Goal: Information Seeking & Learning: Learn about a topic

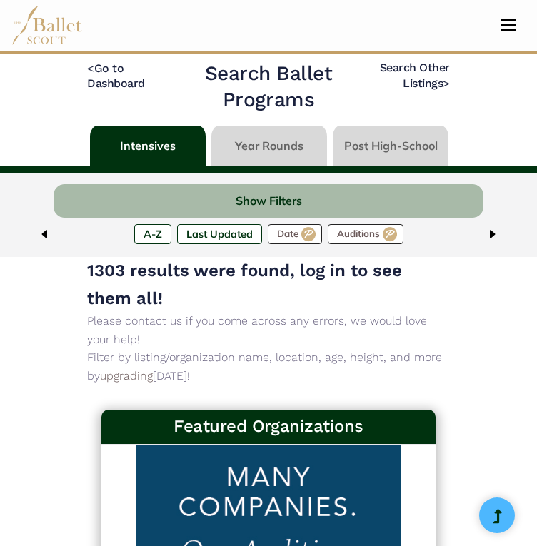
click at [303, 153] on link at bounding box center [269, 146] width 116 height 41
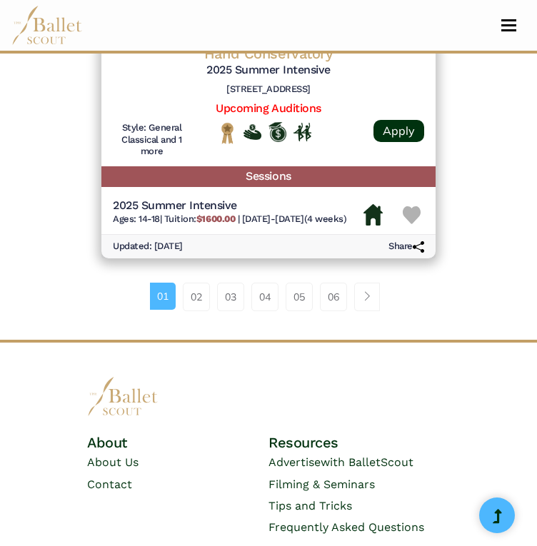
scroll to position [3870, 0]
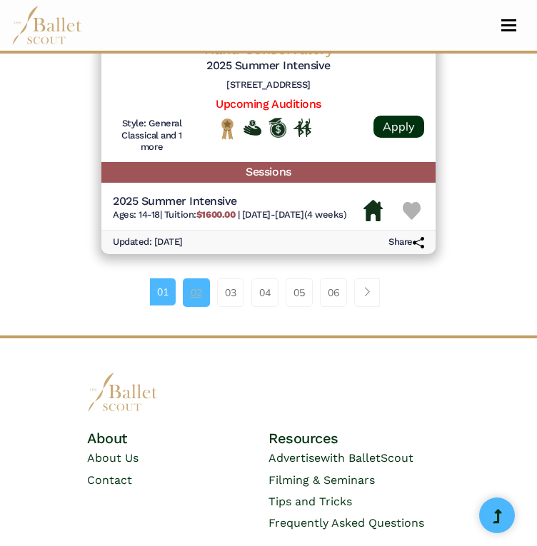
click at [201, 294] on link "02" at bounding box center [196, 292] width 27 height 29
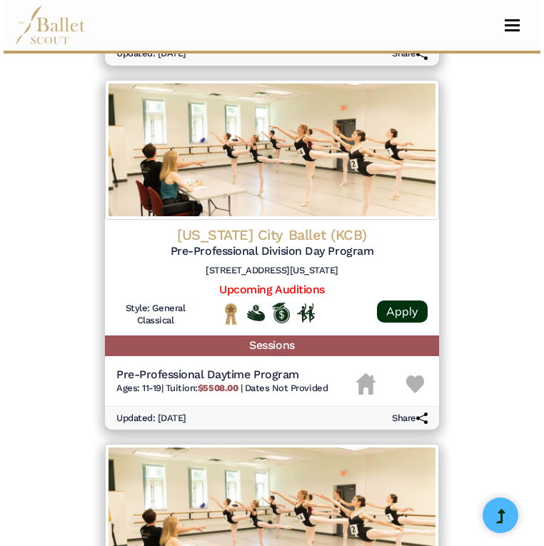
scroll to position [1391, 0]
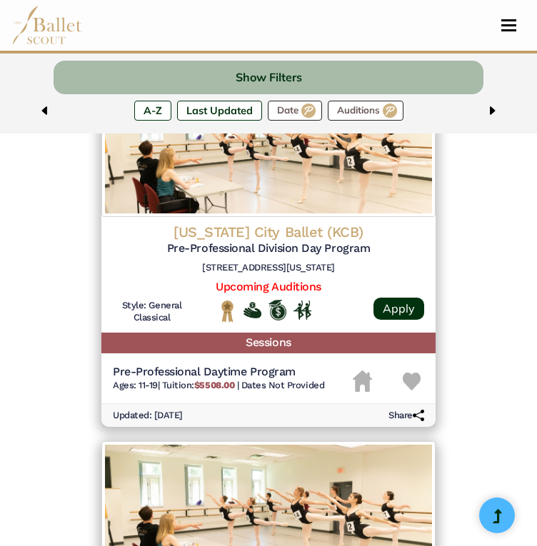
click at [283, 371] on h5 "Pre-Professional Daytime Program" at bounding box center [218, 372] width 211 height 15
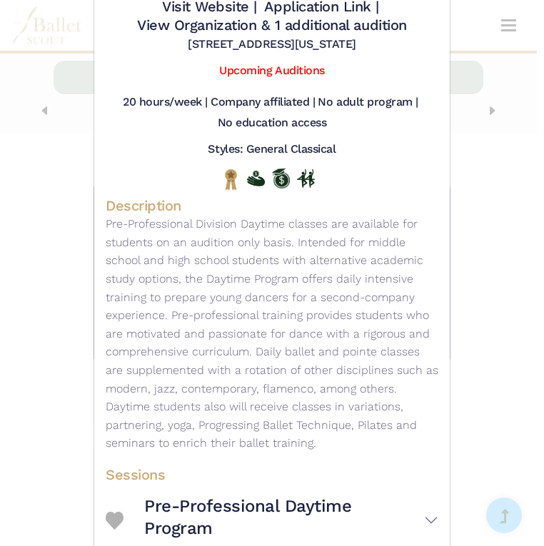
scroll to position [0, 0]
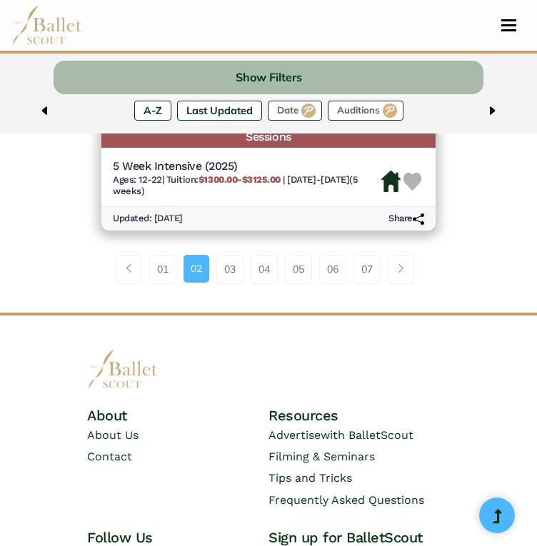
scroll to position [3950, 0]
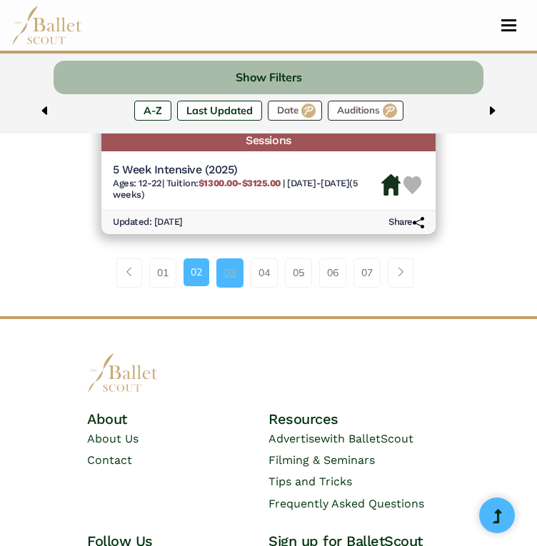
click at [233, 287] on link "03" at bounding box center [229, 272] width 27 height 29
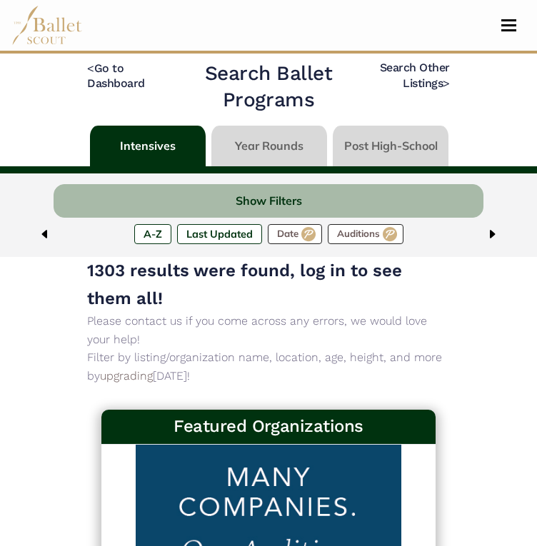
click at [255, 148] on link at bounding box center [269, 146] width 116 height 41
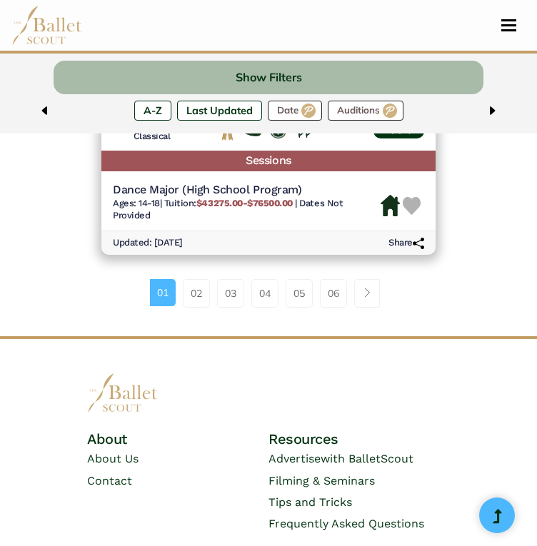
scroll to position [3871, 0]
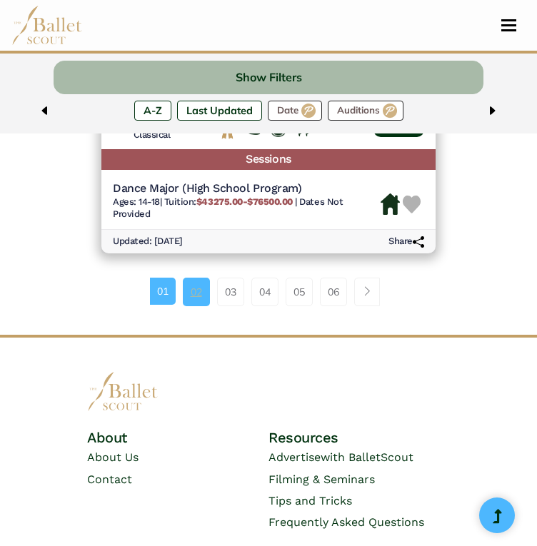
click at [195, 297] on link "02" at bounding box center [196, 292] width 27 height 29
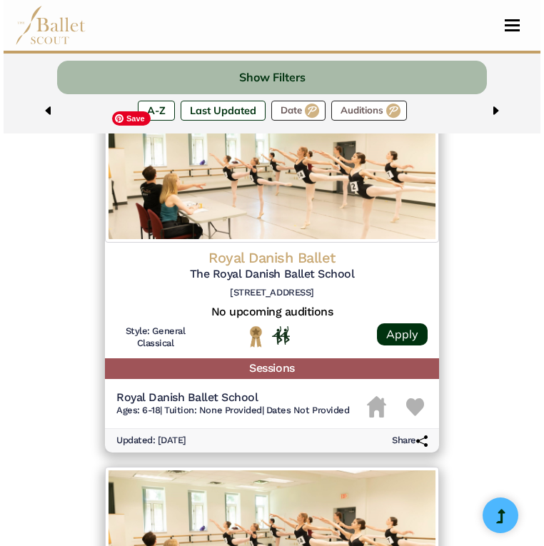
scroll to position [3308, 0]
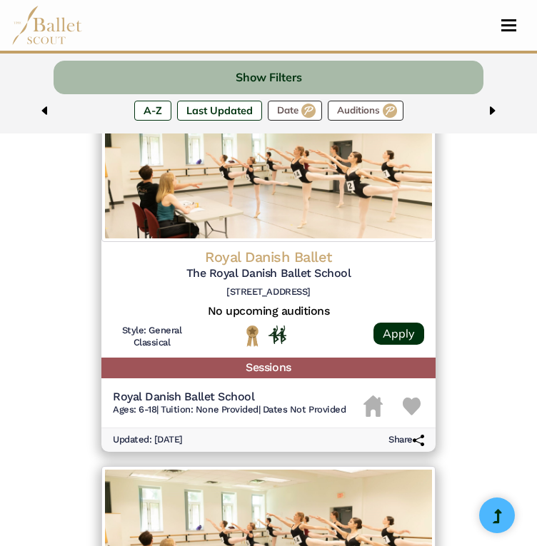
click at [288, 312] on h5 "No upcoming auditions" at bounding box center [268, 311] width 311 height 15
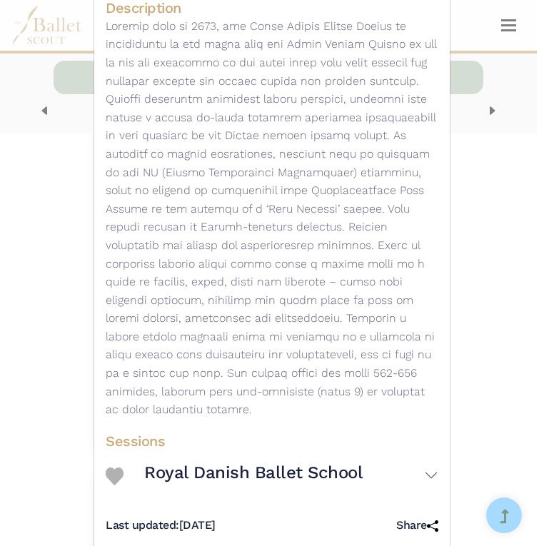
scroll to position [332, 0]
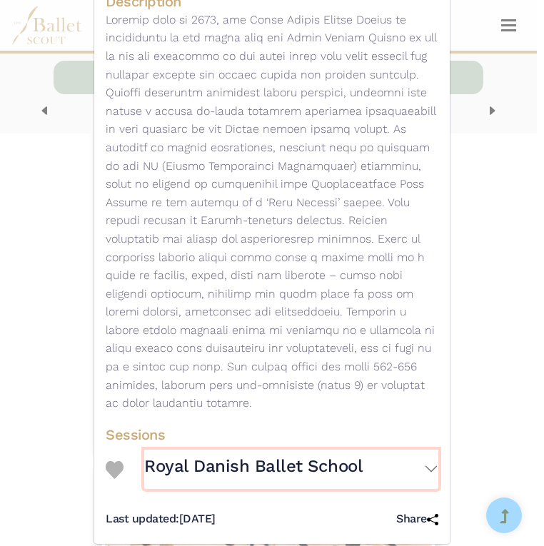
click at [333, 455] on h3 "Royal Danish Ballet School" at bounding box center [253, 466] width 219 height 22
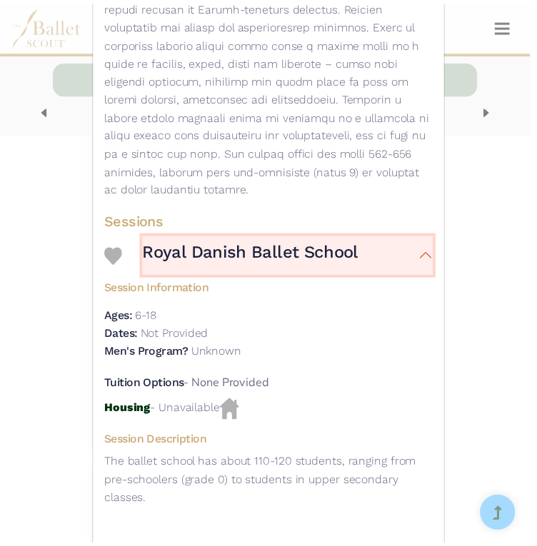
scroll to position [580, 0]
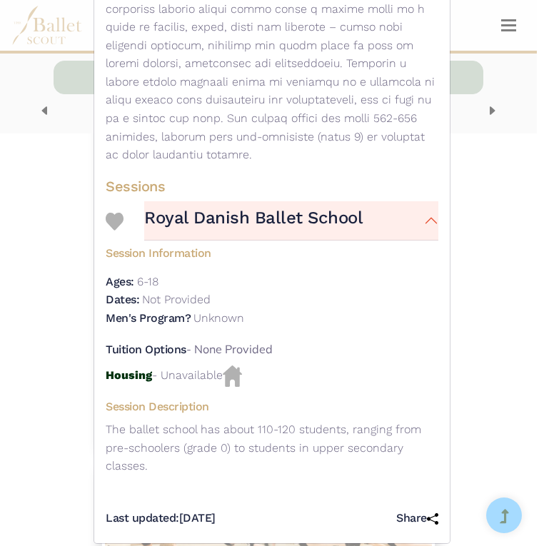
click at [505, 434] on div "Royal Danish Ballet - Year-Round Program - The Royal Danish Ballet School Visit…" at bounding box center [272, 273] width 544 height 546
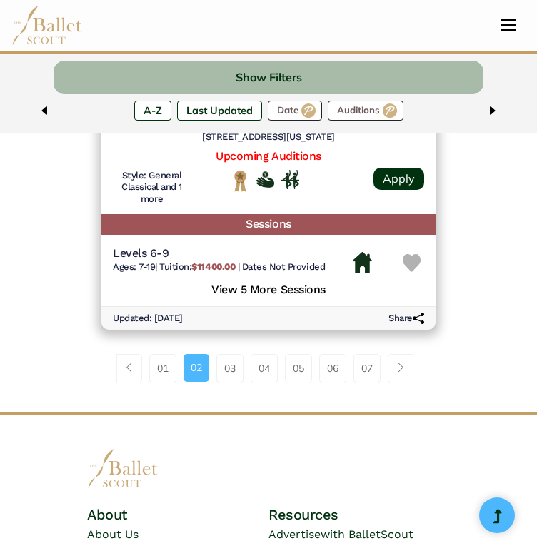
scroll to position [3836, 0]
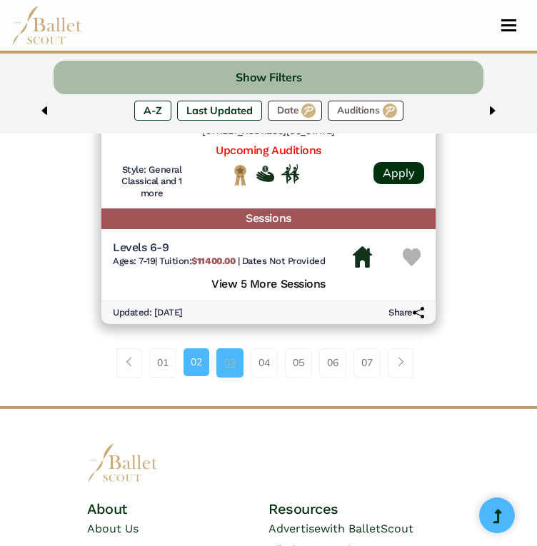
click at [235, 377] on link "03" at bounding box center [229, 362] width 27 height 29
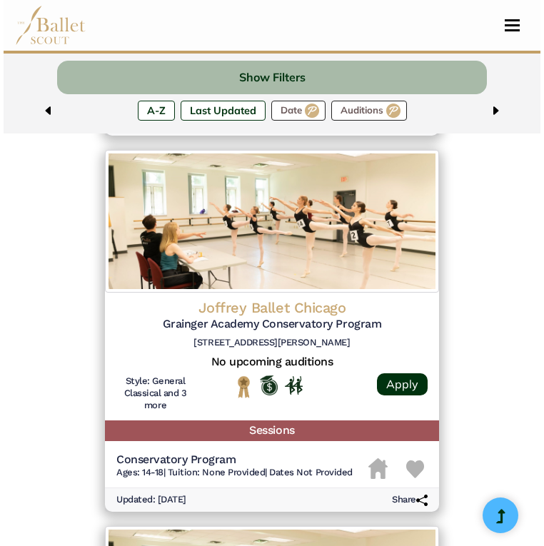
scroll to position [2115, 0]
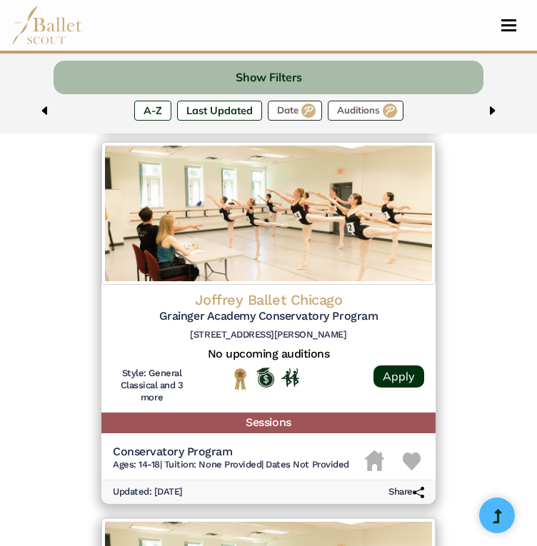
click at [286, 454] on h5 "Conservatory Program" at bounding box center [231, 451] width 236 height 15
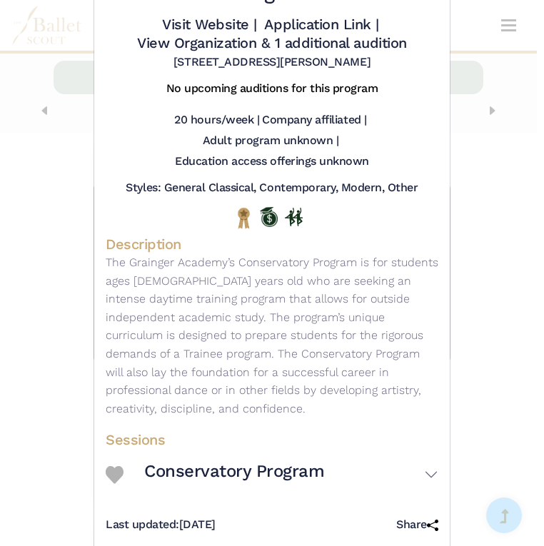
scroll to position [138, 0]
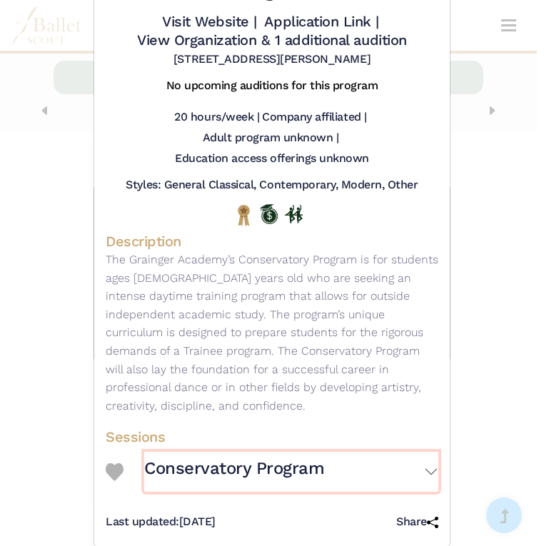
click at [422, 452] on button "Conservatory Program" at bounding box center [291, 471] width 294 height 39
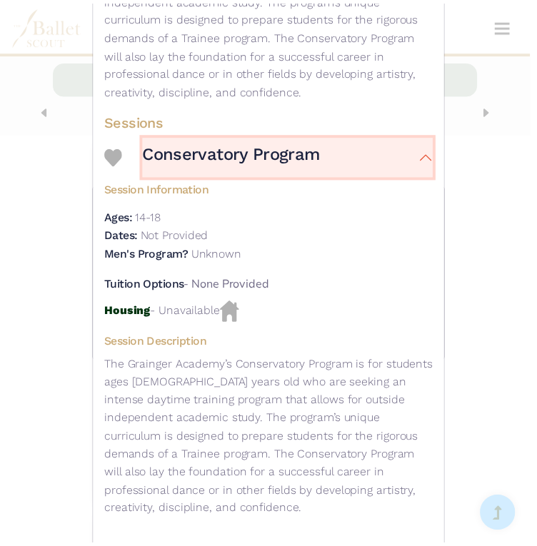
scroll to position [497, 0]
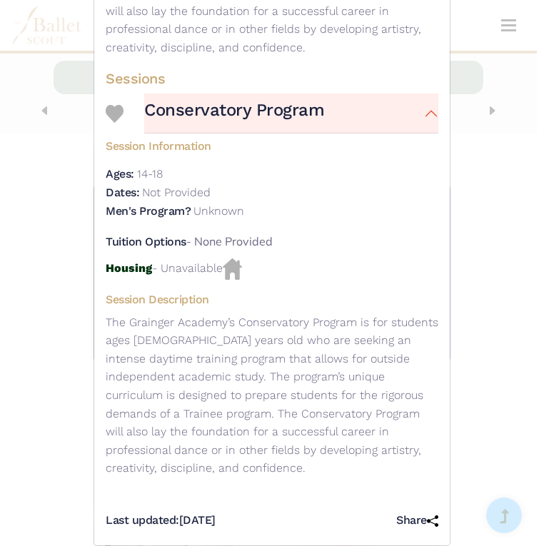
click at [492, 399] on div "Joffrey Ballet Chicago - Year-Round Program - Grainger Academy Conservatory Pro…" at bounding box center [272, 273] width 544 height 546
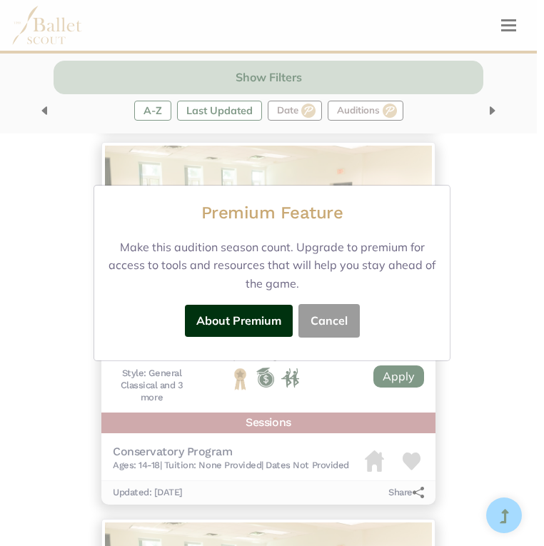
click at [343, 320] on button "Cancel" at bounding box center [328, 321] width 61 height 34
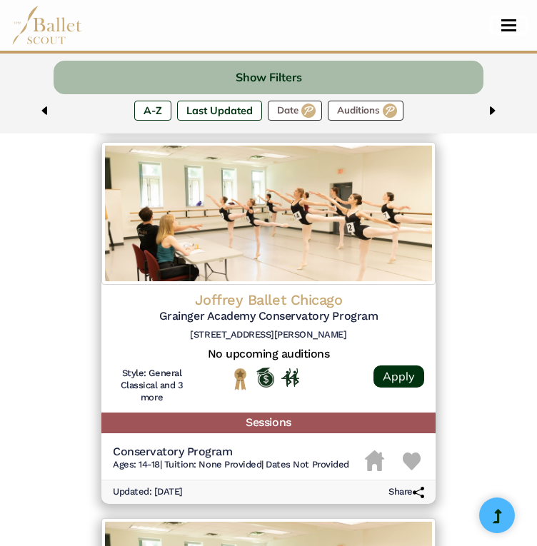
click at [508, 25] on span "Toggle navigation" at bounding box center [508, 25] width 15 height 2
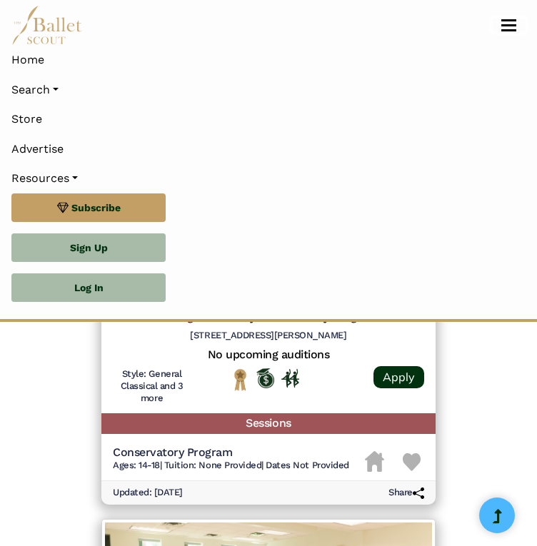
scroll to position [2383, 0]
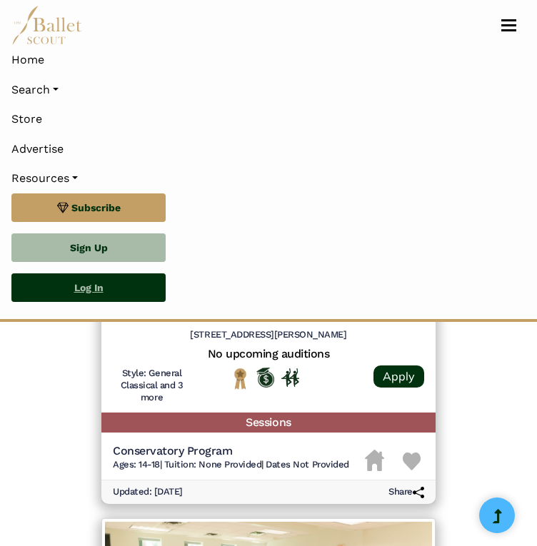
click at [143, 290] on link "Log In" at bounding box center [88, 287] width 154 height 29
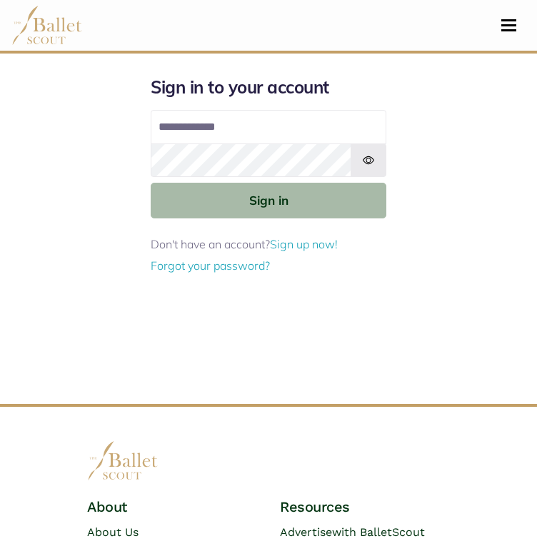
type input "**********"
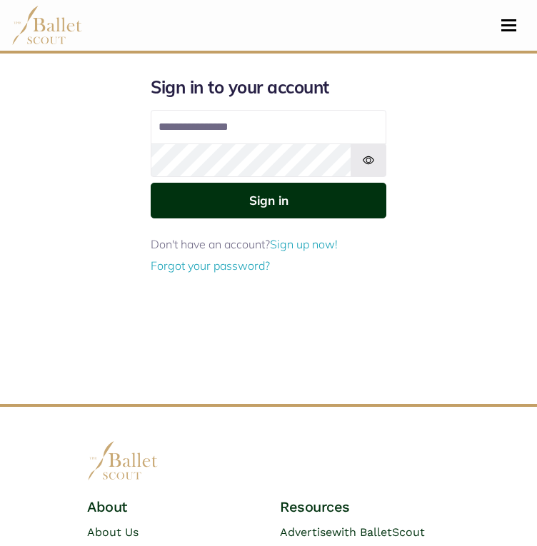
click at [258, 206] on button "Sign in" at bounding box center [268, 200] width 235 height 35
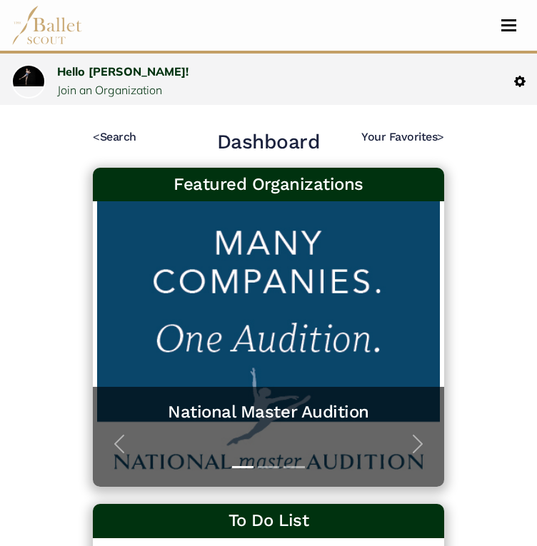
click at [51, 21] on img at bounding box center [46, 25] width 71 height 39
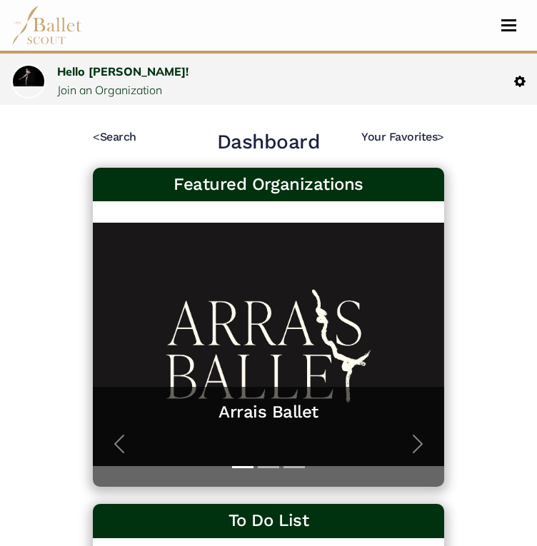
click at [68, 36] on img at bounding box center [46, 25] width 71 height 39
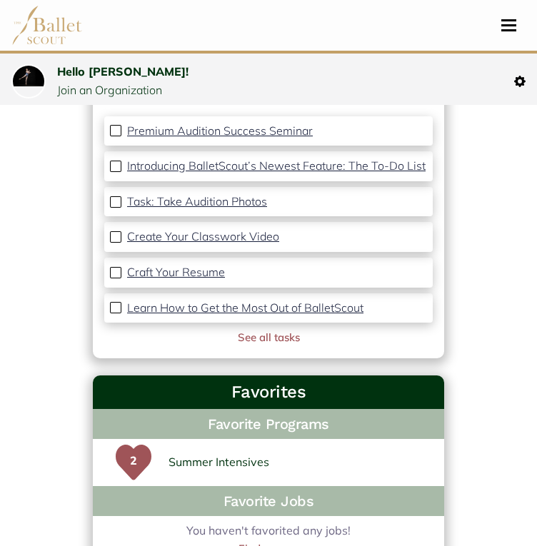
scroll to position [447, 0]
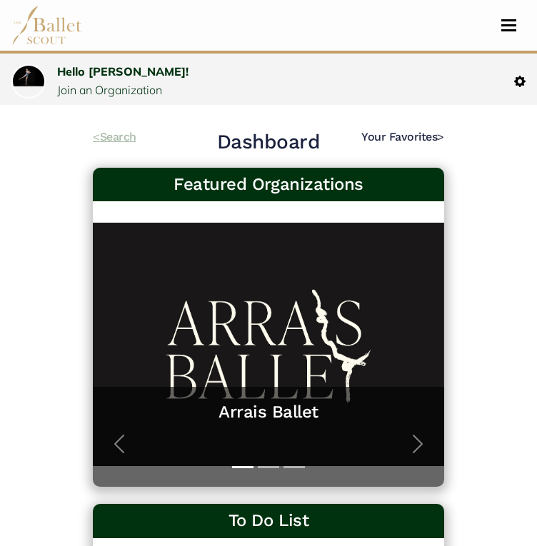
click at [114, 134] on link "< Search" at bounding box center [115, 137] width 44 height 14
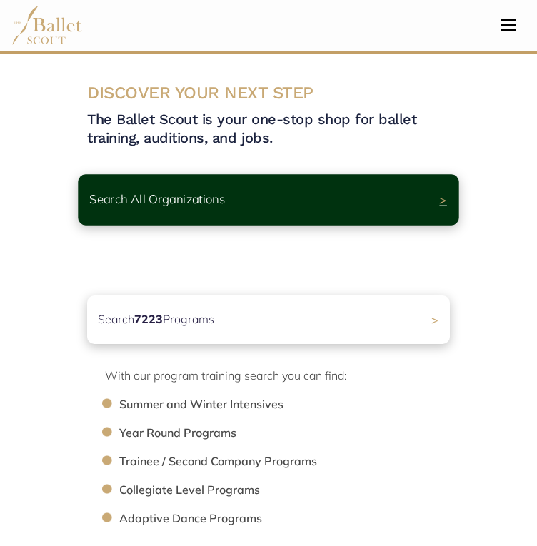
click at [257, 191] on div "Search All Organizations >" at bounding box center [268, 199] width 380 height 51
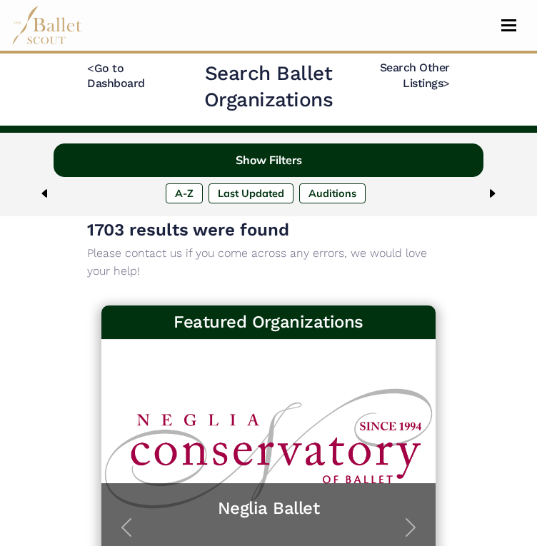
click at [407, 150] on button "Show Filters" at bounding box center [268, 160] width 429 height 34
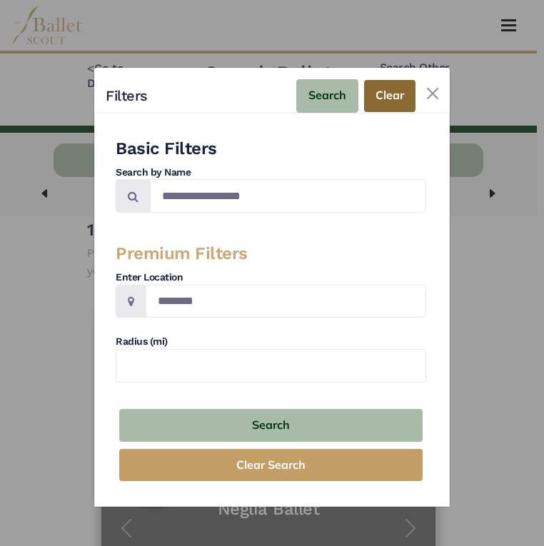
click at [395, 96] on button "Clear" at bounding box center [389, 96] width 51 height 32
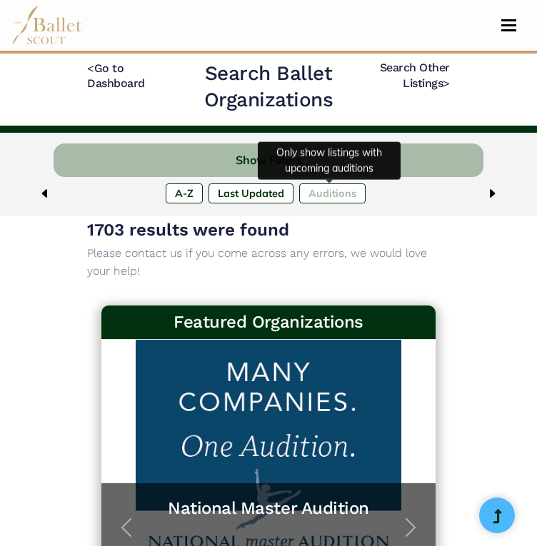
click at [340, 198] on label "Upcoming Auditions" at bounding box center [332, 193] width 66 height 20
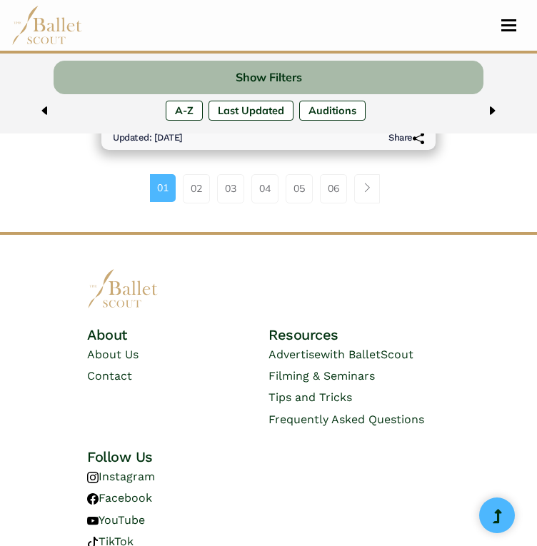
scroll to position [3481, 0]
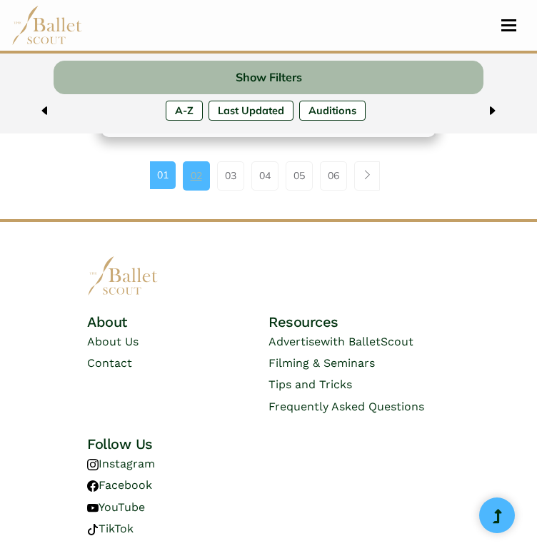
click at [195, 161] on link "02" at bounding box center [196, 175] width 27 height 29
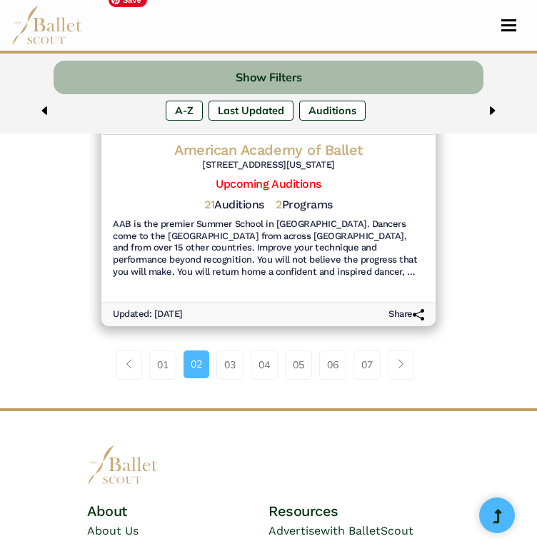
scroll to position [3270, 0]
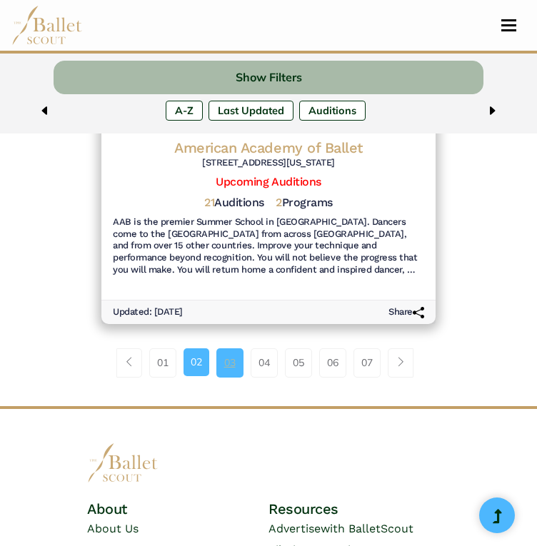
click at [230, 348] on link "03" at bounding box center [229, 362] width 27 height 29
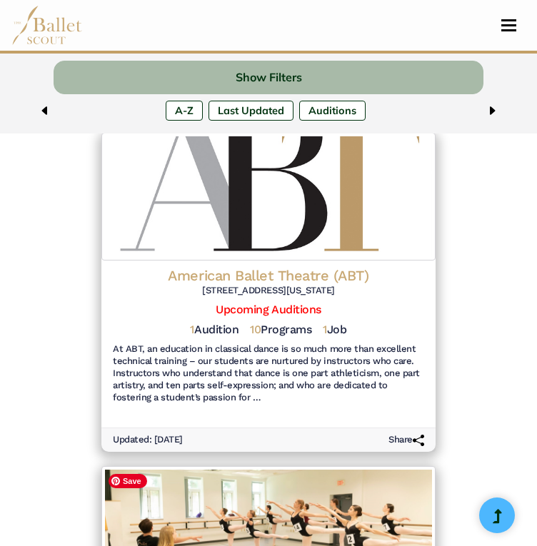
scroll to position [462, 0]
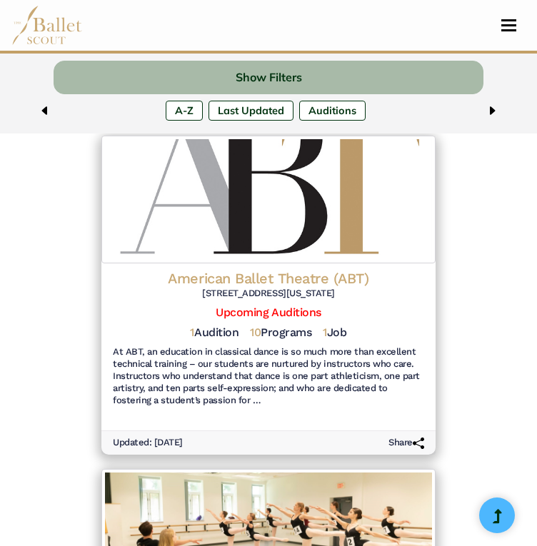
click at [283, 328] on h5 "10 Programs" at bounding box center [280, 332] width 61 height 15
click at [269, 332] on h5 "10 Programs" at bounding box center [280, 332] width 61 height 15
click at [273, 311] on link "Upcoming Auditions" at bounding box center [267, 312] width 105 height 14
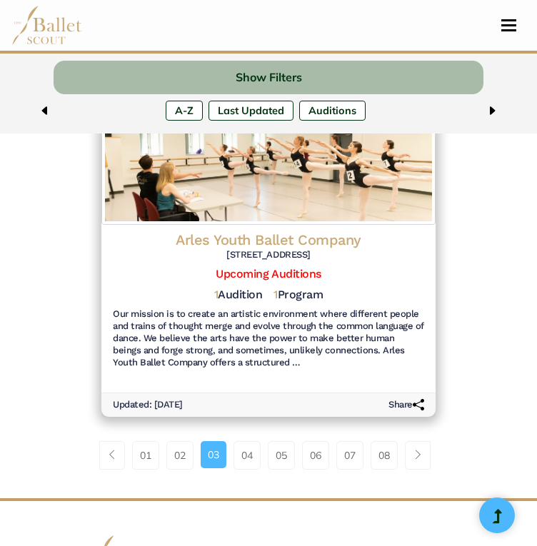
scroll to position [3149, 0]
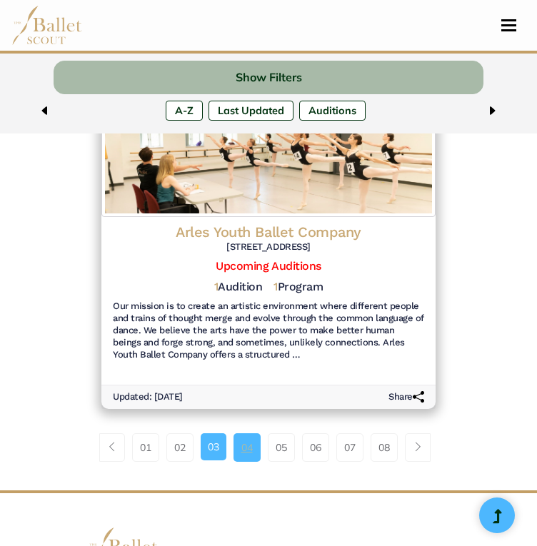
click at [245, 433] on link "04" at bounding box center [246, 447] width 27 height 29
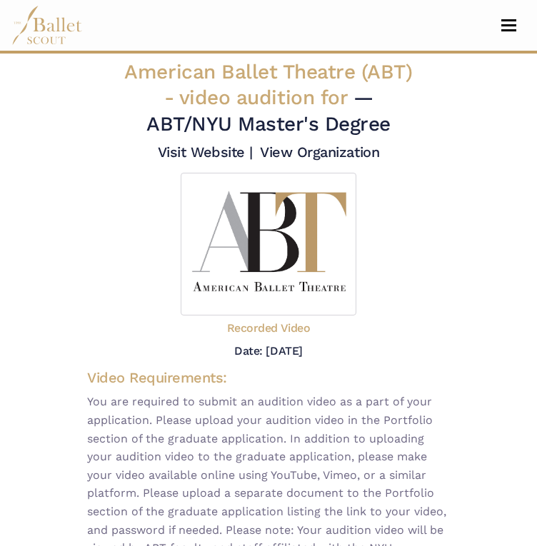
click at [186, 31] on nav "Dashboard Profile Search Organizations Programs Auditions Jobs" at bounding box center [268, 25] width 514 height 51
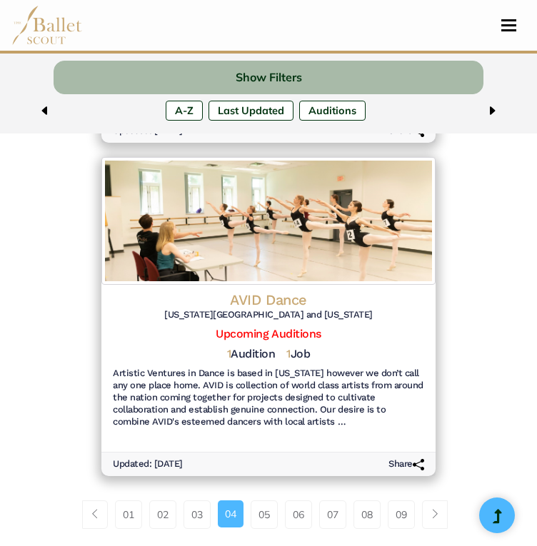
scroll to position [3180, 0]
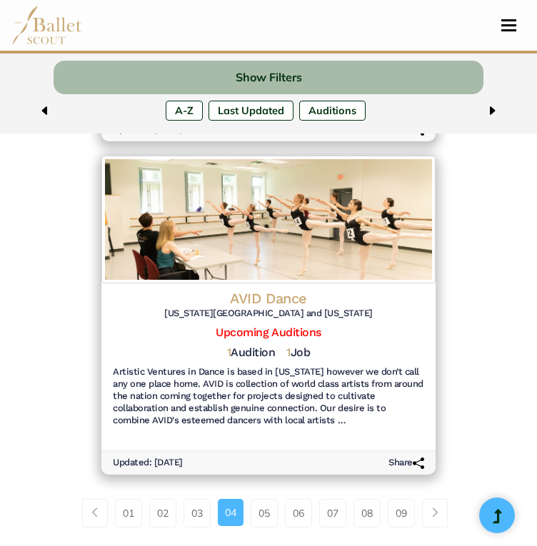
click at [55, 36] on img at bounding box center [46, 25] width 71 height 39
click at [512, 27] on button "Toggle navigation" at bounding box center [509, 26] width 34 height 14
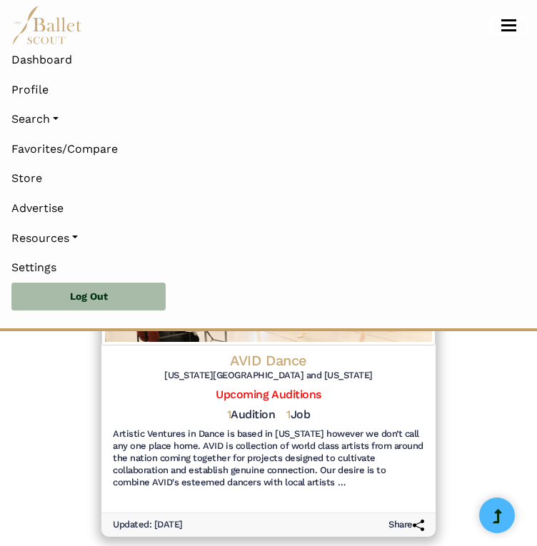
scroll to position [3457, 0]
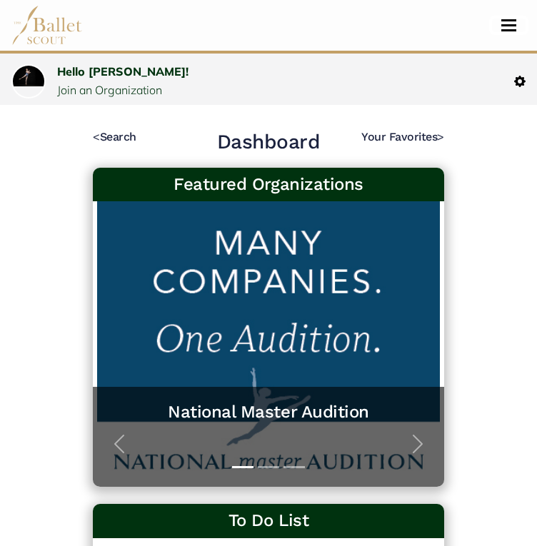
click at [512, 27] on button "Toggle navigation" at bounding box center [509, 26] width 34 height 14
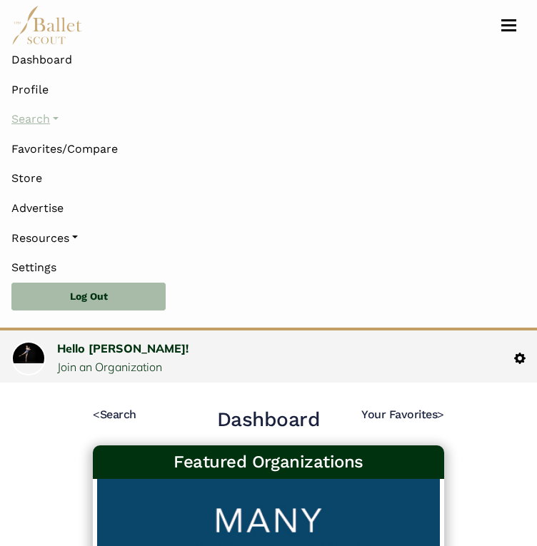
click at [59, 122] on link "Search" at bounding box center [268, 119] width 514 height 30
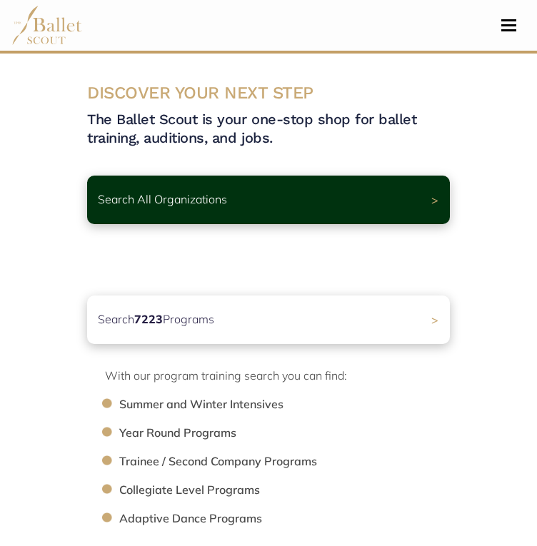
click at [223, 434] on li "Year Round Programs" at bounding box center [291, 433] width 345 height 19
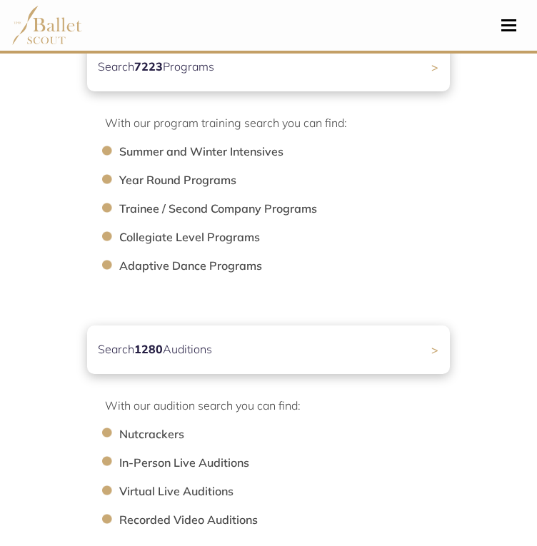
scroll to position [254, 0]
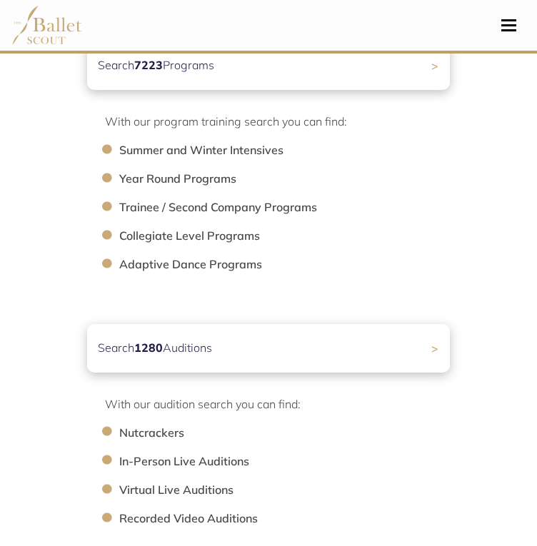
click at [152, 178] on li "Year Round Programs" at bounding box center [291, 179] width 345 height 19
click at [305, 70] on div "Search 7223 Programs >" at bounding box center [268, 65] width 380 height 51
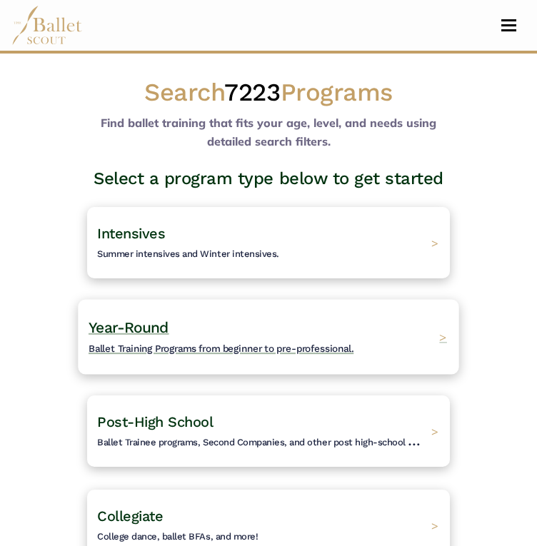
click at [158, 336] on h4 "Year-Round Ballet Training Programs from beginner to pre-professional." at bounding box center [220, 336] width 265 height 39
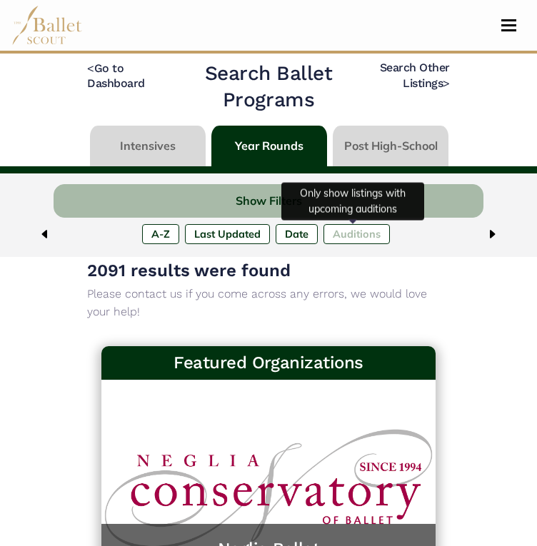
click at [361, 233] on label "Upcoming Auditions" at bounding box center [356, 234] width 66 height 20
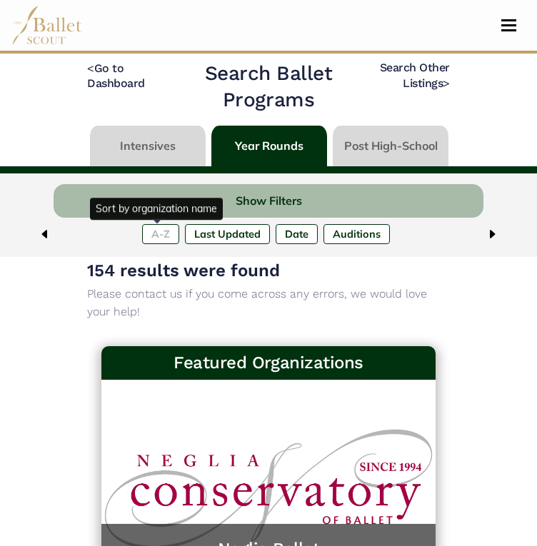
click at [158, 233] on label "A-Z" at bounding box center [160, 234] width 37 height 20
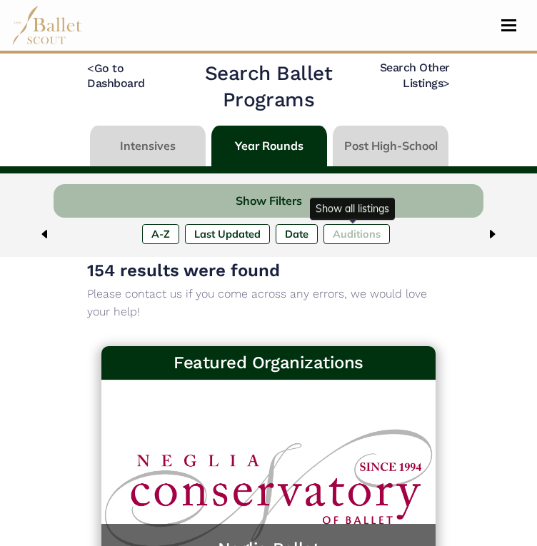
click at [342, 233] on label "Upcoming Auditions" at bounding box center [356, 234] width 66 height 20
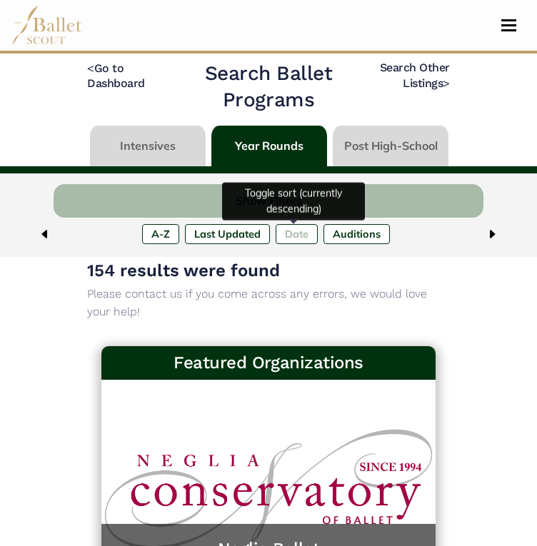
click at [291, 233] on label "Date ↓" at bounding box center [296, 234] width 42 height 20
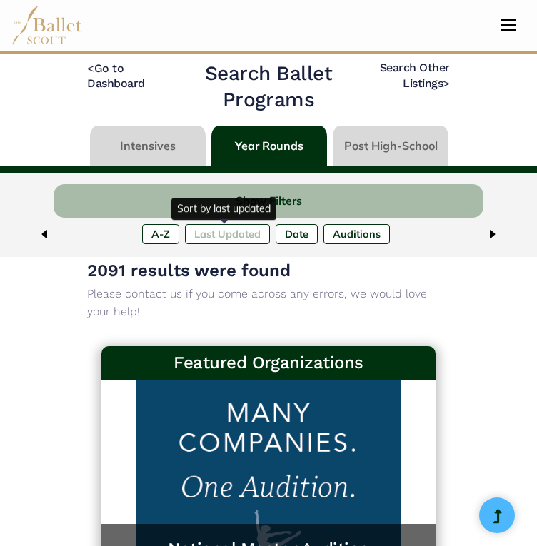
click at [224, 233] on label "Last Updated" at bounding box center [227, 234] width 85 height 20
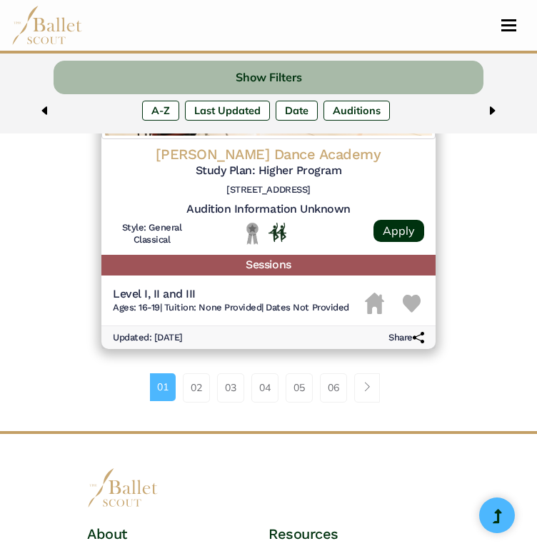
scroll to position [3765, 0]
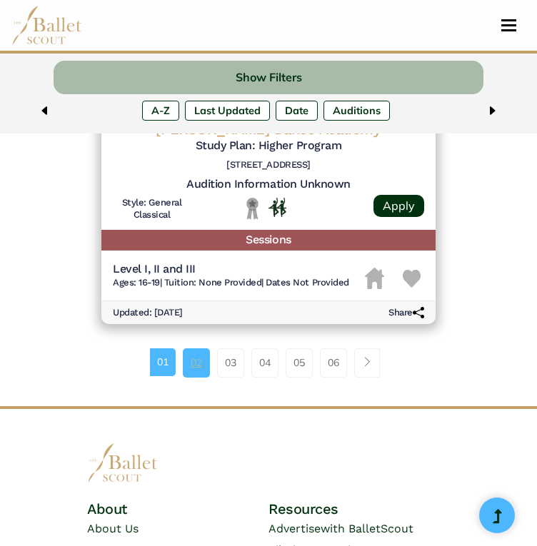
click at [199, 377] on link "02" at bounding box center [196, 362] width 27 height 29
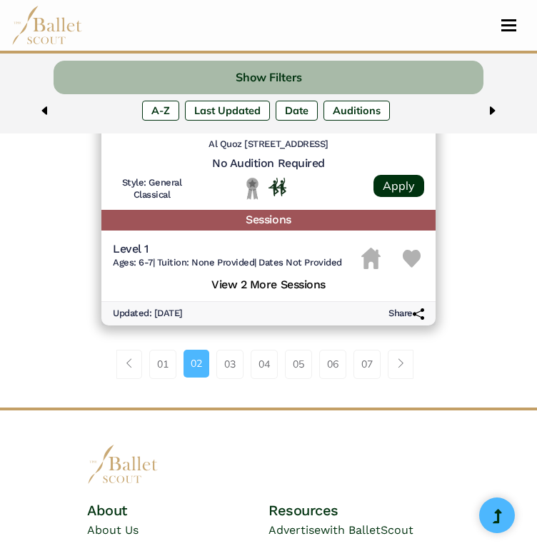
scroll to position [3748, 0]
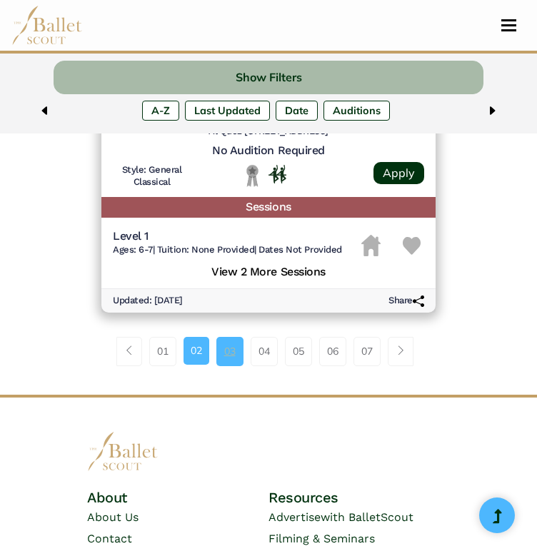
click at [232, 356] on link "03" at bounding box center [229, 351] width 27 height 29
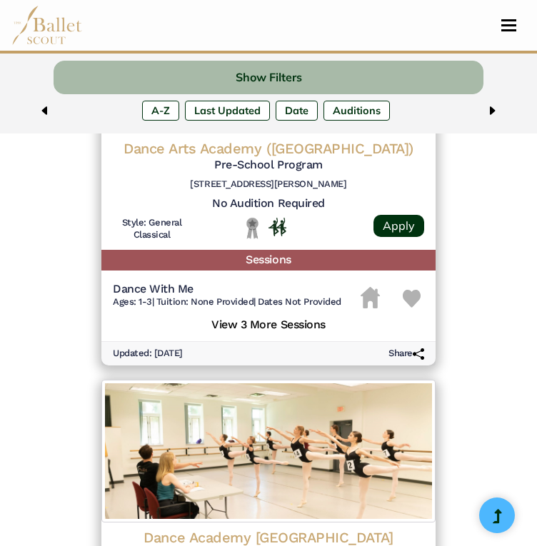
scroll to position [2150, 0]
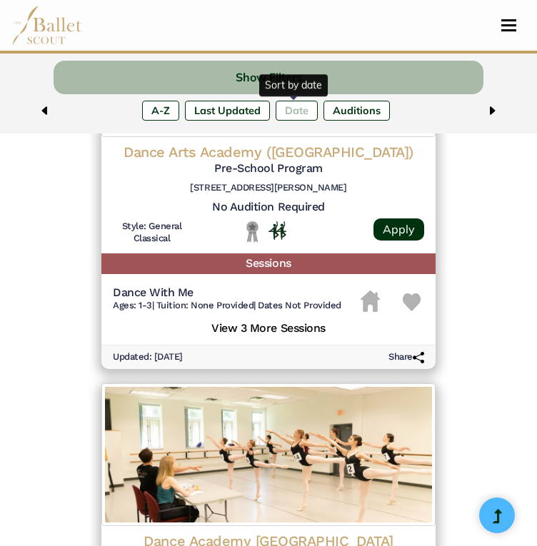
click at [301, 114] on label "Date" at bounding box center [296, 111] width 42 height 20
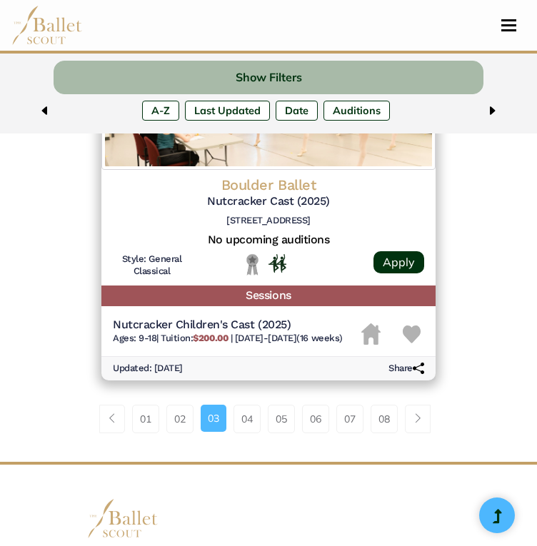
scroll to position [3619, 0]
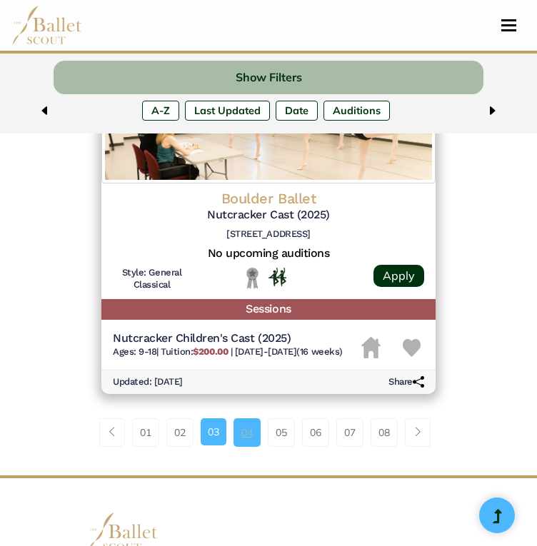
click at [245, 447] on link "04" at bounding box center [246, 432] width 27 height 29
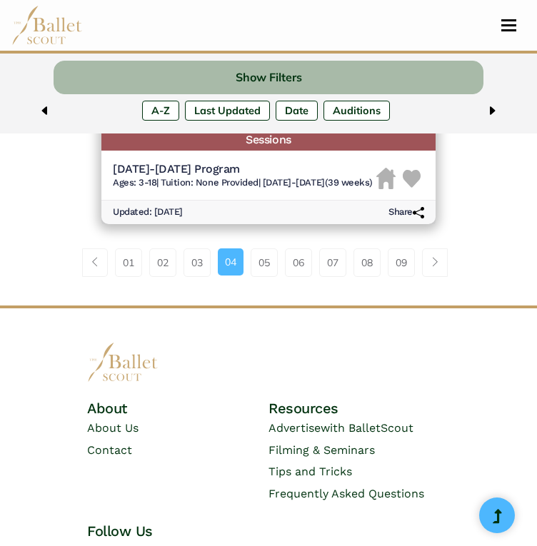
scroll to position [3746, 0]
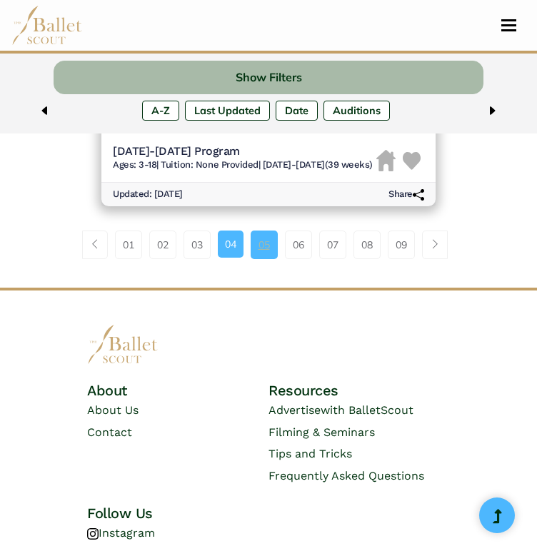
click at [262, 251] on link "05" at bounding box center [263, 244] width 27 height 29
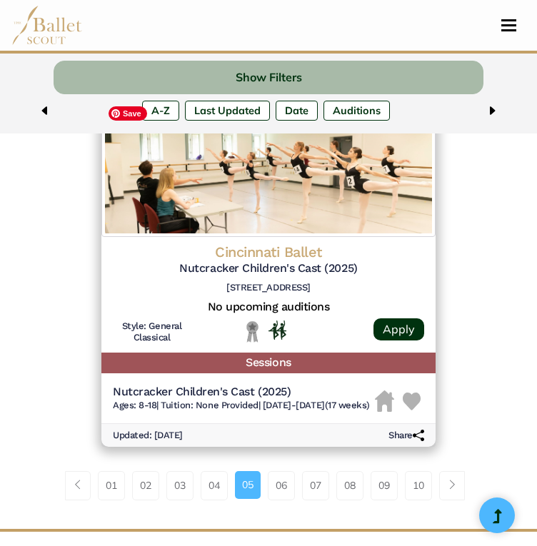
scroll to position [3464, 0]
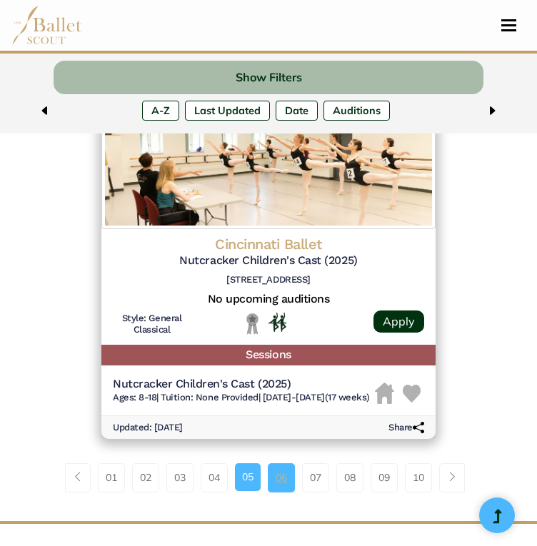
click at [284, 482] on link "06" at bounding box center [281, 477] width 27 height 29
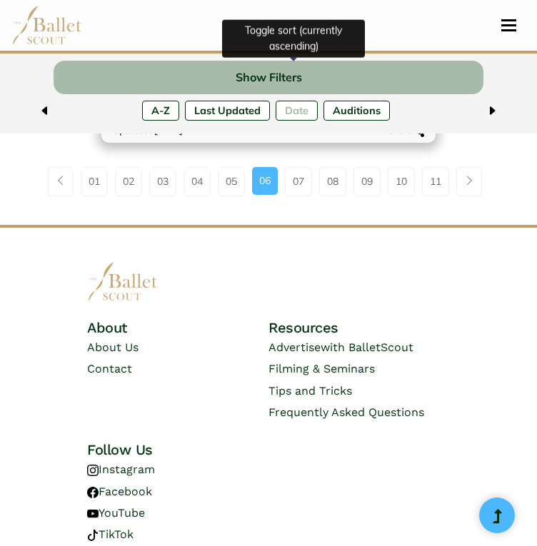
scroll to position [3806, 0]
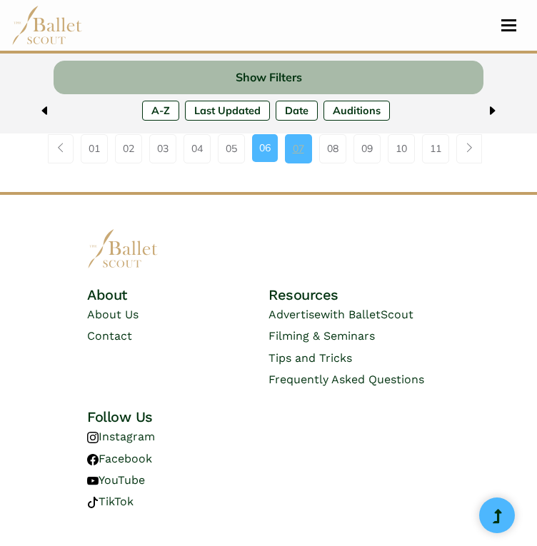
click at [305, 142] on link "07" at bounding box center [298, 148] width 27 height 29
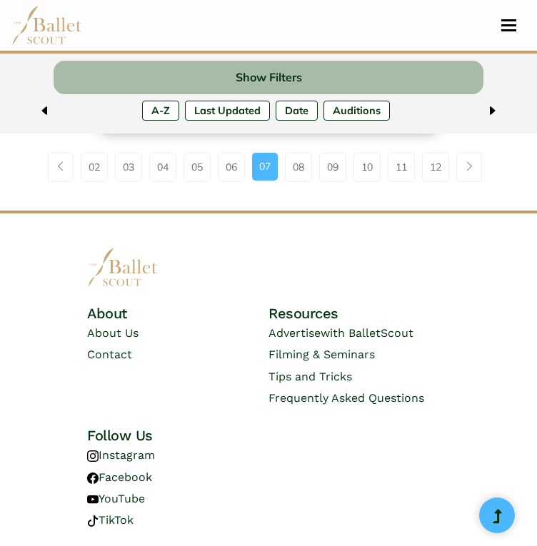
scroll to position [3910, 0]
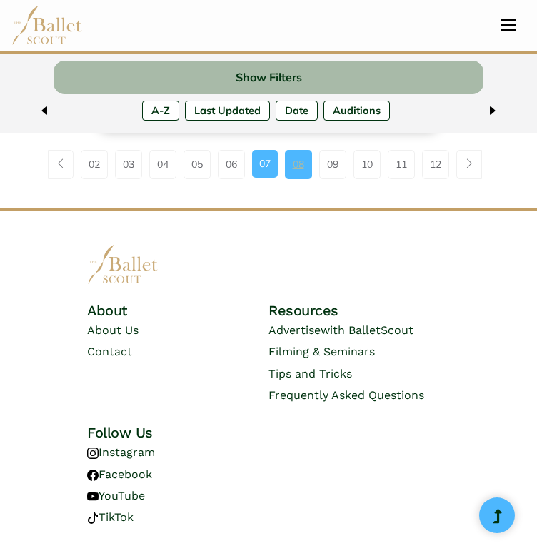
click at [303, 166] on link "08" at bounding box center [298, 164] width 27 height 29
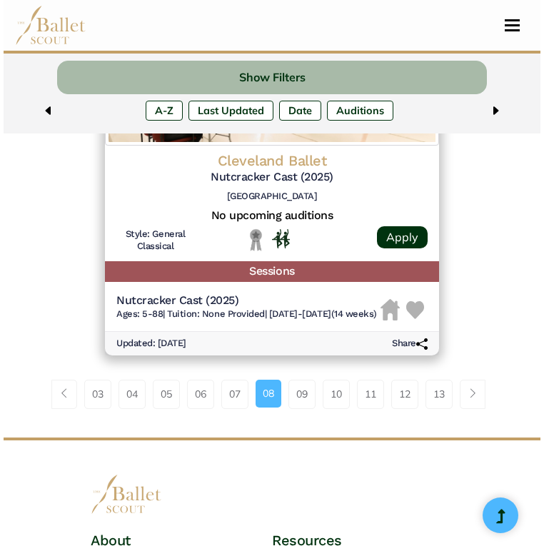
scroll to position [3575, 0]
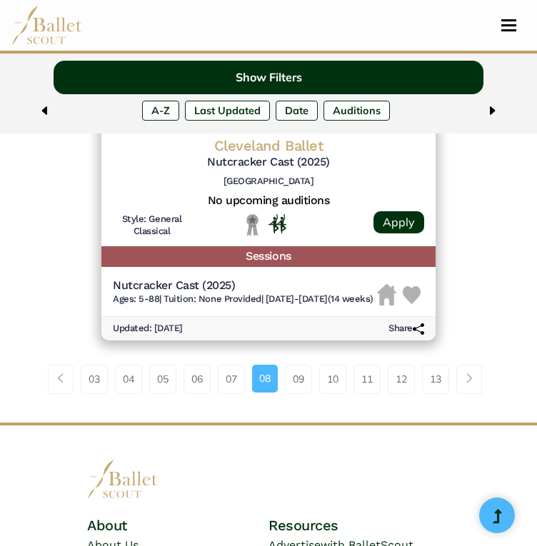
click at [302, 73] on button "Show Filters" at bounding box center [268, 78] width 429 height 34
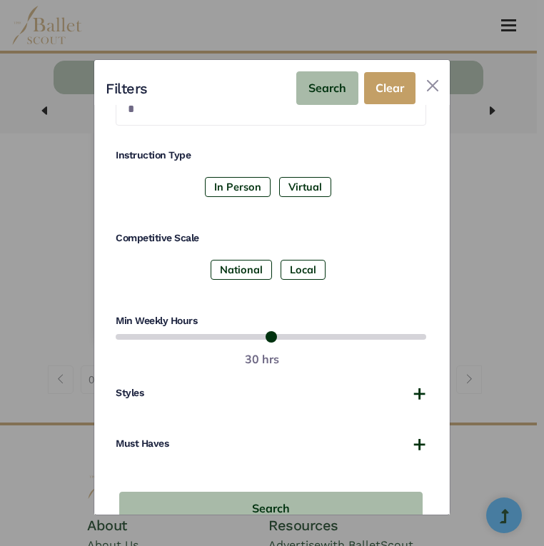
scroll to position [420, 0]
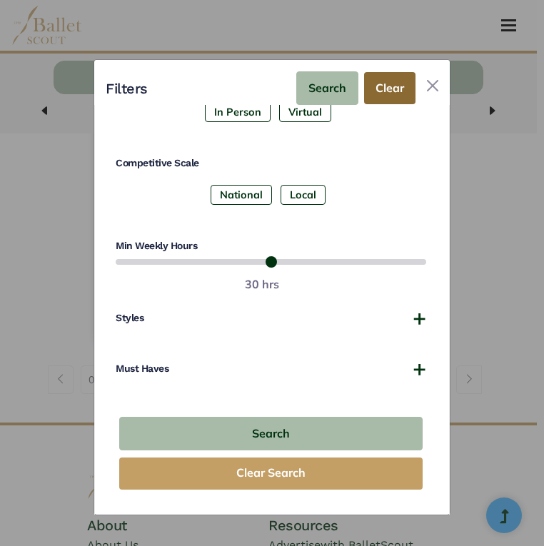
click at [392, 87] on button "Clear" at bounding box center [389, 88] width 51 height 32
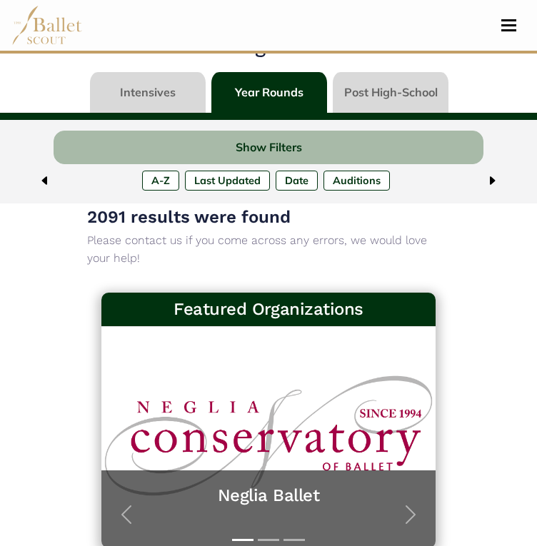
scroll to position [52, 0]
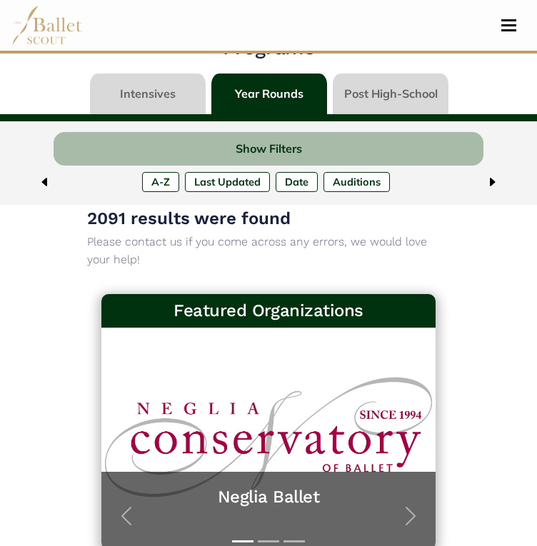
click at [494, 182] on img at bounding box center [491, 181] width 11 height 11
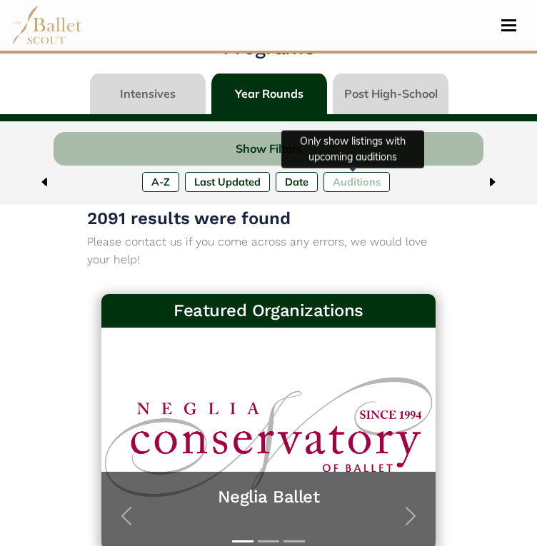
click at [372, 179] on label "Upcoming Auditions" at bounding box center [356, 182] width 66 height 20
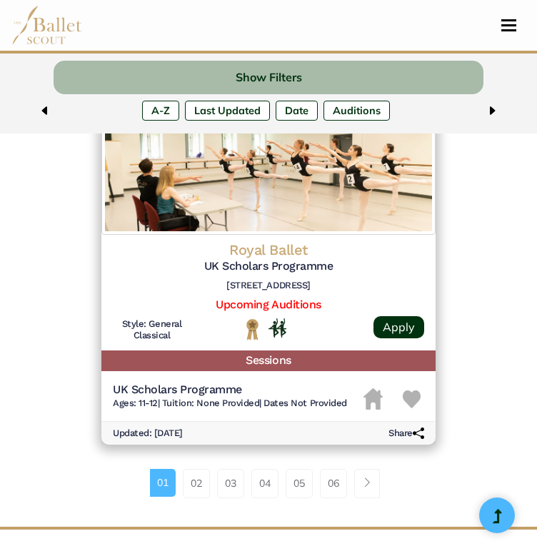
scroll to position [3528, 0]
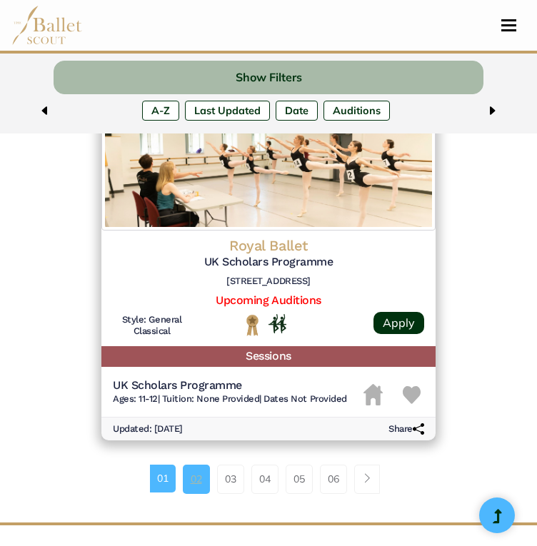
click at [197, 493] on link "02" at bounding box center [196, 478] width 27 height 29
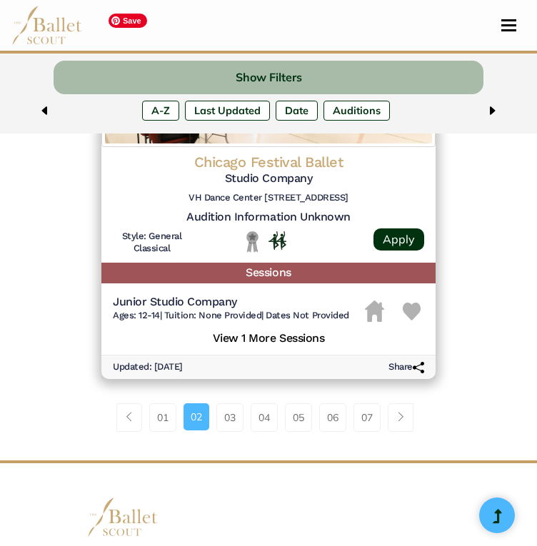
scroll to position [3634, 0]
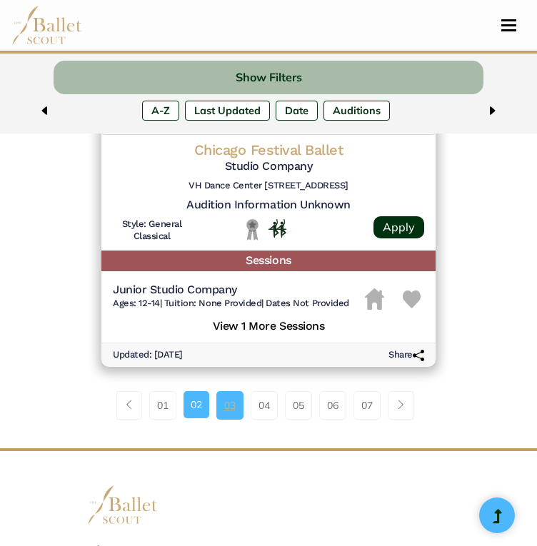
click at [235, 410] on link "03" at bounding box center [229, 405] width 27 height 29
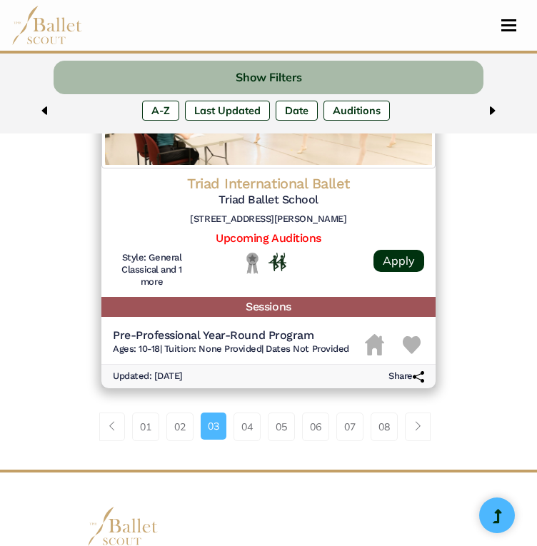
scroll to position [3695, 0]
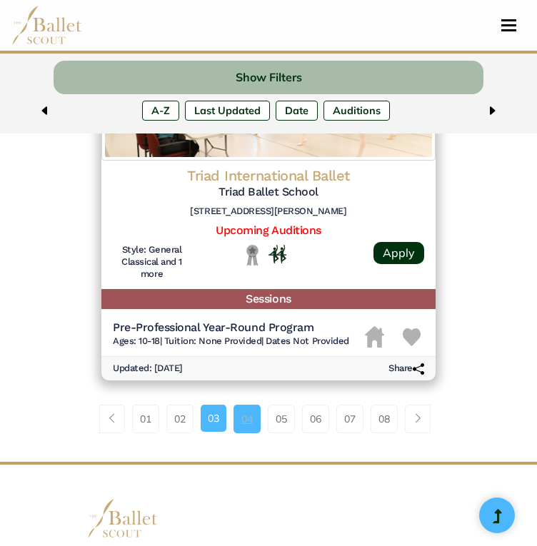
click at [247, 427] on link "04" at bounding box center [246, 419] width 27 height 29
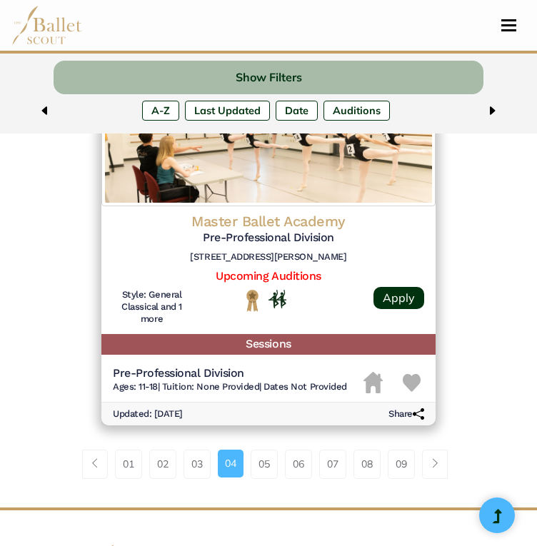
scroll to position [3608, 0]
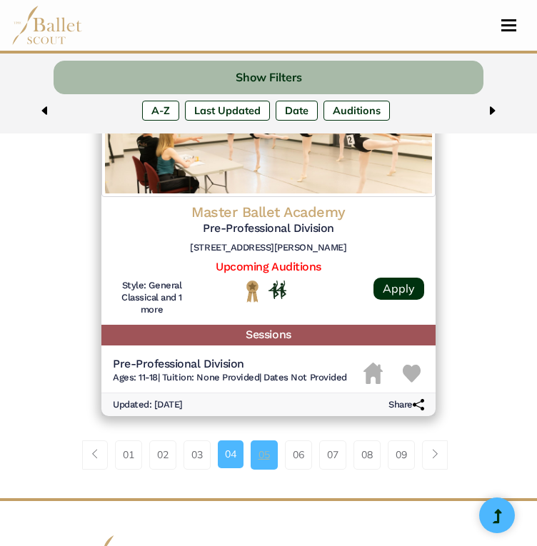
click at [261, 456] on link "05" at bounding box center [263, 454] width 27 height 29
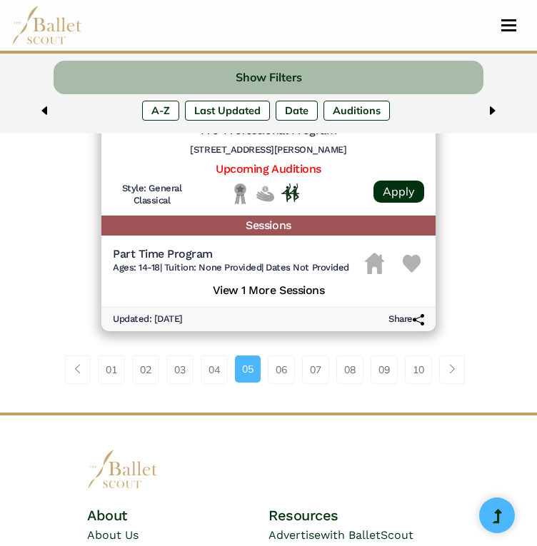
scroll to position [3764, 0]
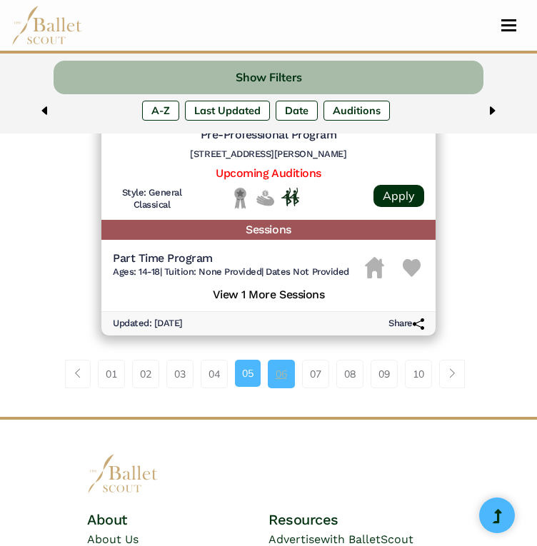
click at [276, 388] on link "06" at bounding box center [281, 374] width 27 height 29
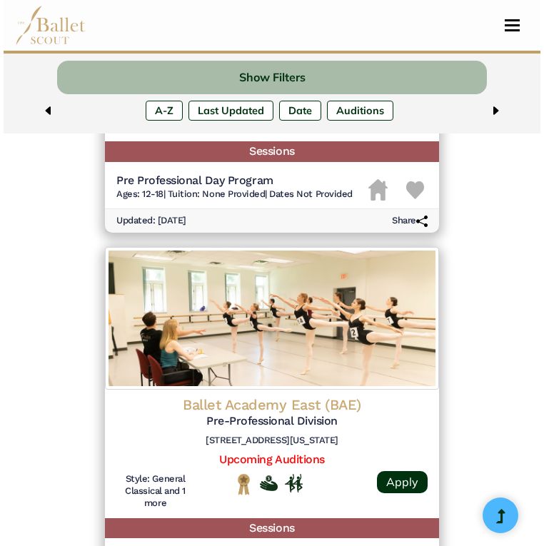
scroll to position [1925, 0]
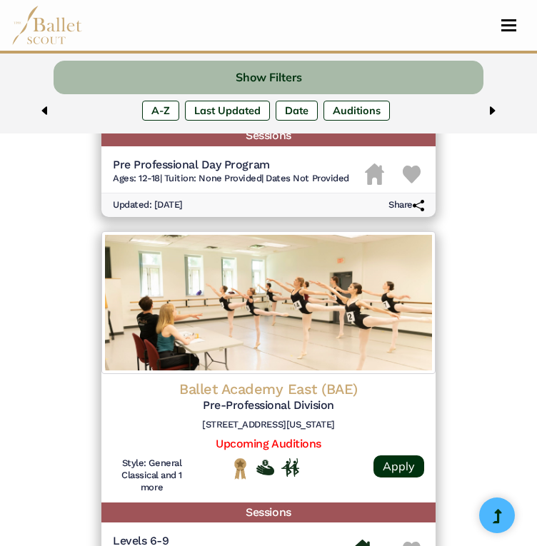
click at [274, 453] on div "Ballet Academy East (BAE) Pre-Professional Division [STREET_ADDRESS][US_STATE] …" at bounding box center [268, 438] width 334 height 128
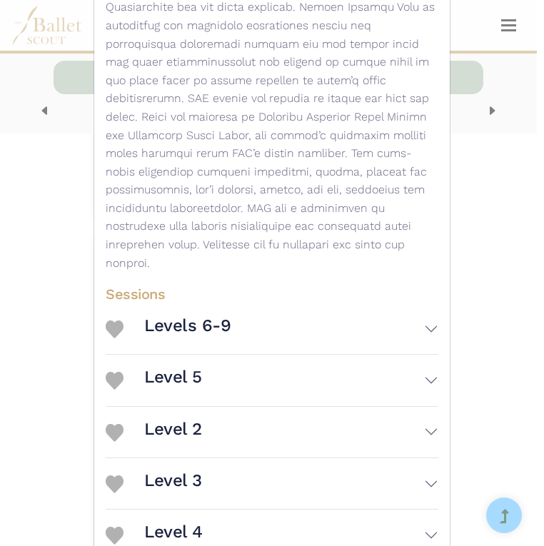
scroll to position [454, 0]
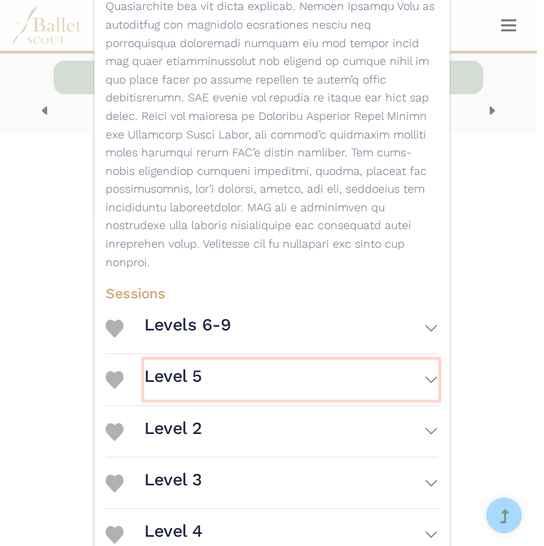
click at [278, 371] on button "Level 5" at bounding box center [291, 379] width 294 height 39
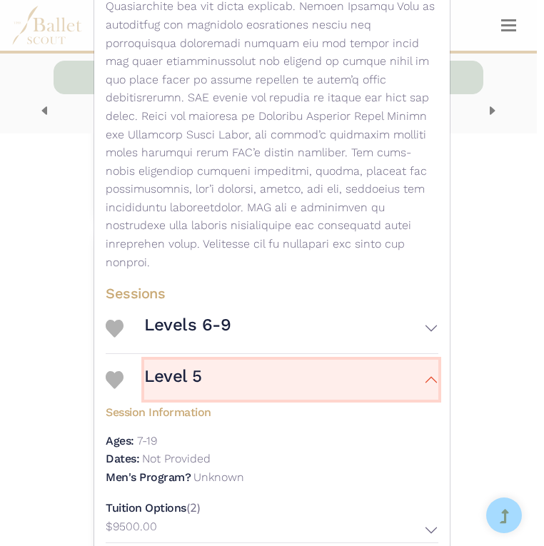
click at [278, 371] on button "Level 5" at bounding box center [291, 379] width 294 height 39
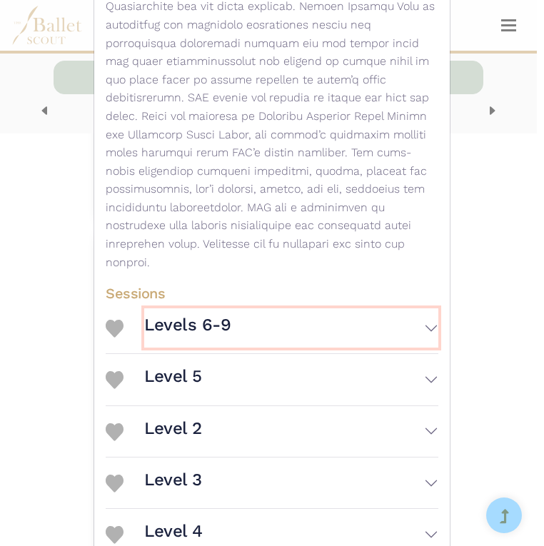
click at [278, 317] on button "Levels 6-9" at bounding box center [291, 327] width 294 height 39
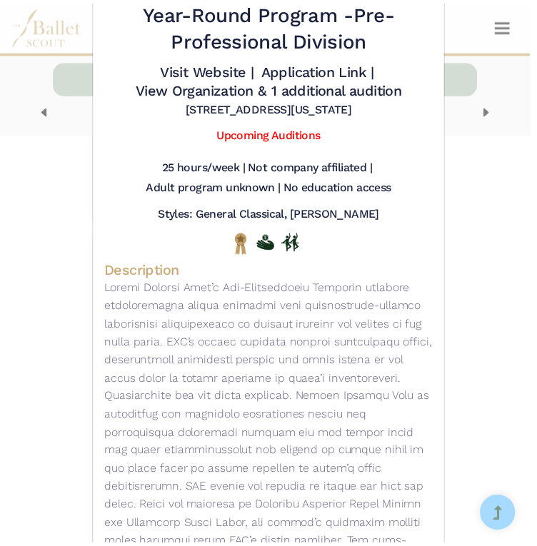
scroll to position [0, 0]
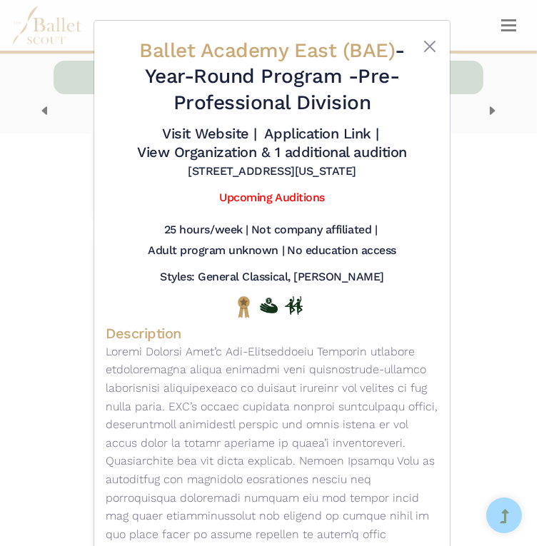
click at [37, 203] on div "Ballet Academy East (BAE) - Year-Round Program - Pre-Professional Division Visi…" at bounding box center [272, 273] width 544 height 546
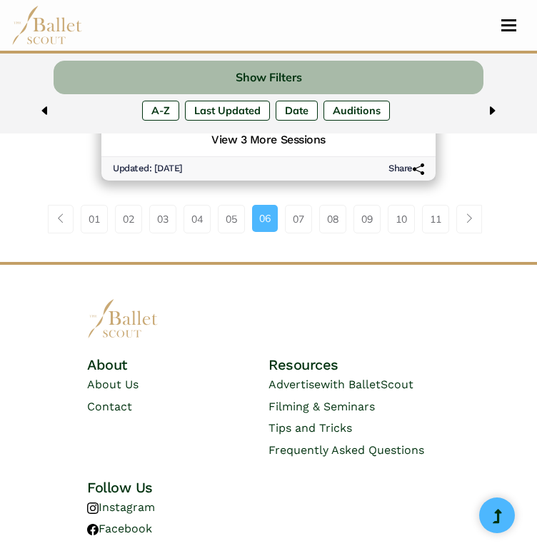
scroll to position [3905, 0]
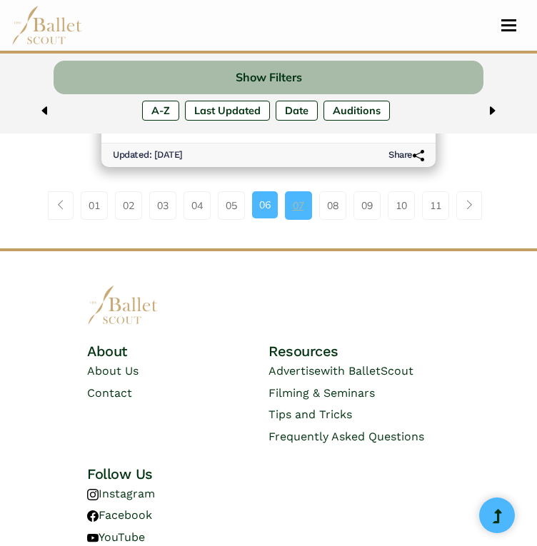
click at [295, 205] on link "07" at bounding box center [298, 205] width 27 height 29
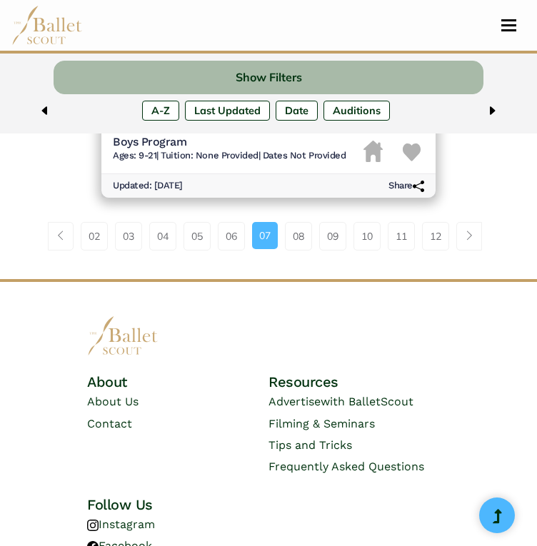
scroll to position [3824, 0]
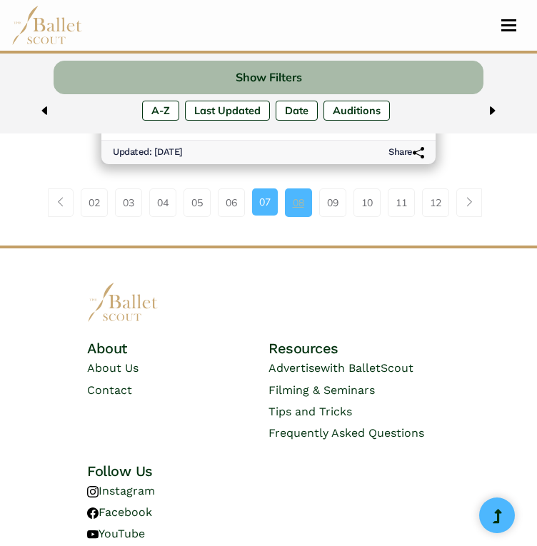
click at [295, 216] on link "08" at bounding box center [298, 202] width 27 height 29
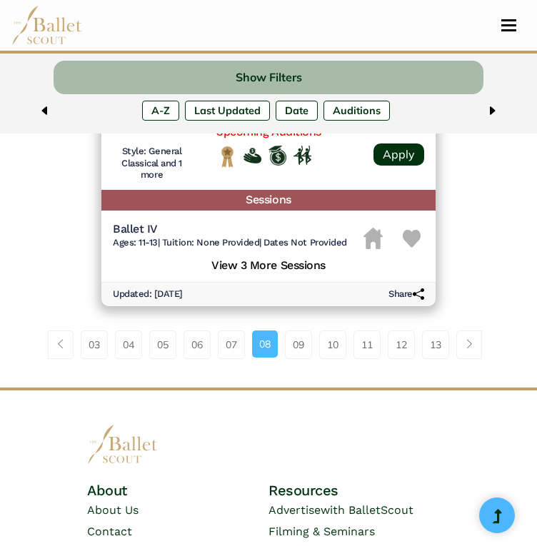
scroll to position [3818, 0]
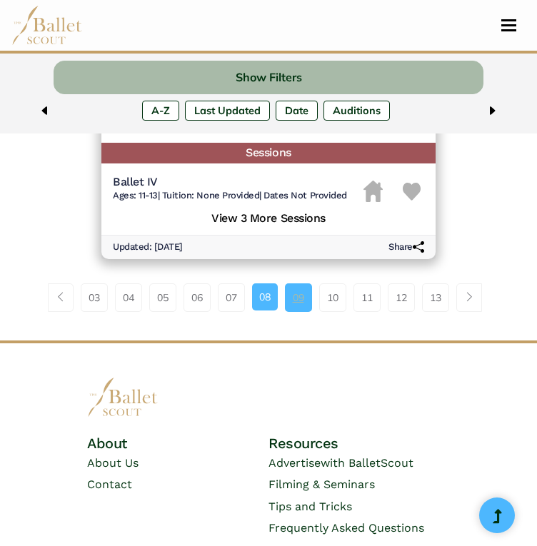
click at [302, 297] on link "09" at bounding box center [298, 297] width 27 height 29
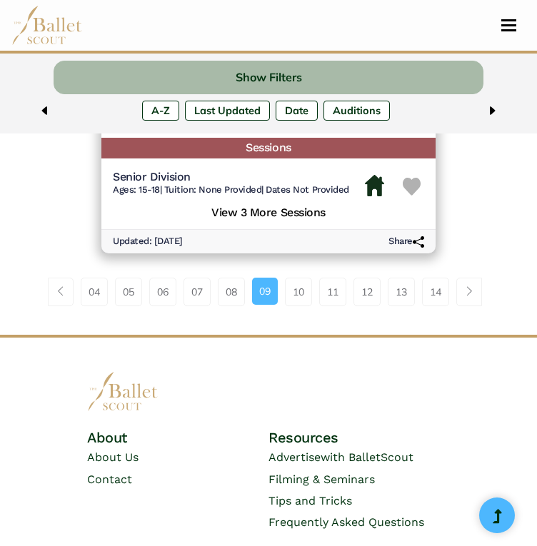
scroll to position [3833, 0]
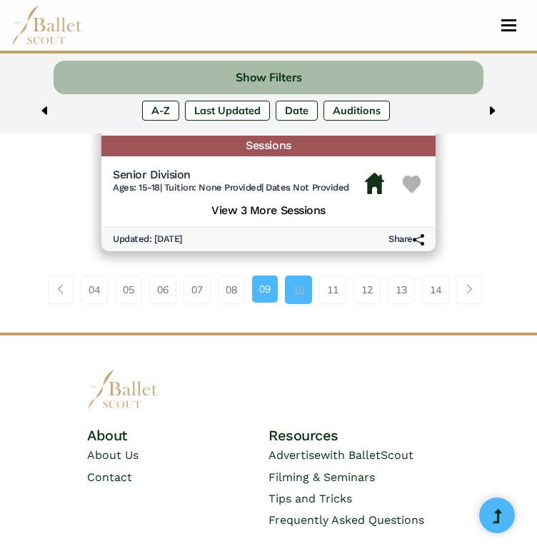
click at [297, 300] on link "10" at bounding box center [298, 289] width 27 height 29
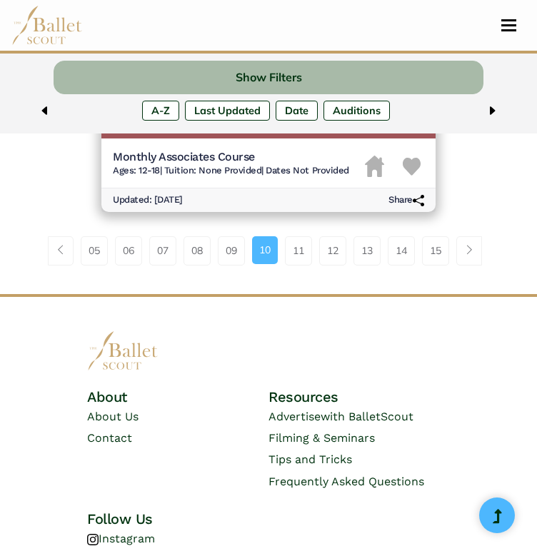
scroll to position [3860, 0]
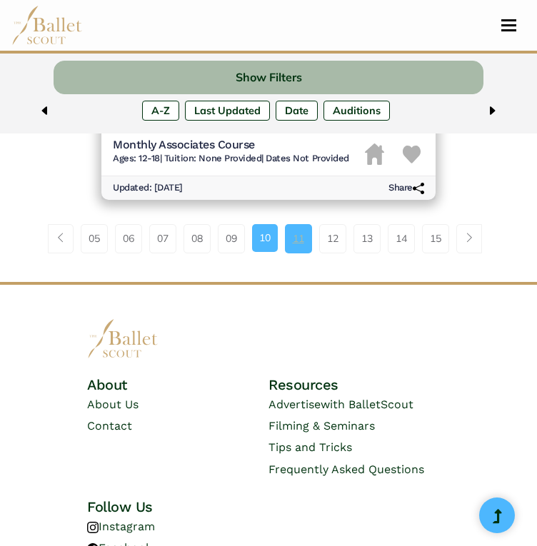
click at [295, 247] on link "11" at bounding box center [298, 238] width 27 height 29
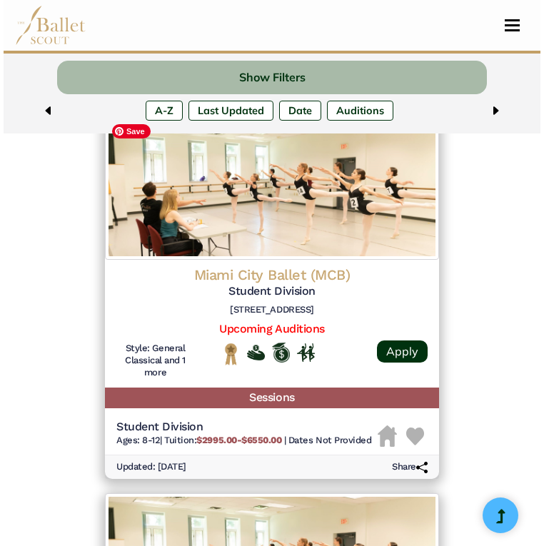
scroll to position [898, 0]
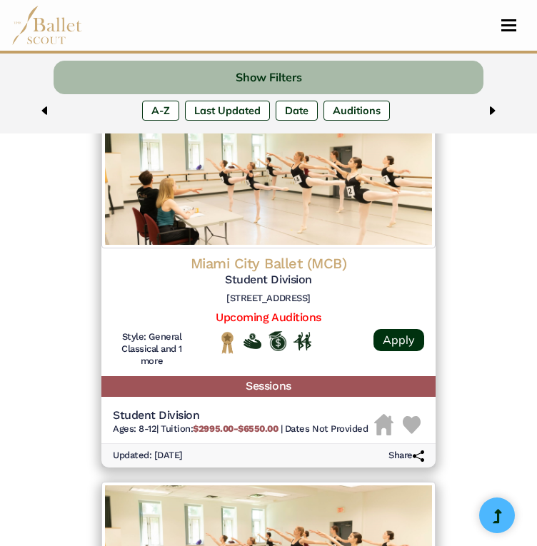
click at [295, 265] on h4 "Miami City Ballet (MCB)" at bounding box center [268, 263] width 311 height 19
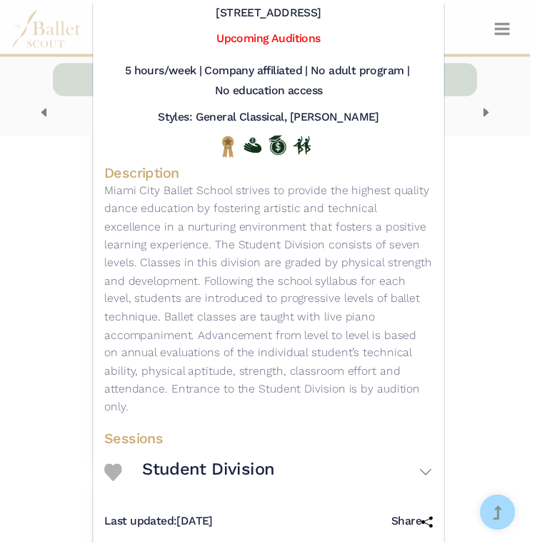
scroll to position [168, 0]
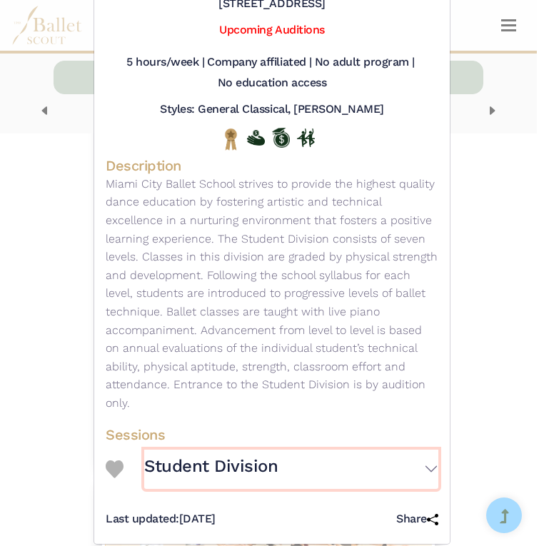
click at [213, 455] on h3 "Student Division" at bounding box center [210, 466] width 133 height 22
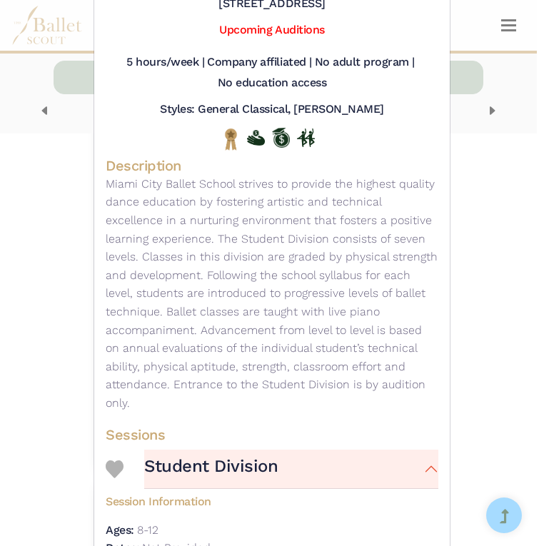
click at [71, 200] on div "Miami City Ballet (MCB) - Year-Round Program - Student Division Visit Website |…" at bounding box center [272, 273] width 544 height 546
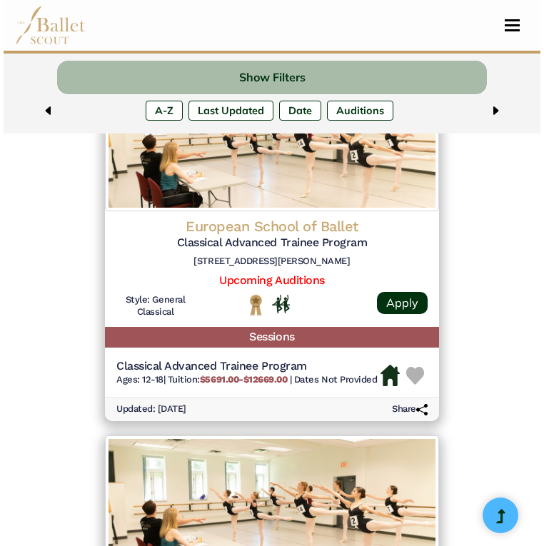
scroll to position [1318, 0]
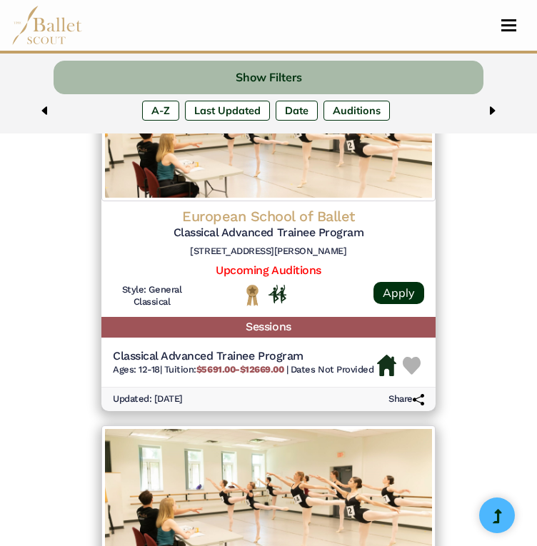
click at [293, 209] on h4 "European School of Ballet" at bounding box center [268, 216] width 311 height 19
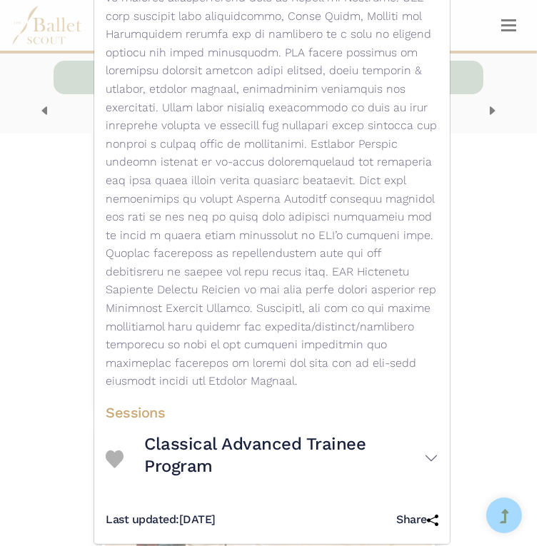
scroll to position [617, 0]
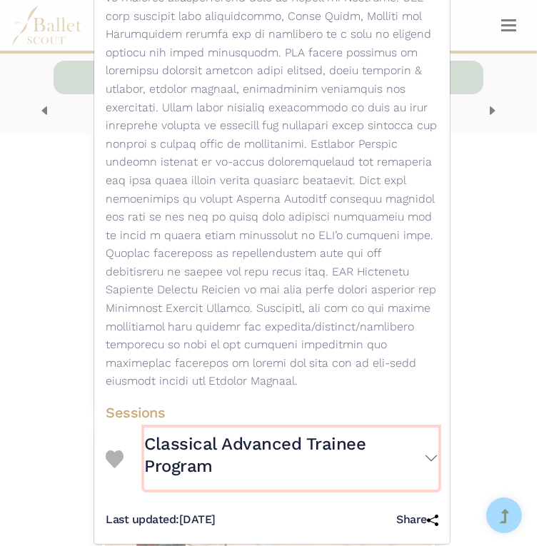
click at [293, 433] on h3 "Classical Advanced Trainee Program" at bounding box center [284, 455] width 280 height 44
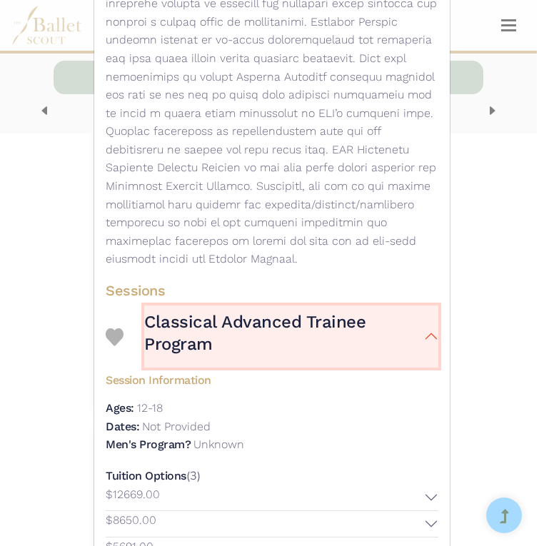
scroll to position [743, 0]
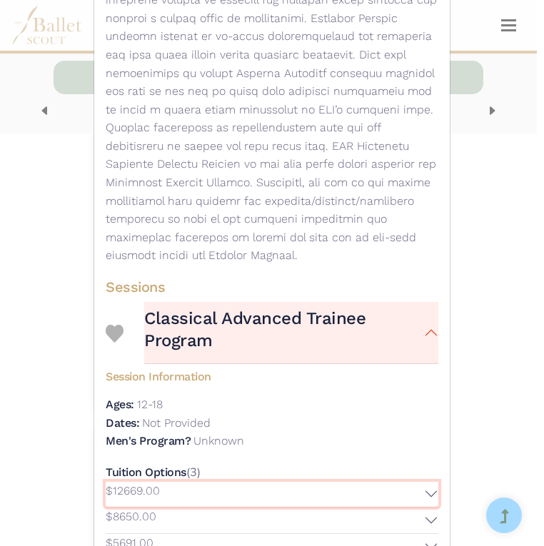
click at [321, 482] on button "$12669.00" at bounding box center [272, 495] width 332 height 26
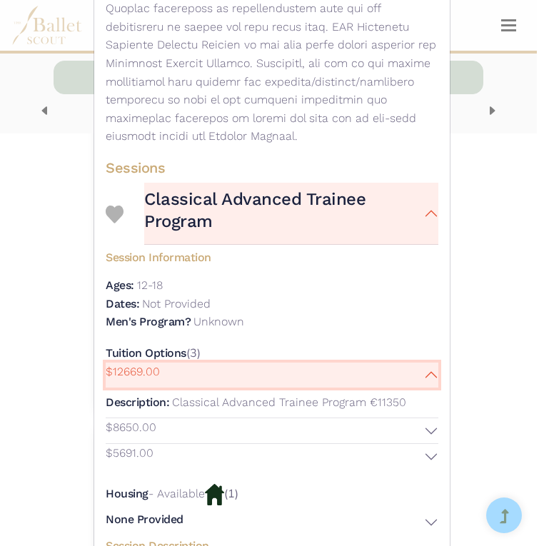
scroll to position [883, 0]
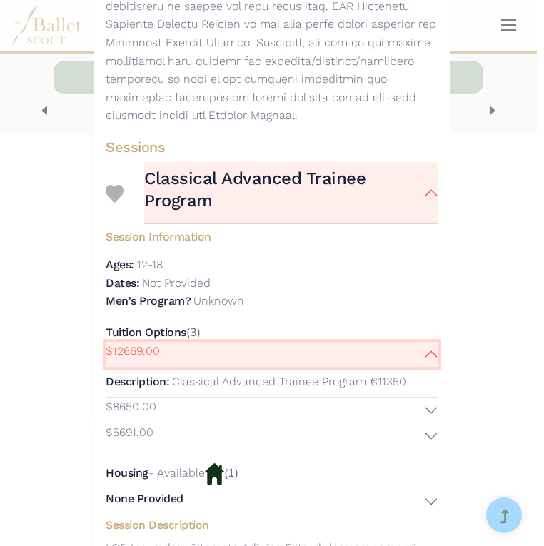
click at [318, 347] on button "$12669.00" at bounding box center [272, 355] width 332 height 26
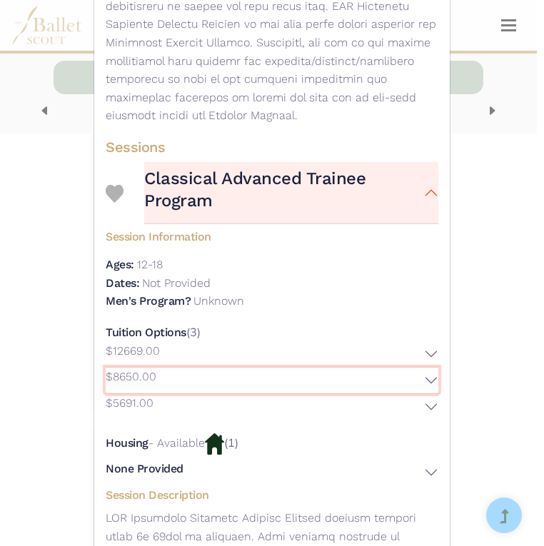
click at [321, 367] on button "$8650.00" at bounding box center [272, 380] width 332 height 26
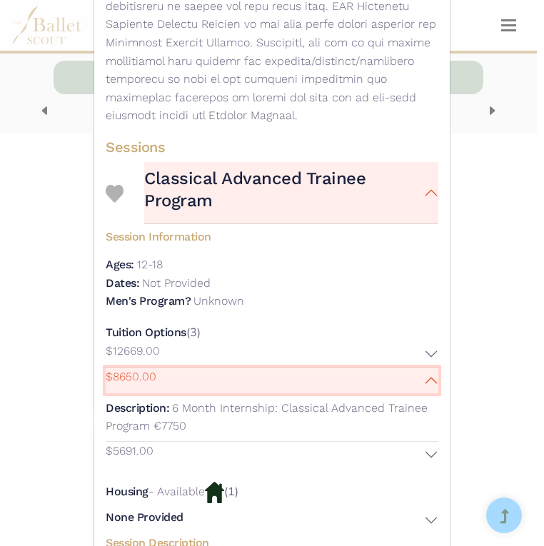
click at [321, 367] on button "$8650.00" at bounding box center [272, 380] width 332 height 26
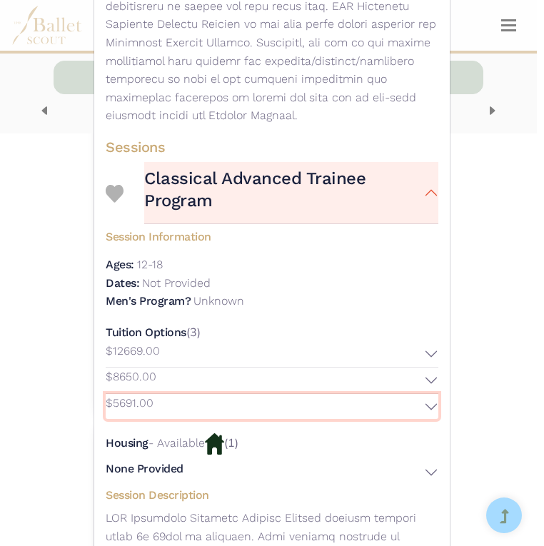
click at [317, 394] on button "$5691.00" at bounding box center [272, 407] width 332 height 26
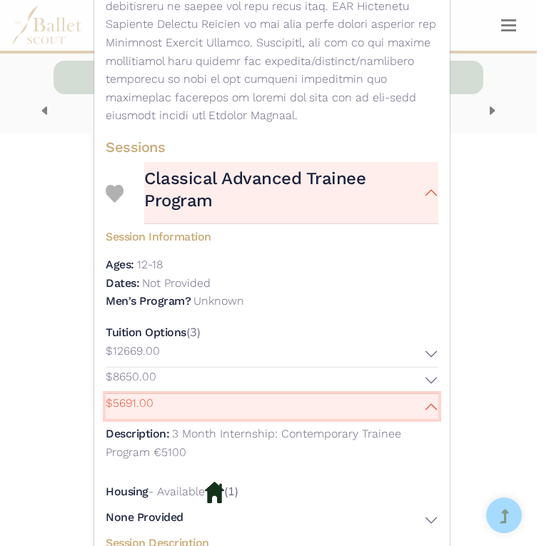
click at [317, 394] on button "$5691.00" at bounding box center [272, 407] width 332 height 26
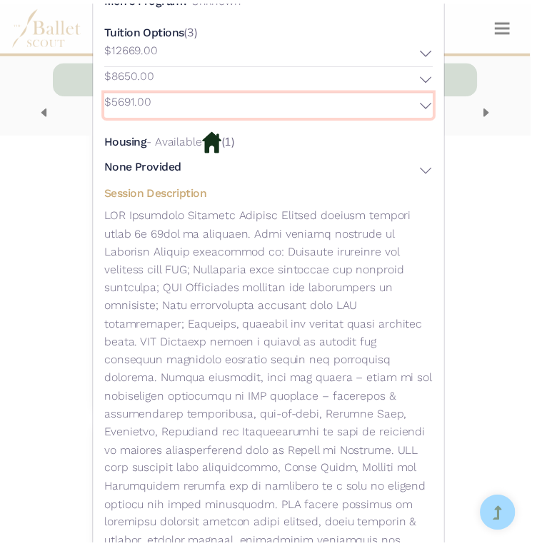
scroll to position [1187, 0]
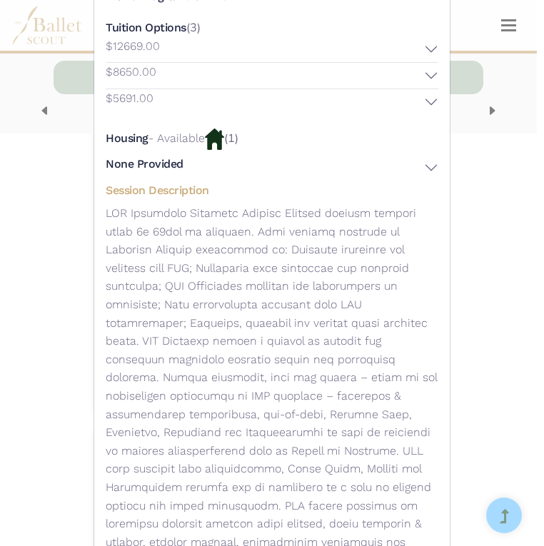
click at [519, 314] on div "European School of Ballet - Year-Round Program - Classical Advanced Trainee Pro…" at bounding box center [272, 273] width 544 height 546
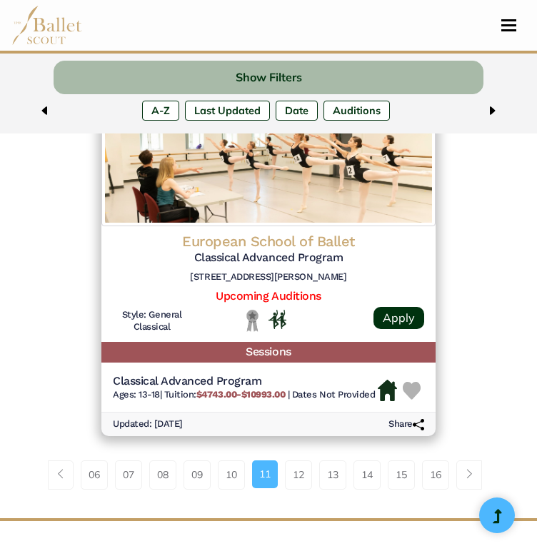
scroll to position [3556, 0]
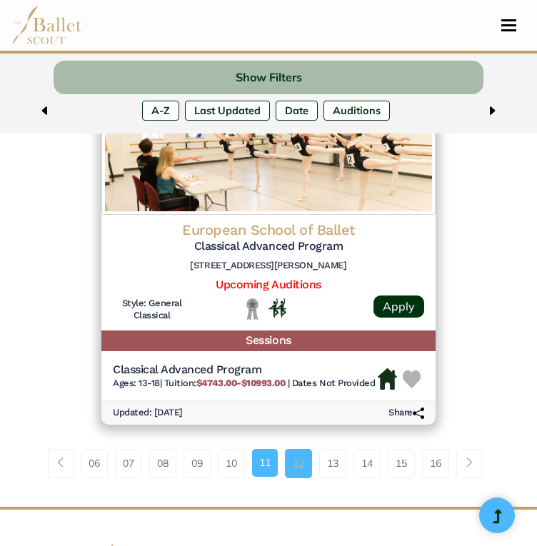
click at [289, 467] on link "12" at bounding box center [298, 463] width 27 height 29
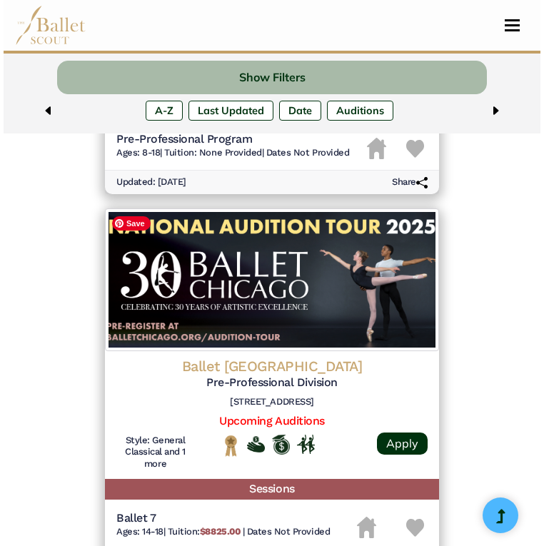
scroll to position [1545, 0]
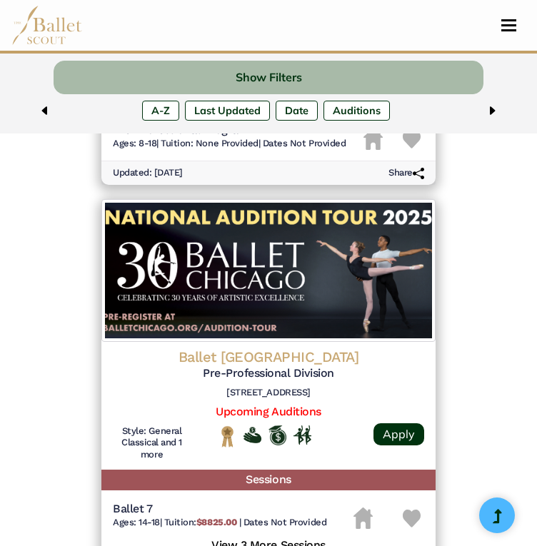
click at [268, 359] on h4 "Ballet [GEOGRAPHIC_DATA]" at bounding box center [268, 356] width 311 height 19
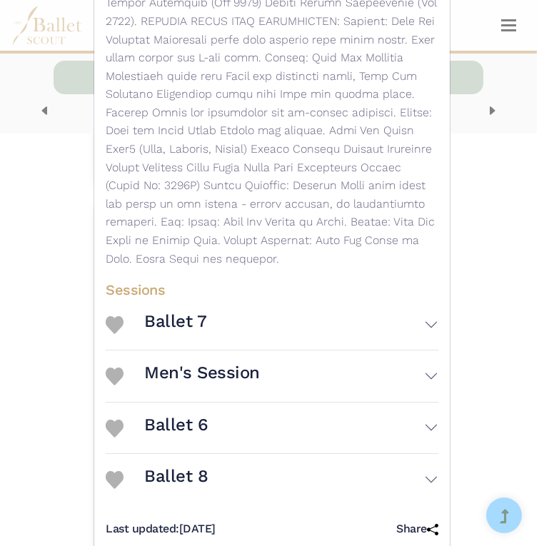
scroll to position [702, 0]
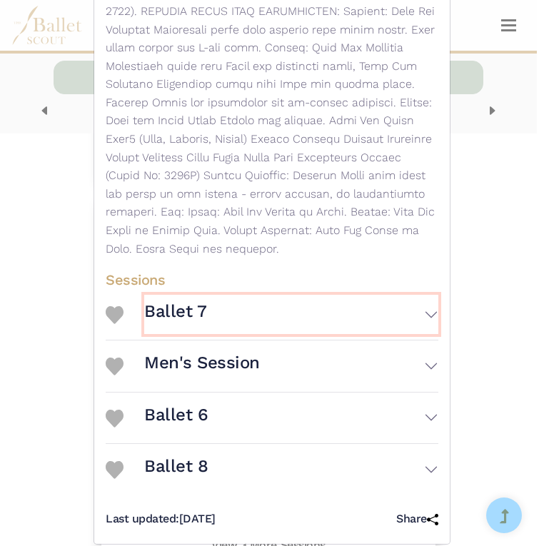
click at [292, 300] on button "Ballet 7" at bounding box center [291, 314] width 294 height 39
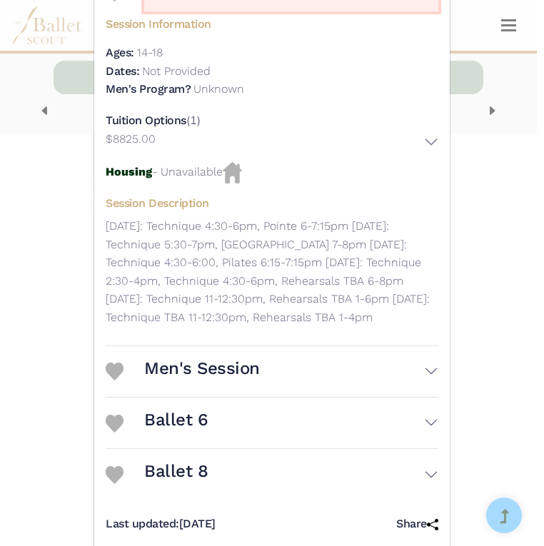
scroll to position [1031, 0]
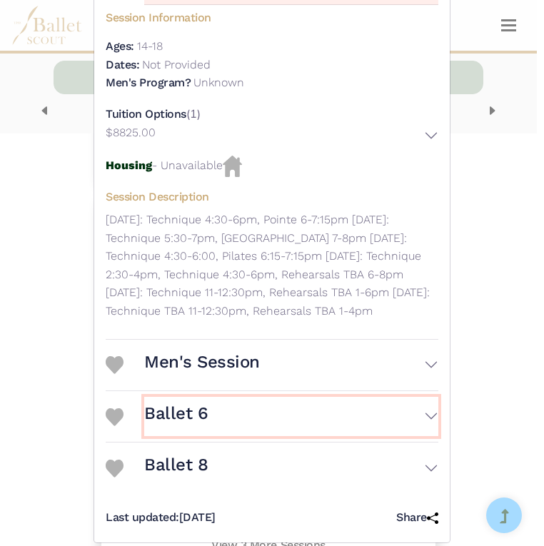
click at [278, 398] on button "Ballet 6" at bounding box center [291, 416] width 294 height 39
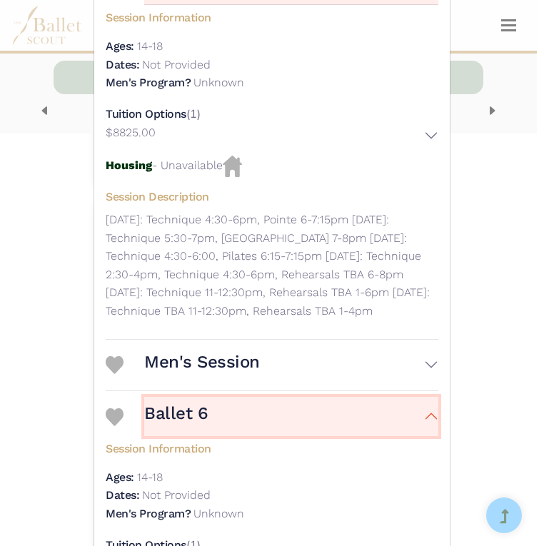
click at [278, 399] on button "Ballet 6" at bounding box center [291, 416] width 294 height 39
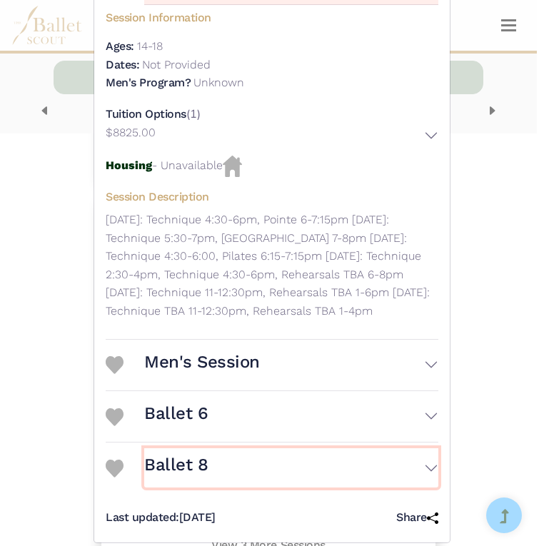
click at [280, 450] on button "Ballet 8" at bounding box center [291, 467] width 294 height 39
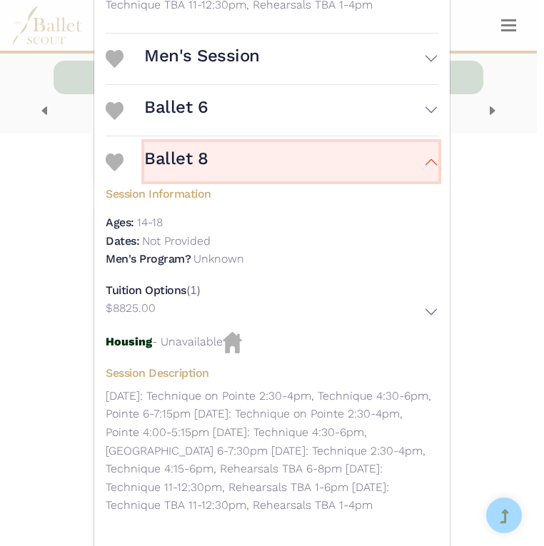
scroll to position [1356, 0]
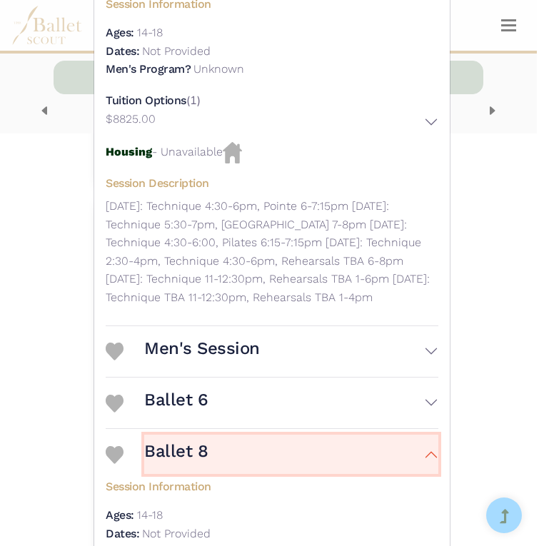
click at [279, 438] on button "Ballet 8" at bounding box center [291, 453] width 294 height 39
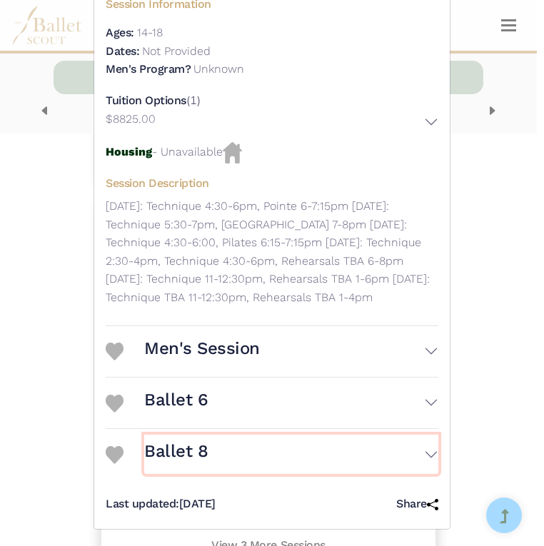
scroll to position [1031, 0]
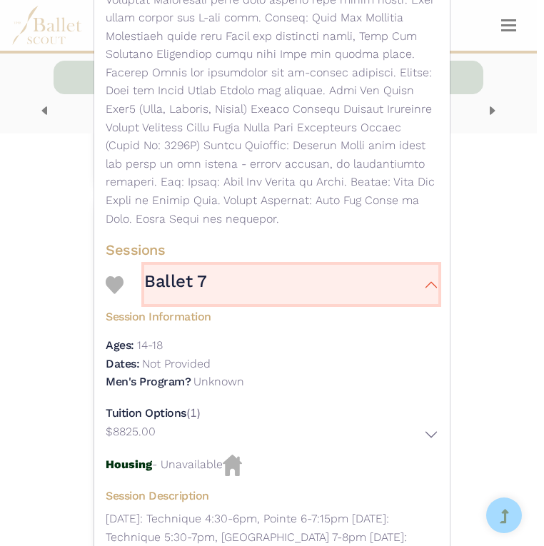
click at [301, 265] on button "Ballet 7" at bounding box center [291, 284] width 294 height 39
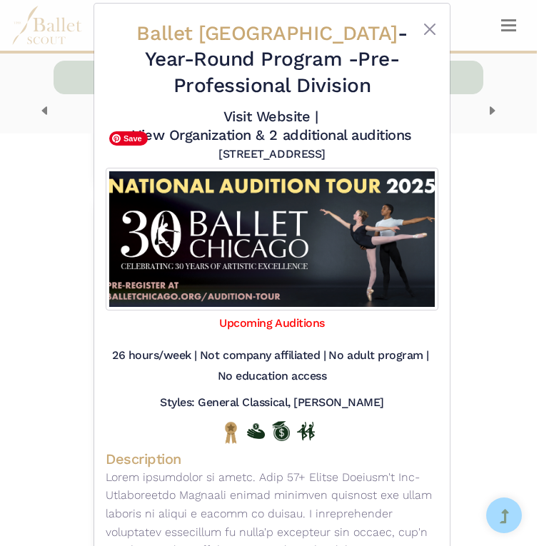
scroll to position [0, 0]
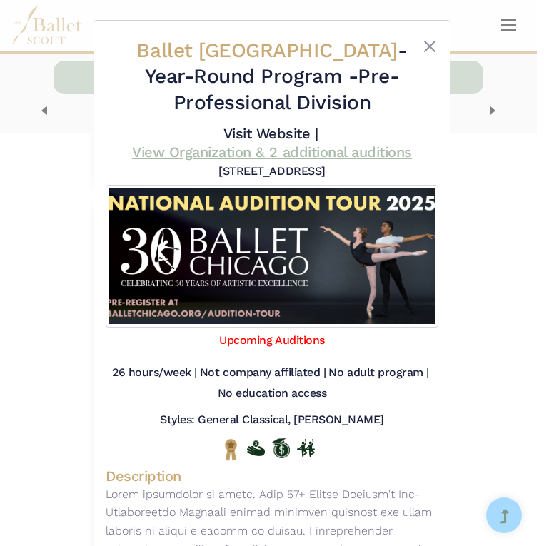
click at [260, 153] on link "View Organization & 2 additional auditions" at bounding box center [272, 151] width 280 height 17
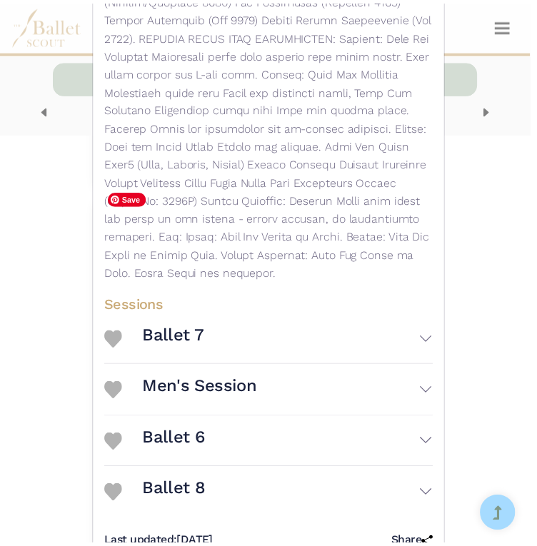
scroll to position [702, 0]
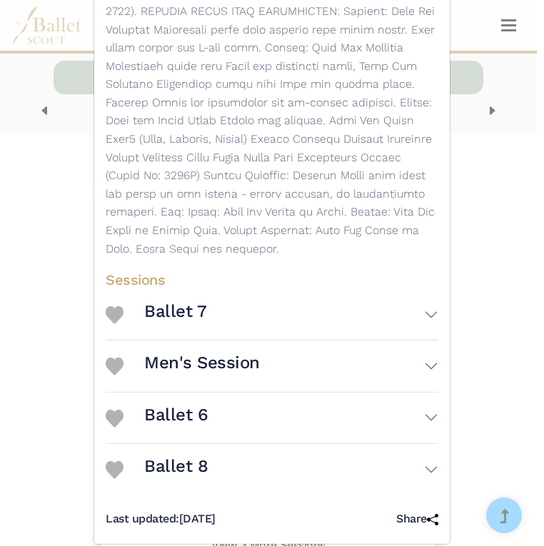
click at [61, 380] on div "Ballet Chicago - Year-Round Program - Pre-Professional Division Visit Website |…" at bounding box center [272, 273] width 544 height 546
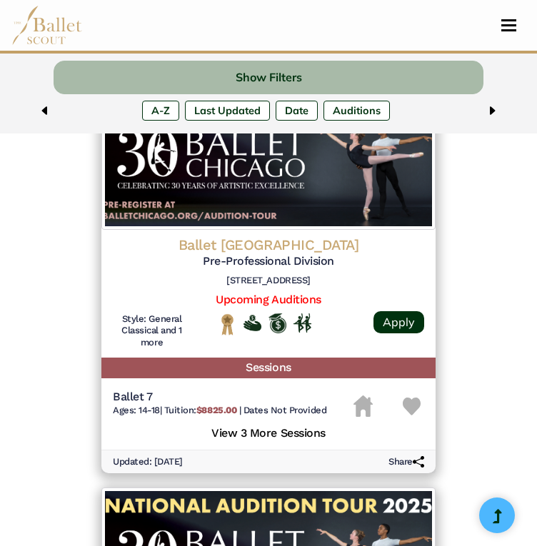
scroll to position [1672, 0]
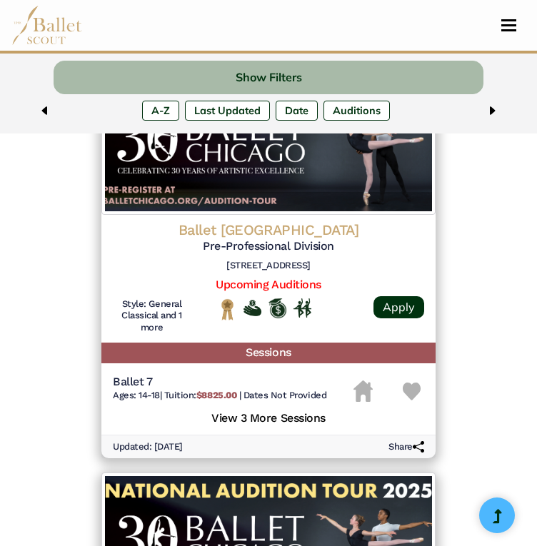
click at [414, 390] on img at bounding box center [411, 391] width 18 height 18
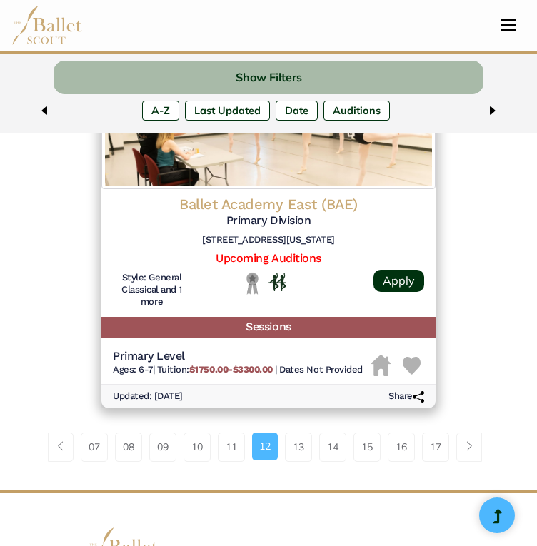
scroll to position [3621, 0]
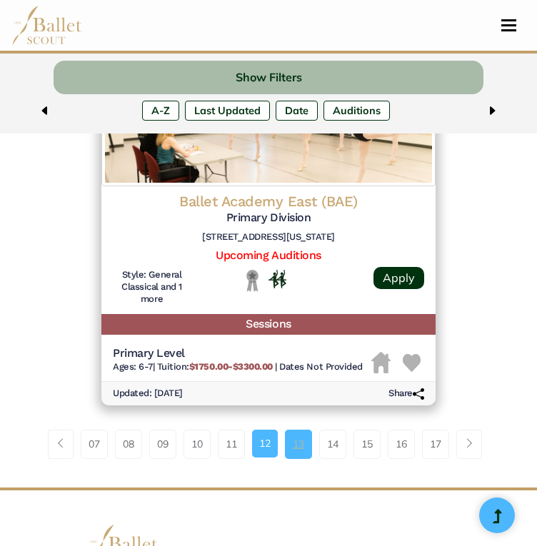
click at [295, 458] on link "13" at bounding box center [298, 443] width 27 height 29
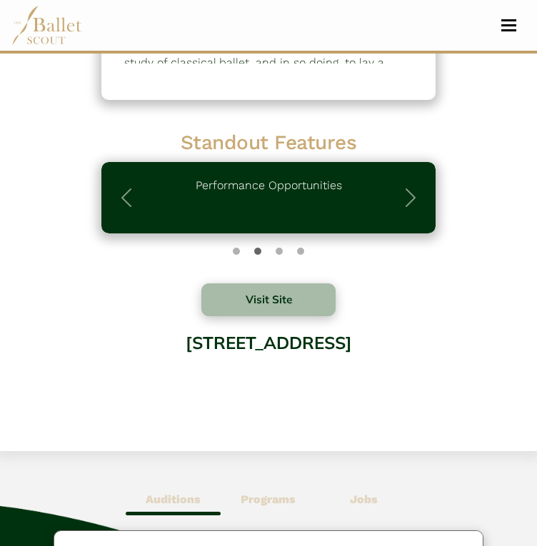
scroll to position [266, 0]
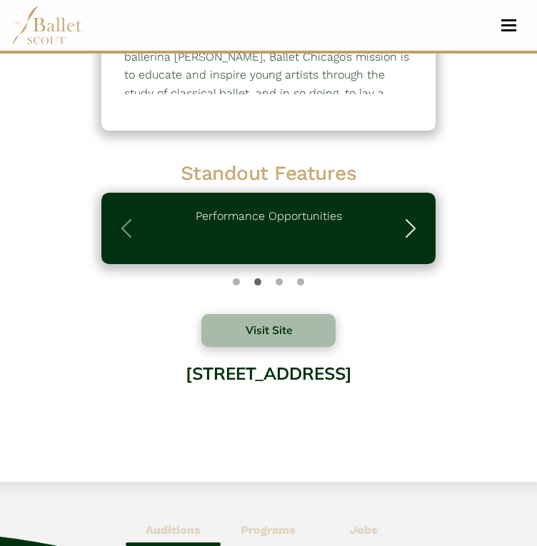
click at [411, 227] on span "button" at bounding box center [410, 228] width 23 height 23
click at [412, 228] on span "button" at bounding box center [410, 228] width 23 height 23
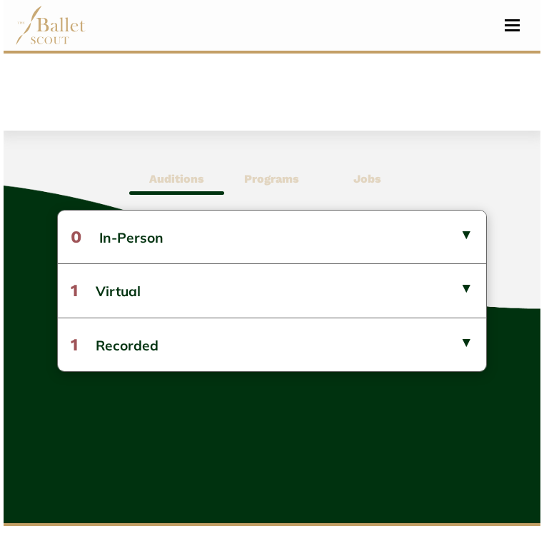
scroll to position [626, 0]
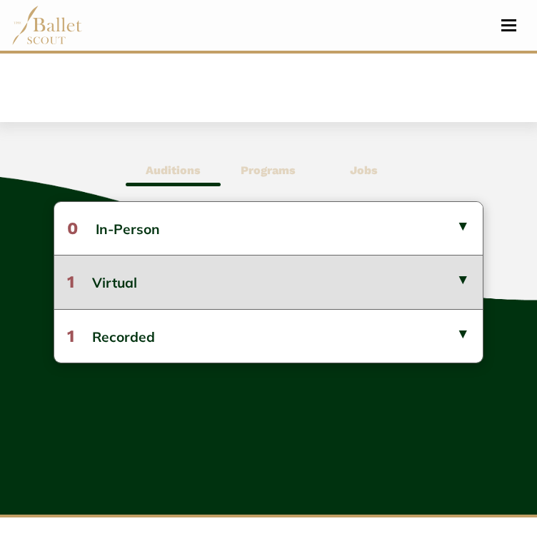
click at [350, 280] on button "1 Virtual" at bounding box center [268, 282] width 428 height 54
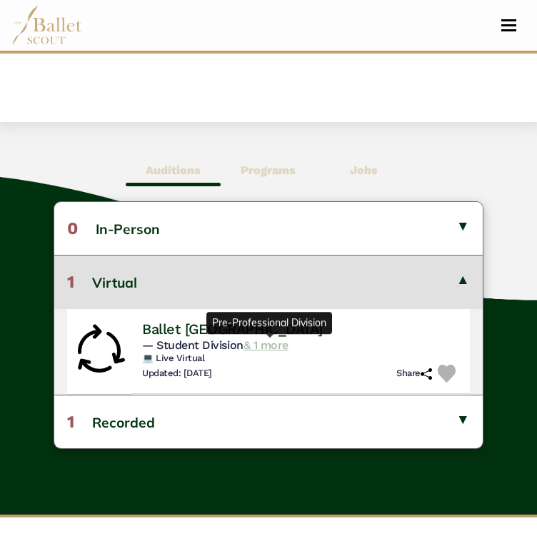
click at [275, 345] on link "& 1 more" at bounding box center [265, 345] width 45 height 14
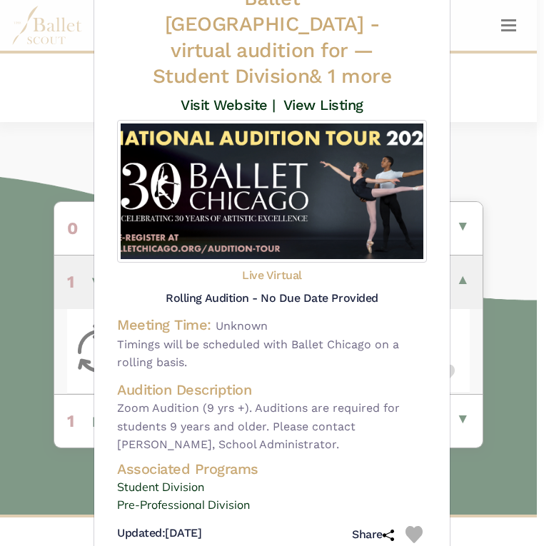
scroll to position [61, 0]
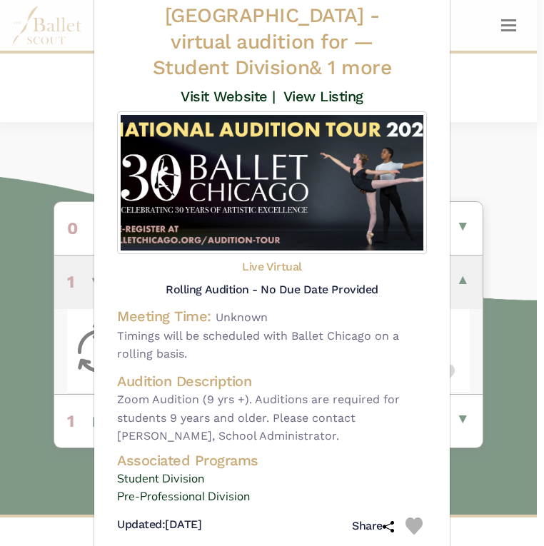
click at [314, 390] on span "Zoom Audition (9 yrs +). Auditions are required for students 9 years and older.…" at bounding box center [272, 417] width 310 height 55
click at [200, 487] on link "Pre-Professional Division" at bounding box center [272, 496] width 310 height 19
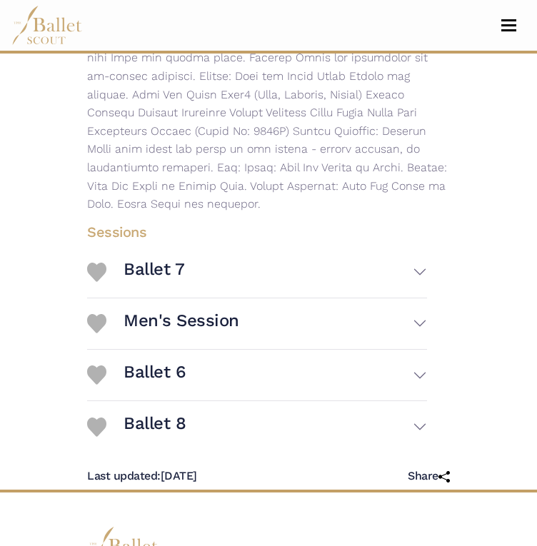
scroll to position [743, 0]
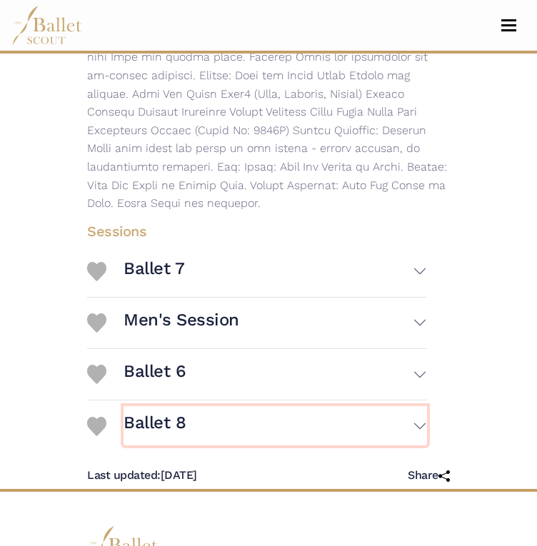
click at [275, 406] on button "Ballet 8" at bounding box center [274, 425] width 303 height 39
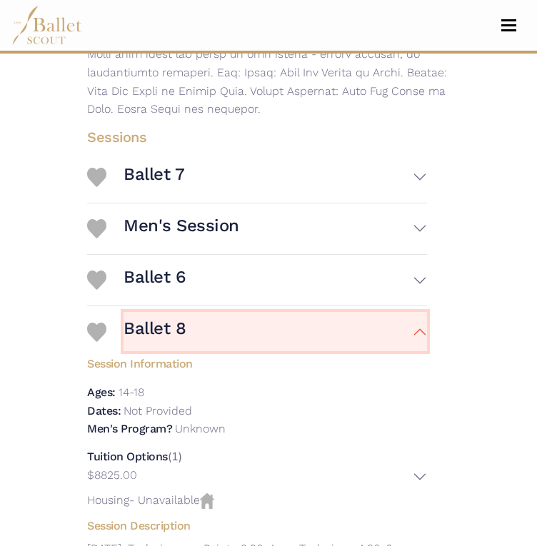
scroll to position [836, 0]
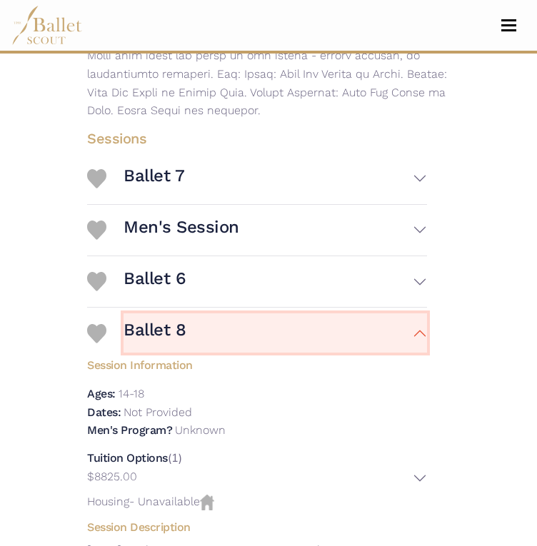
click at [273, 327] on button "Ballet 8" at bounding box center [274, 332] width 303 height 39
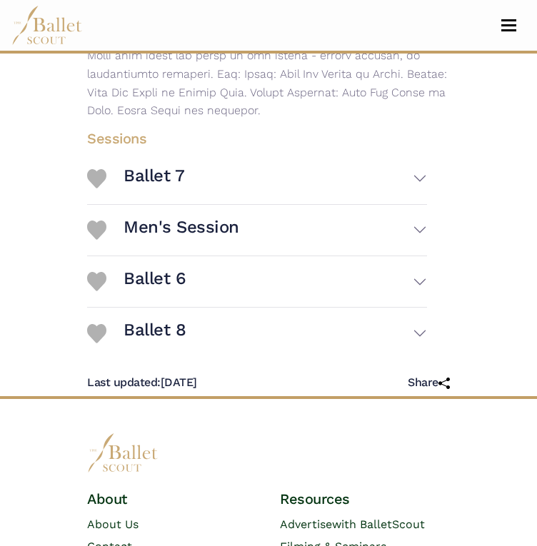
click at [98, 324] on img at bounding box center [96, 333] width 19 height 19
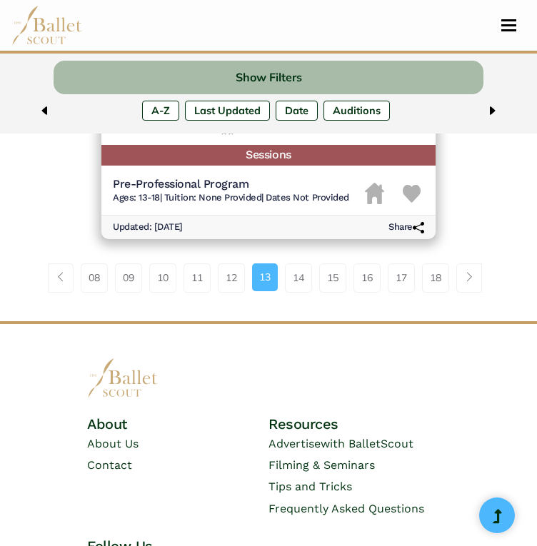
scroll to position [3798, 0]
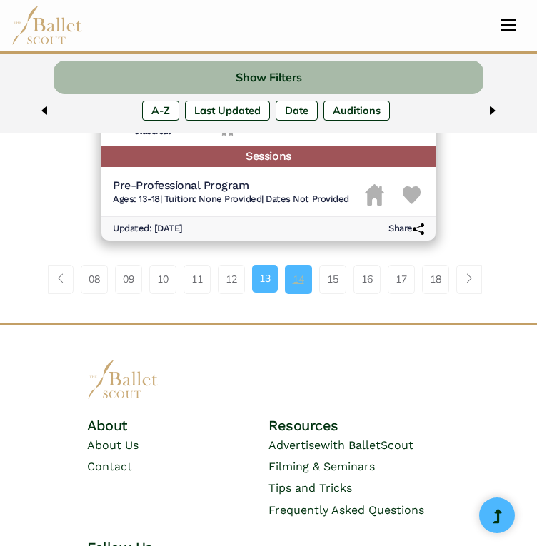
click at [295, 285] on link "14" at bounding box center [298, 279] width 27 height 29
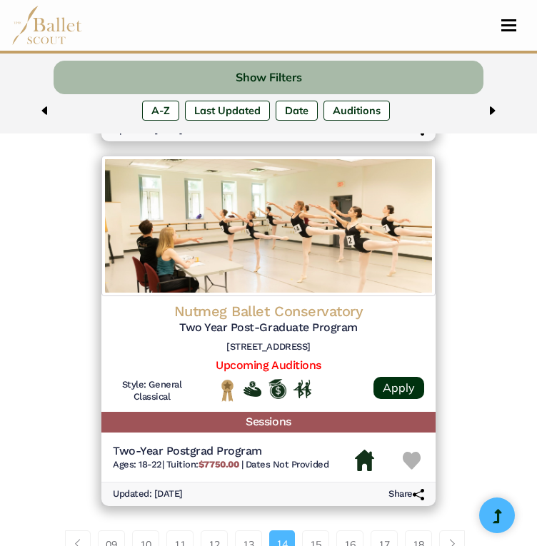
scroll to position [3433, 0]
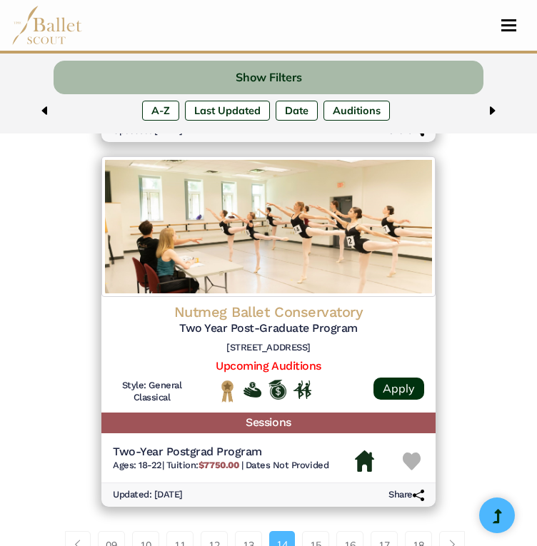
click at [407, 460] on img at bounding box center [411, 461] width 18 height 18
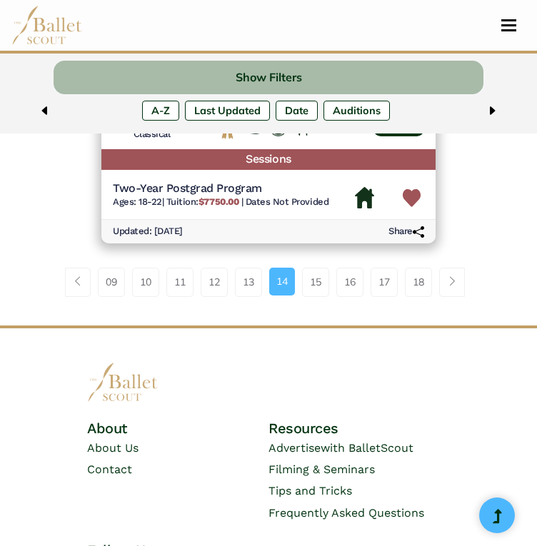
scroll to position [3708, 0]
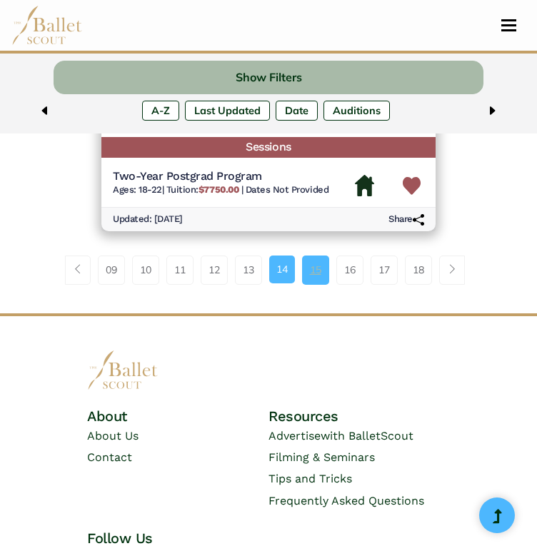
click at [317, 268] on link "15" at bounding box center [315, 269] width 27 height 29
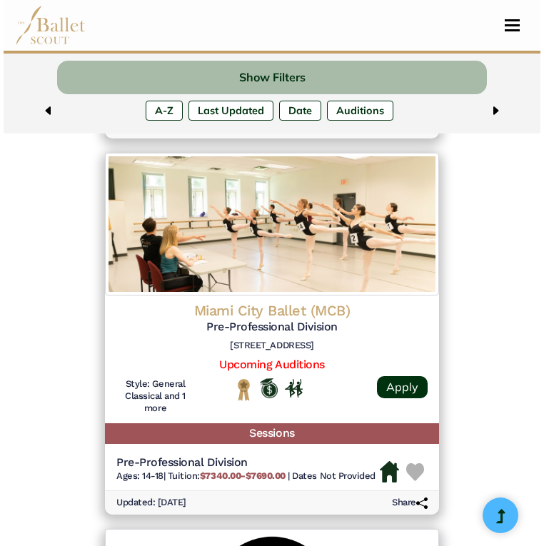
scroll to position [855, 0]
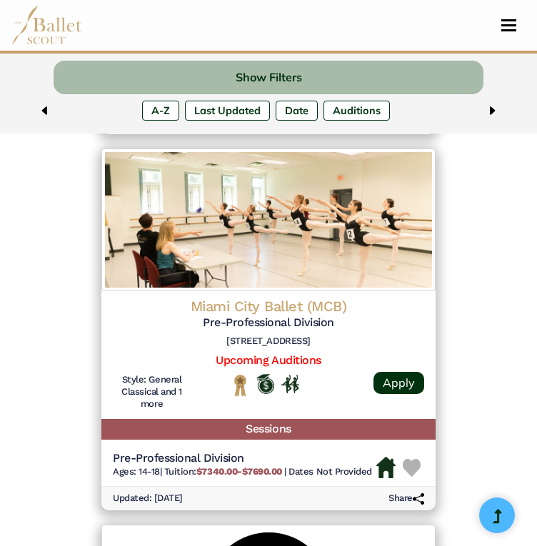
click at [415, 462] on img at bounding box center [411, 468] width 18 height 18
click at [265, 428] on h5 "Sessions" at bounding box center [268, 429] width 334 height 21
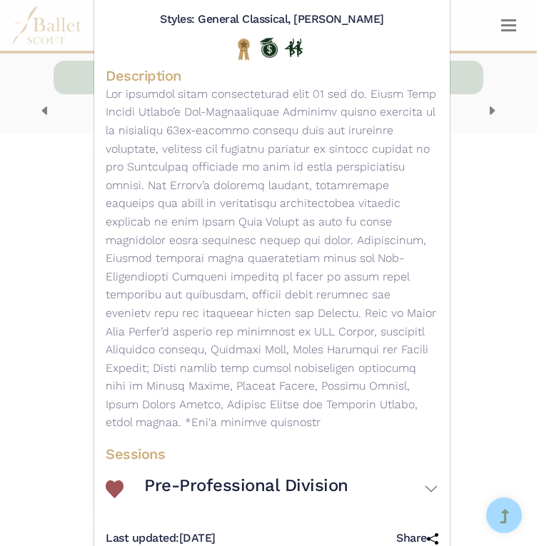
scroll to position [277, 0]
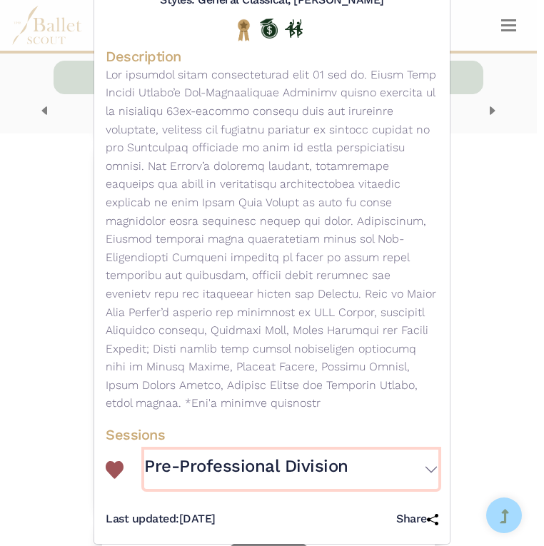
click at [270, 455] on h3 "Pre-Professional Division" at bounding box center [246, 466] width 204 height 22
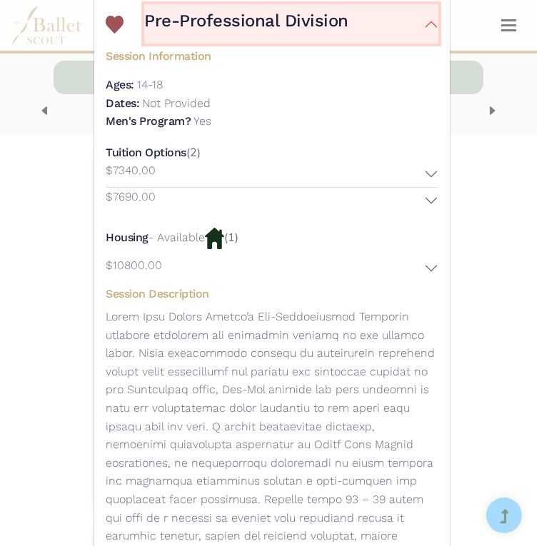
scroll to position [692, 0]
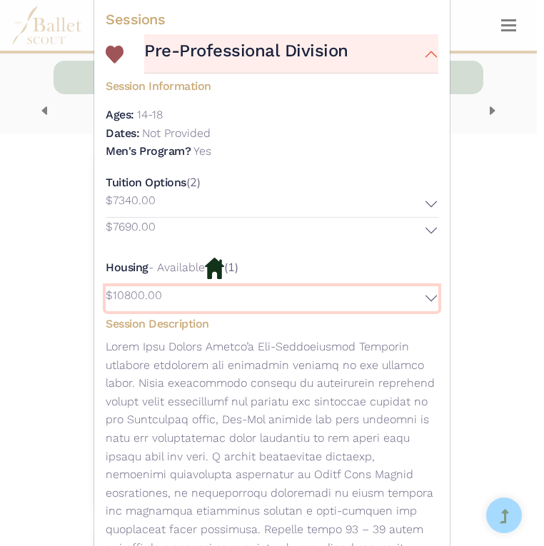
click at [429, 286] on button "$10800.00" at bounding box center [272, 299] width 332 height 26
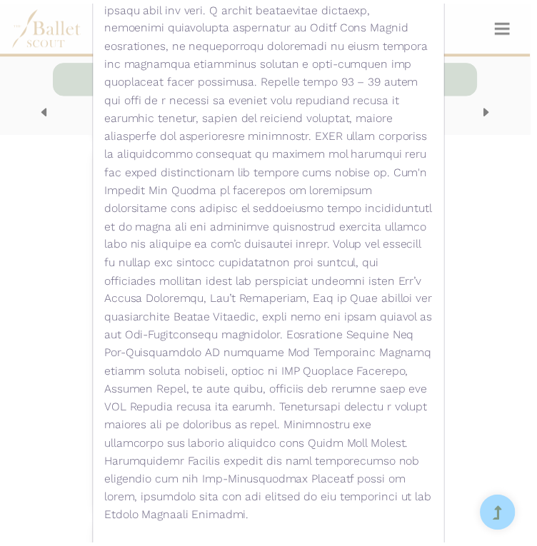
scroll to position [1410, 0]
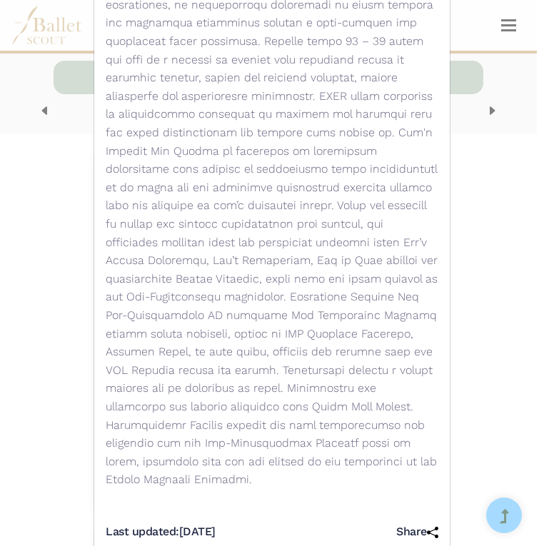
click at [489, 353] on div "Miami City Ballet (MCB) - Year-Round Program - Pre-Professional Division Visit …" at bounding box center [272, 273] width 544 height 546
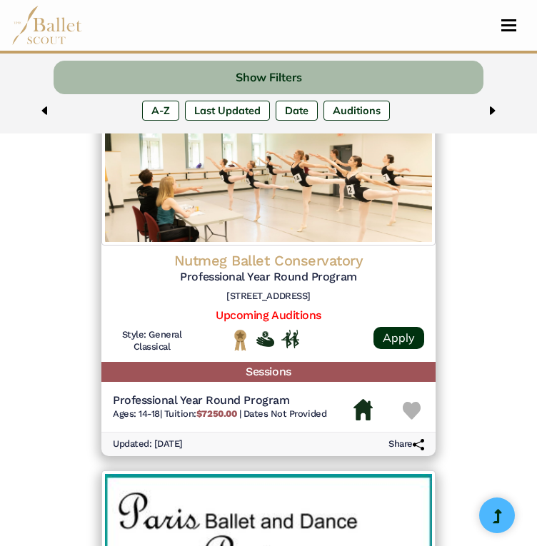
scroll to position [2742, 0]
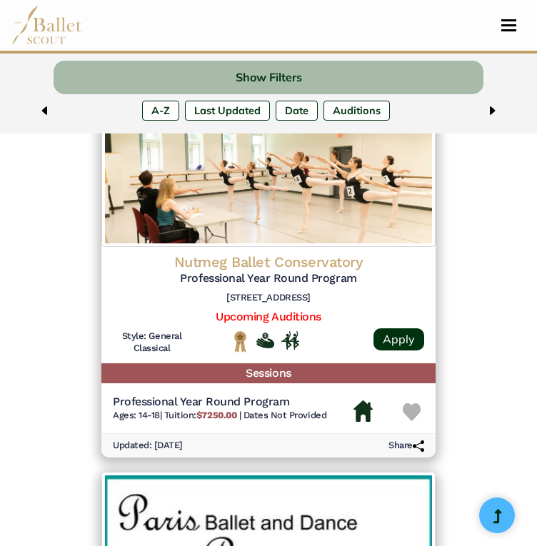
click at [411, 413] on img at bounding box center [411, 412] width 18 height 18
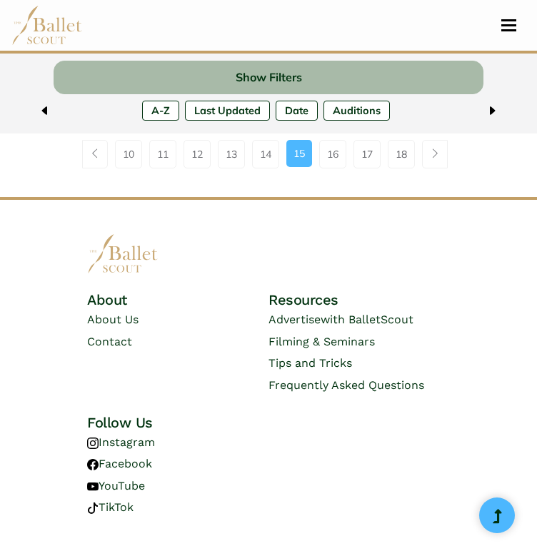
scroll to position [3828, 0]
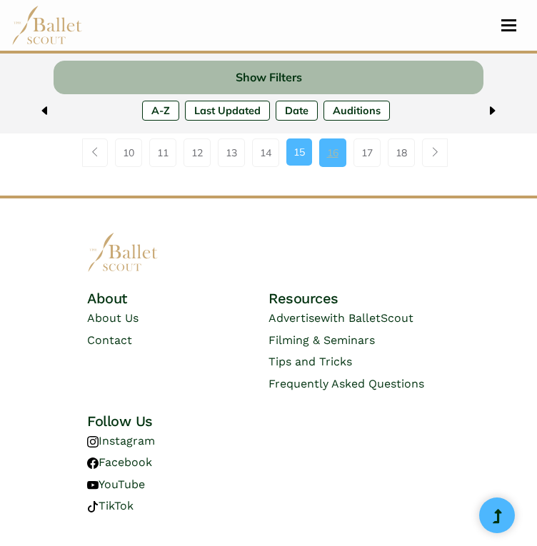
click at [340, 145] on link "16" at bounding box center [332, 152] width 27 height 29
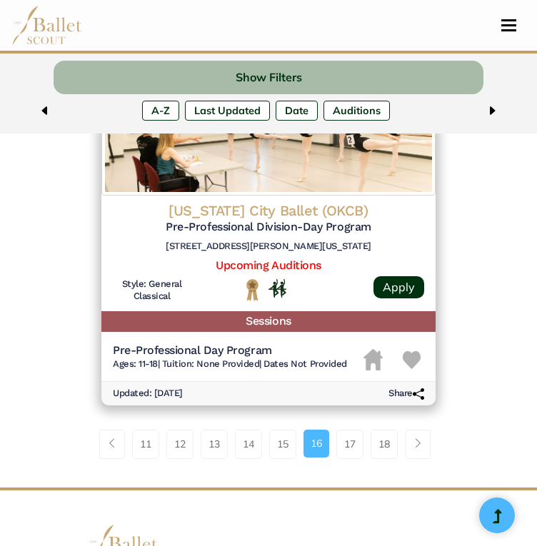
scroll to position [3527, 0]
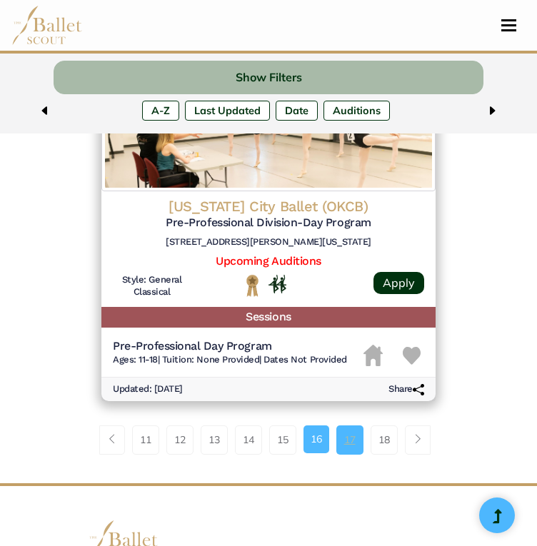
click at [350, 447] on link "17" at bounding box center [349, 439] width 27 height 29
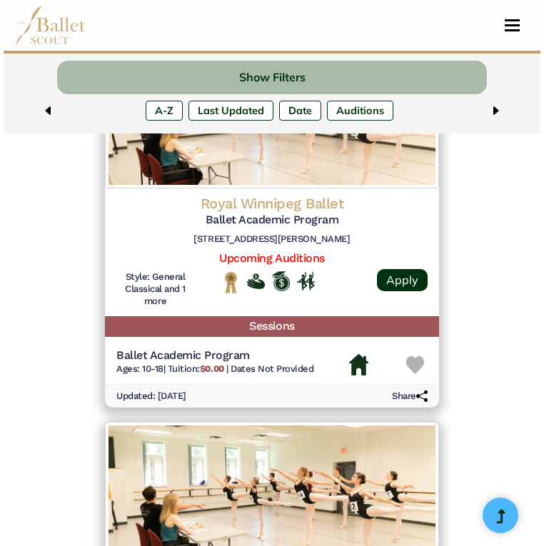
scroll to position [1719, 0]
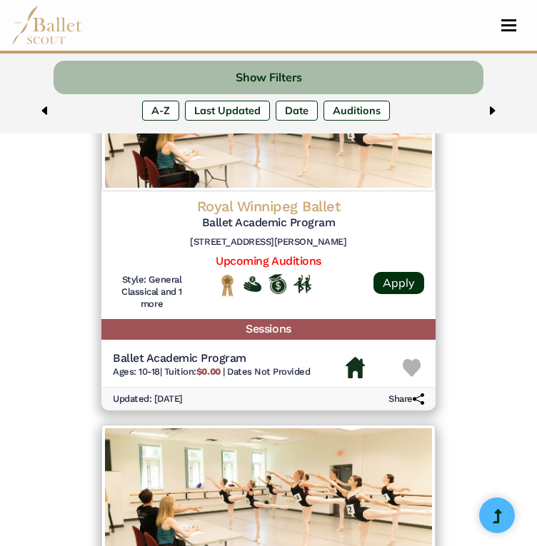
click at [273, 333] on h5 "Sessions" at bounding box center [268, 329] width 334 height 21
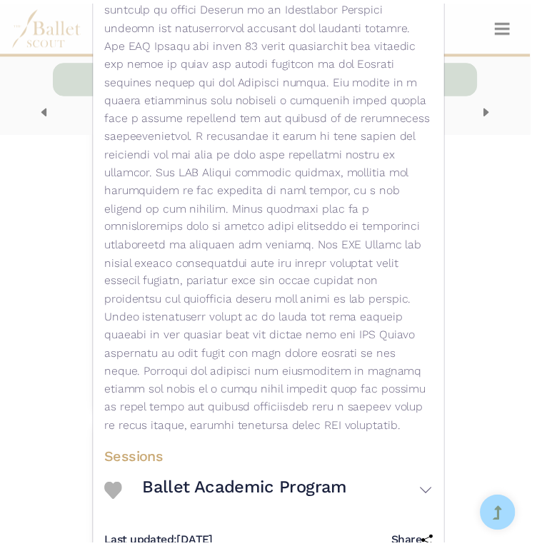
scroll to position [752, 0]
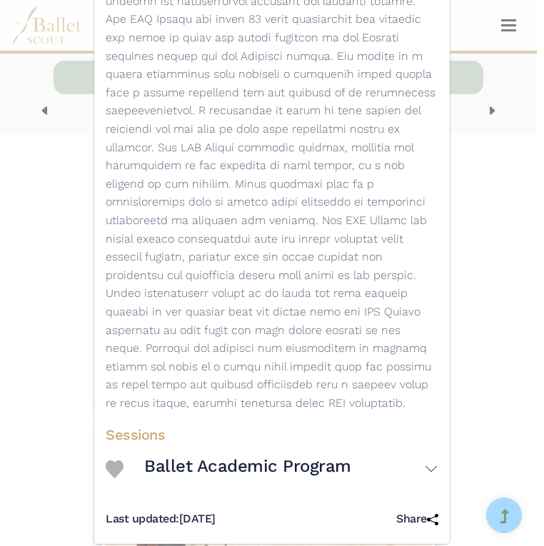
click at [509, 319] on div "Royal Winnipeg Ballet - Year-Round Program - Ballet Academic Program Visit Webs…" at bounding box center [272, 273] width 544 height 546
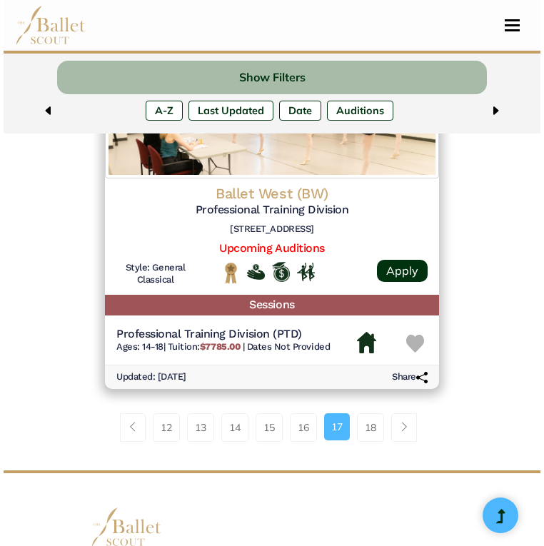
scroll to position [3594, 0]
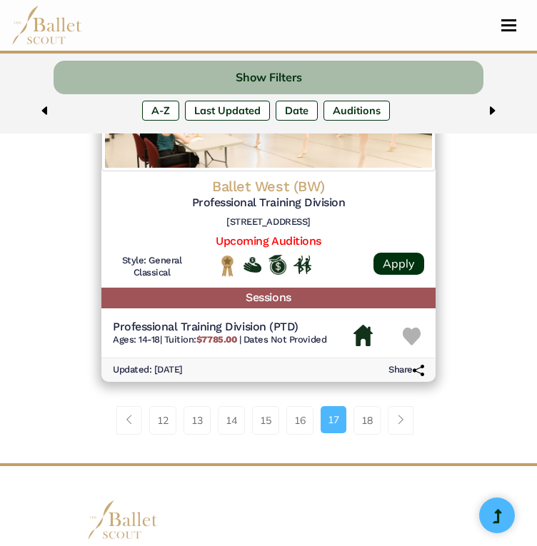
click at [294, 293] on h5 "Sessions" at bounding box center [268, 298] width 334 height 21
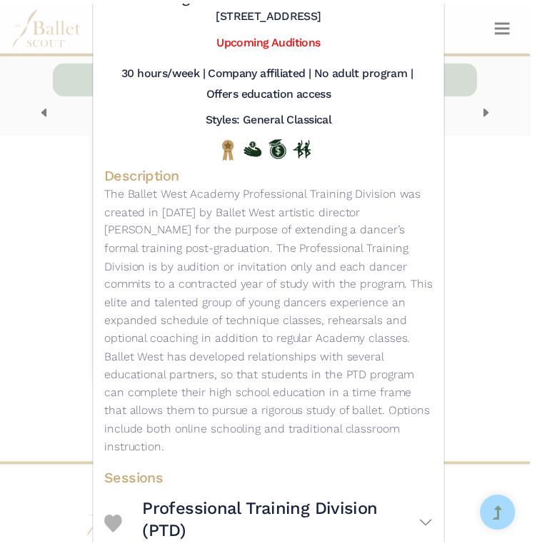
scroll to position [226, 0]
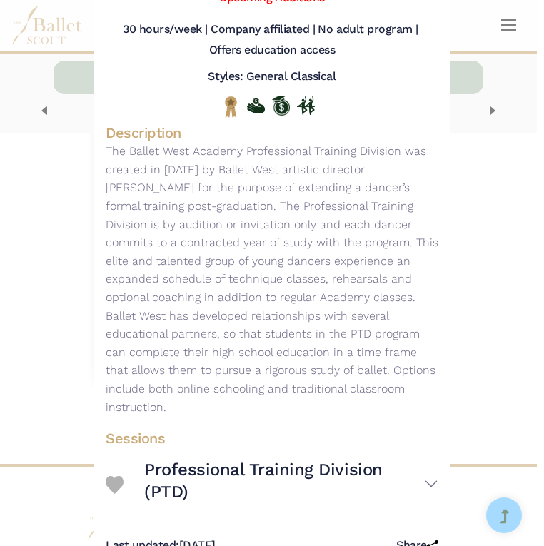
click at [471, 347] on div "Ballet West (BW) - Year-Round Program - Professional Training Division Visit We…" at bounding box center [272, 273] width 544 height 546
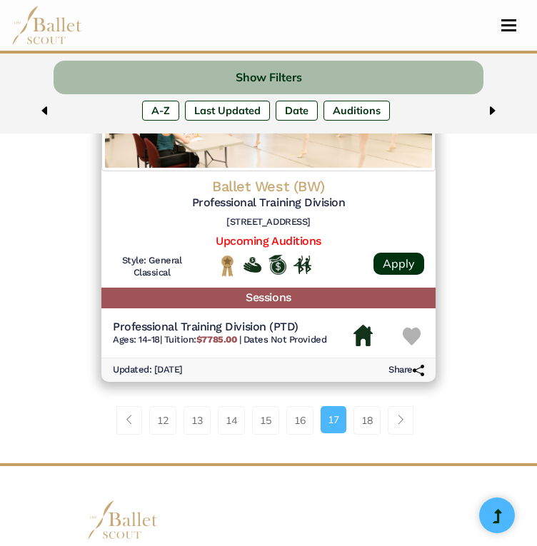
click at [412, 339] on img at bounding box center [411, 336] width 18 height 18
click at [359, 426] on link "18" at bounding box center [366, 420] width 27 height 29
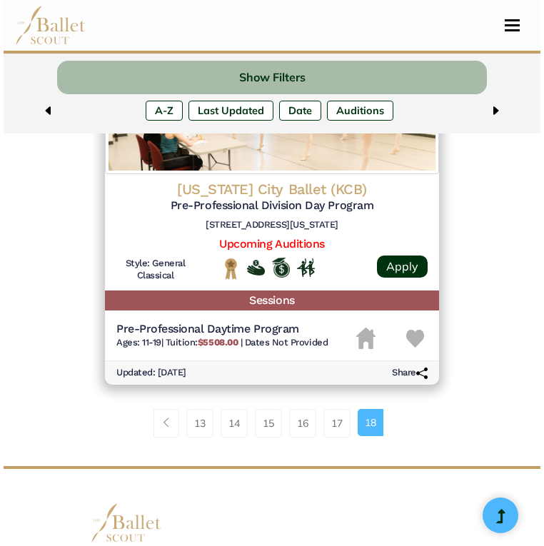
scroll to position [603, 0]
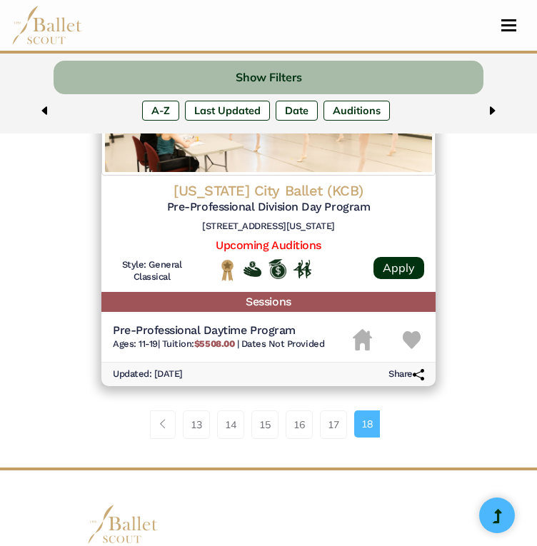
click at [412, 333] on img at bounding box center [411, 340] width 18 height 18
click at [271, 298] on h5 "Sessions" at bounding box center [268, 302] width 334 height 21
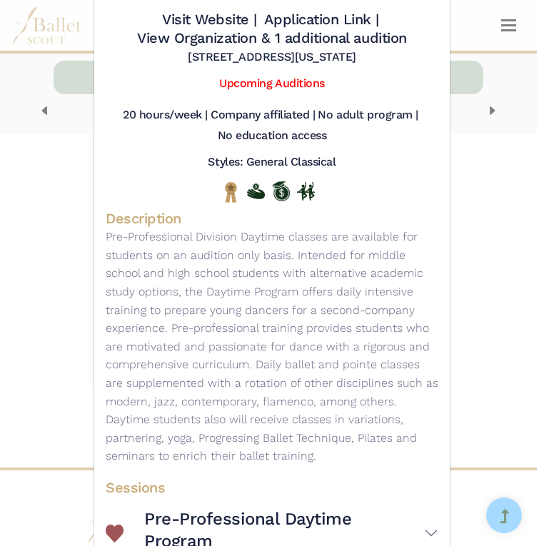
scroll to position [212, 0]
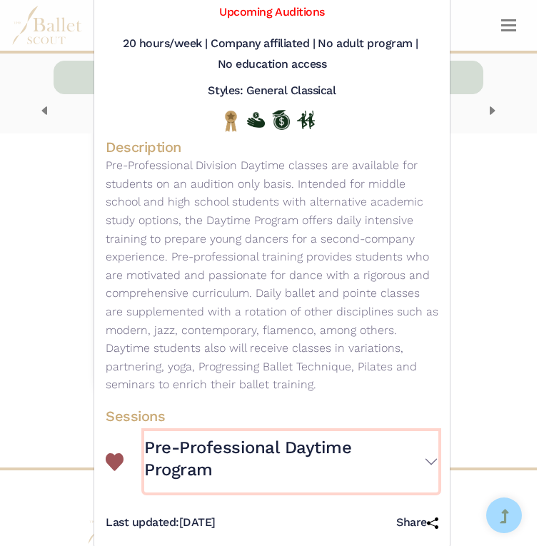
click at [429, 449] on button "Pre-Professional Daytime Program" at bounding box center [291, 461] width 294 height 61
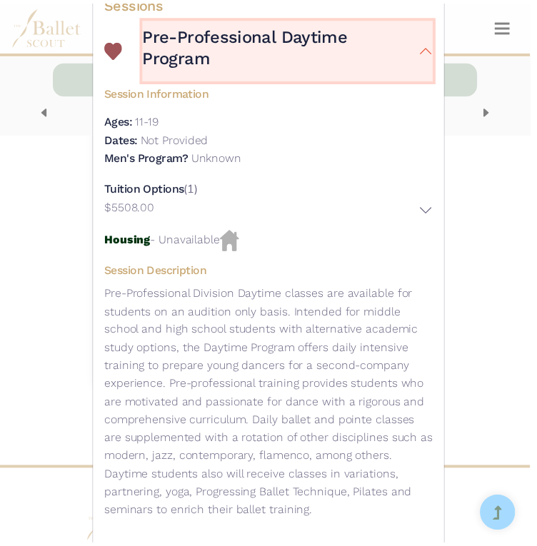
scroll to position [668, 0]
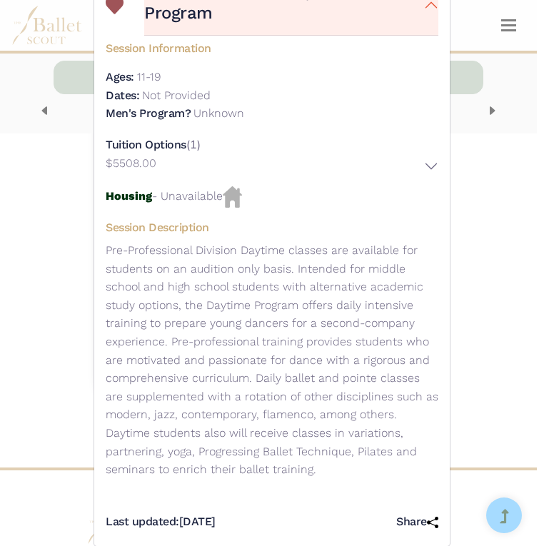
click at [487, 268] on div "Kansas City Ballet (KCB) - Year-Round Program - Pre-Professional Division Day P…" at bounding box center [272, 273] width 544 height 546
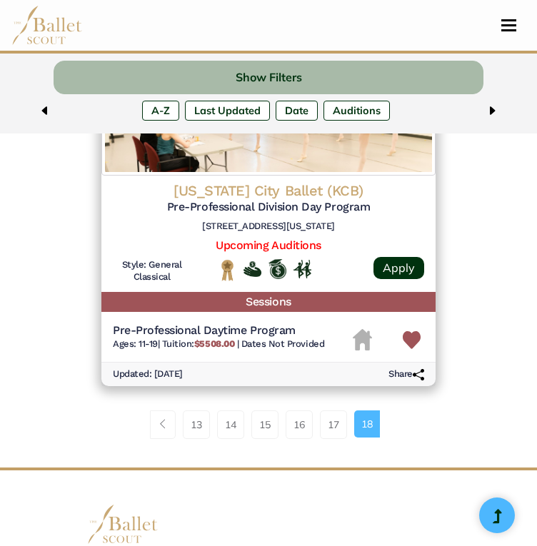
click at [487, 268] on div "154 results were found Please contact us if you come across any errors, we woul…" at bounding box center [268, 250] width 537 height 1193
click at [508, 32] on nav "Dashboard Profile Search Organizations Programs Auditions Jobs" at bounding box center [268, 25] width 514 height 51
click at [507, 21] on span "Toggle navigation" at bounding box center [508, 20] width 15 height 2
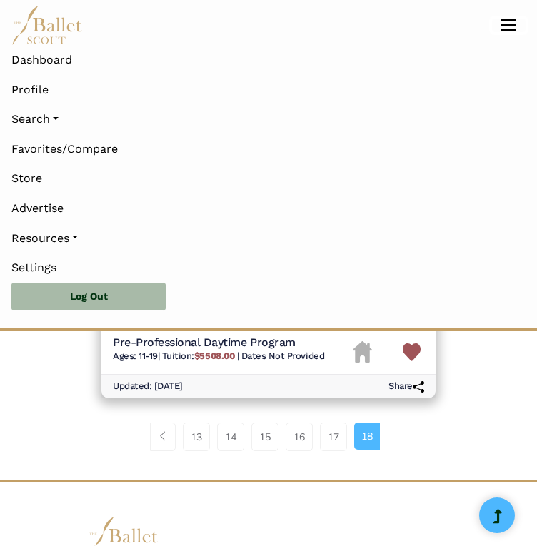
scroll to position [880, 0]
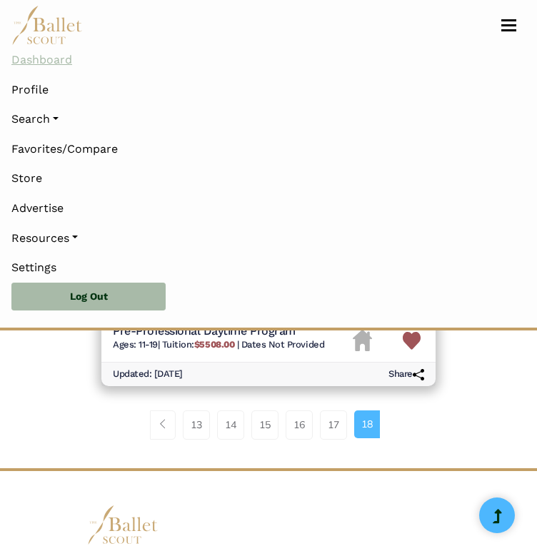
click at [50, 57] on link "Dashboard" at bounding box center [268, 60] width 514 height 30
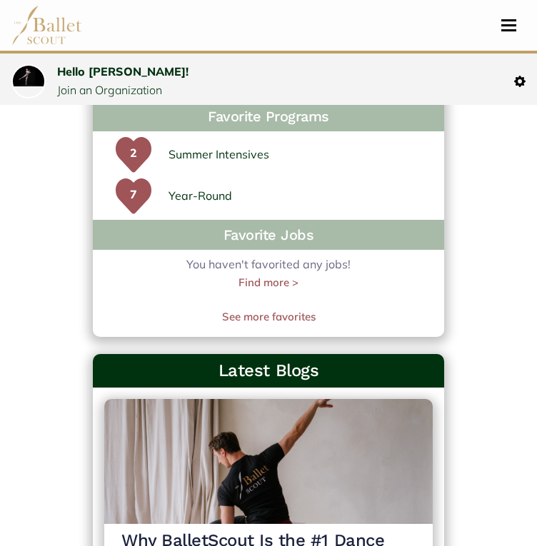
scroll to position [755, 0]
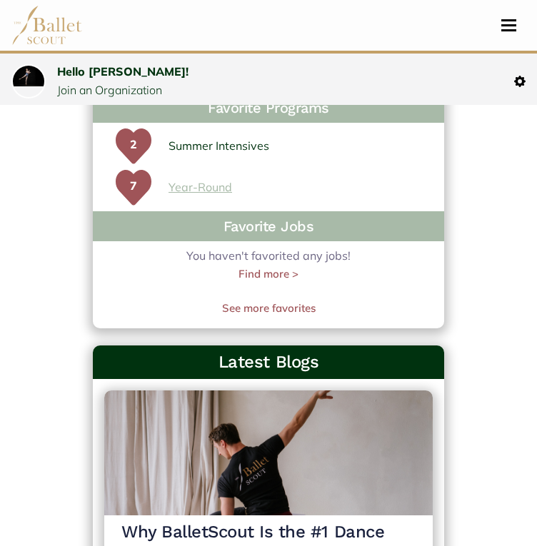
click at [216, 189] on link "Year-Round" at bounding box center [199, 187] width 63 height 19
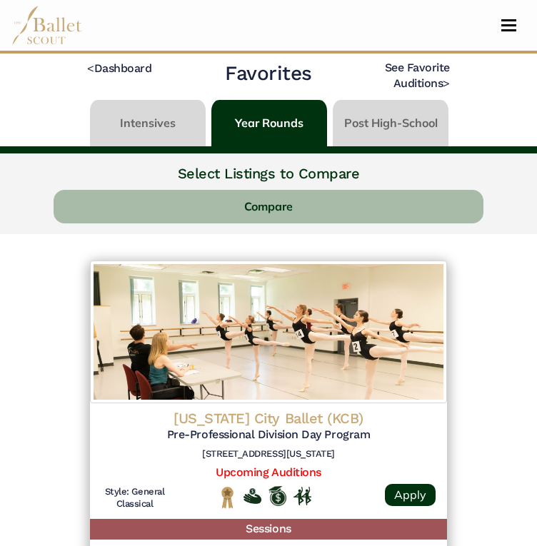
click at [278, 118] on link at bounding box center [269, 120] width 116 height 41
click at [422, 81] on link "See Favorite Auditions >" at bounding box center [417, 75] width 65 height 29
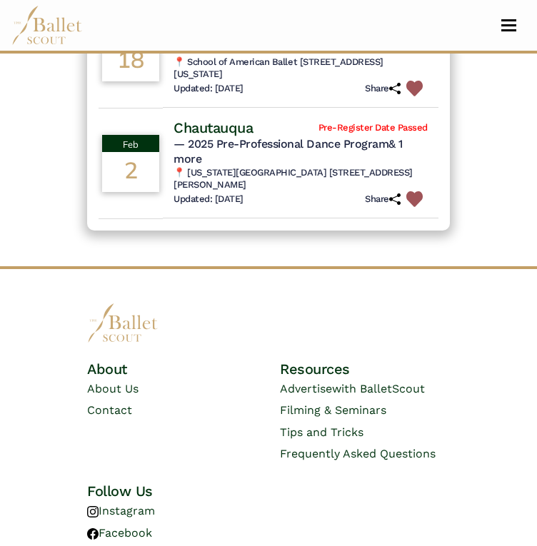
scroll to position [386, 0]
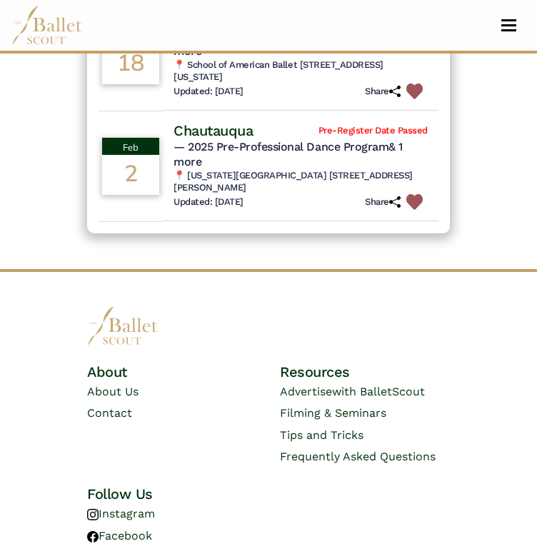
click at [415, 210] on img at bounding box center [414, 202] width 16 height 16
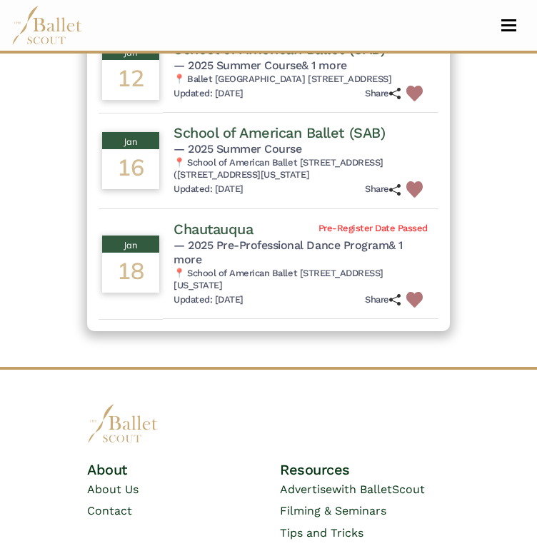
scroll to position [178, 0]
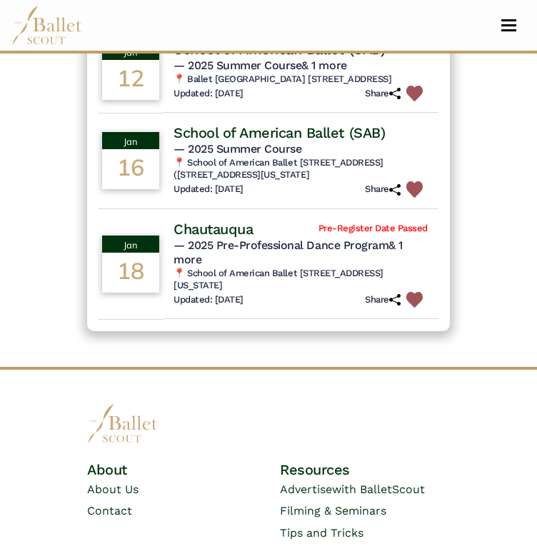
click at [417, 198] on img at bounding box center [414, 189] width 16 height 16
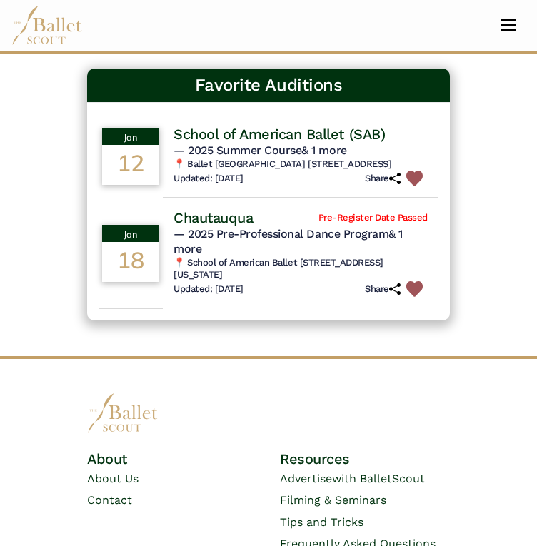
scroll to position [78, 0]
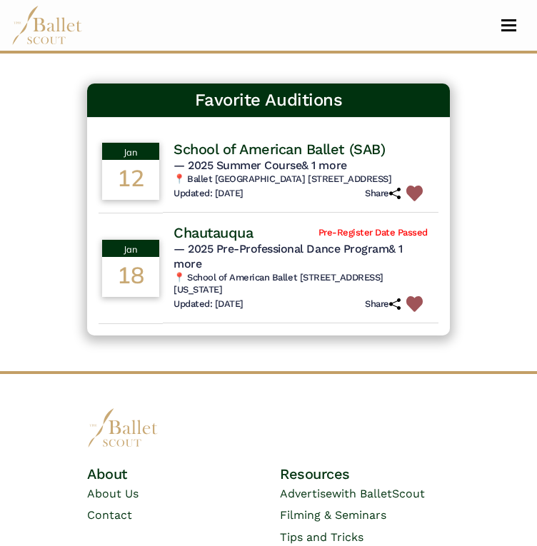
click at [417, 202] on img at bounding box center [414, 193] width 16 height 16
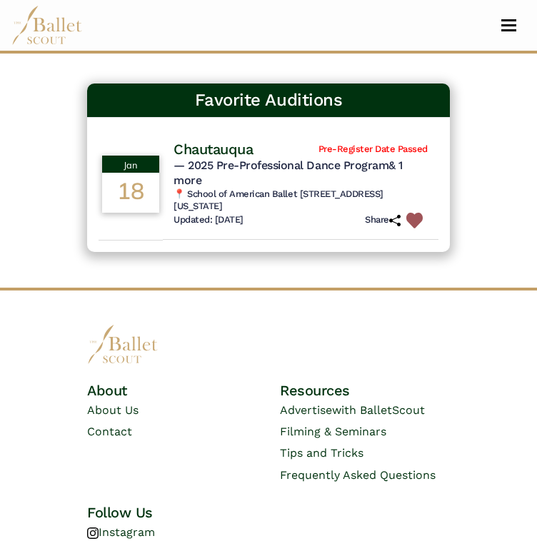
click at [417, 205] on h6 "📍 School of American Ballet [STREET_ADDRESS][US_STATE]" at bounding box center [300, 200] width 254 height 24
click at [420, 218] on img at bounding box center [414, 221] width 16 height 16
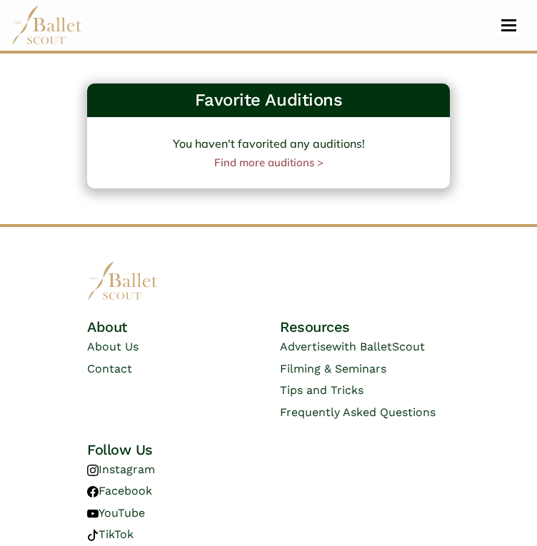
click at [508, 25] on span "Toggle navigation" at bounding box center [508, 25] width 15 height 2
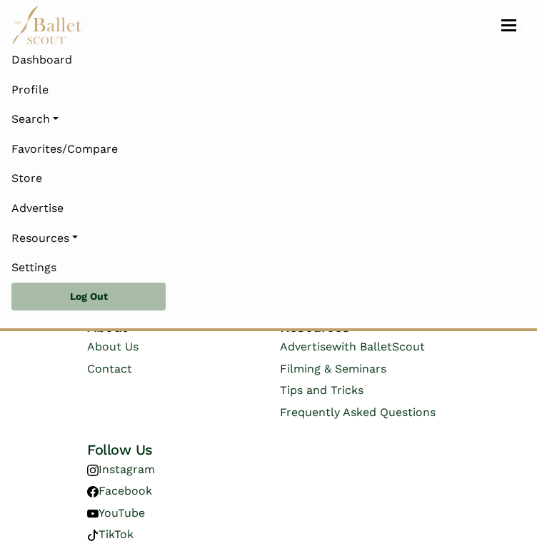
scroll to position [355, 0]
click at [34, 126] on link "Search" at bounding box center [268, 119] width 514 height 30
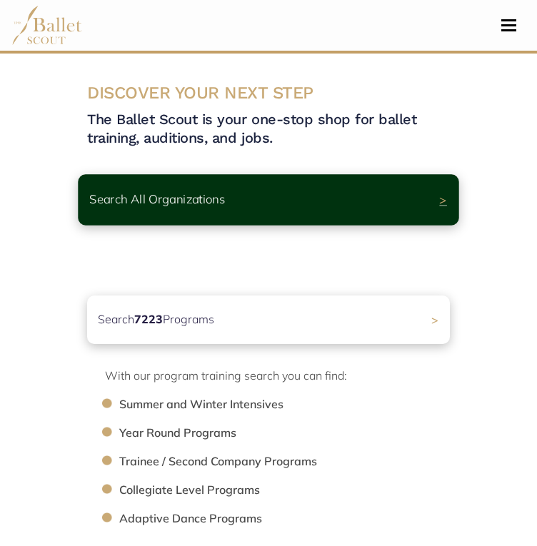
click at [240, 198] on div "Search All Organizations >" at bounding box center [268, 199] width 380 height 51
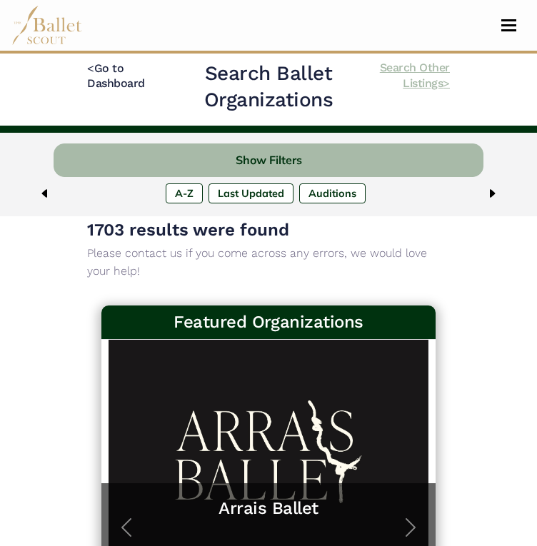
click at [415, 63] on link "Search Other Listings >" at bounding box center [415, 75] width 70 height 29
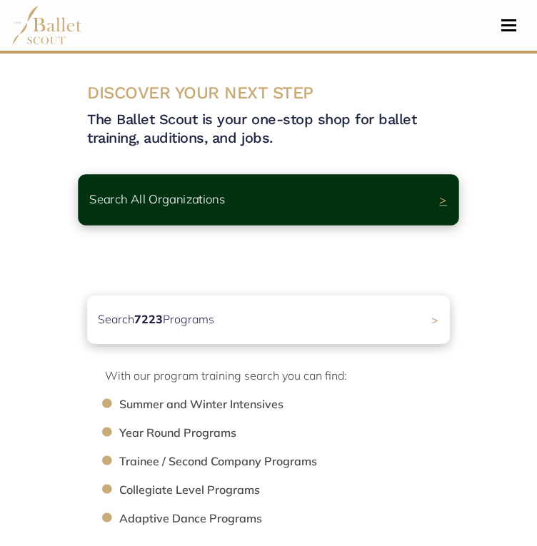
click at [279, 197] on div "Search All Organizations >" at bounding box center [268, 199] width 380 height 51
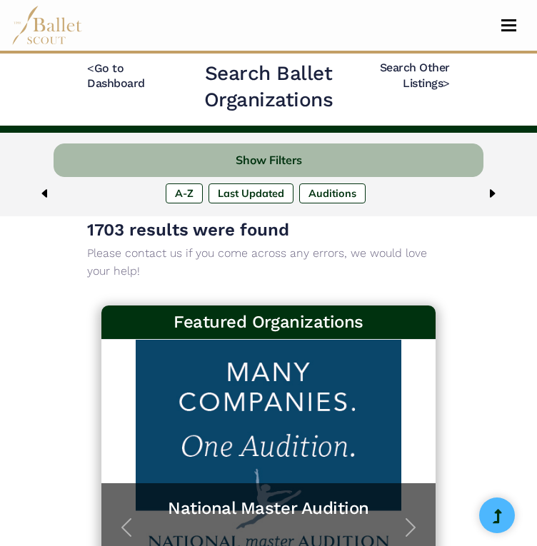
click at [245, 321] on h3 "Featured Organizations" at bounding box center [268, 322] width 311 height 22
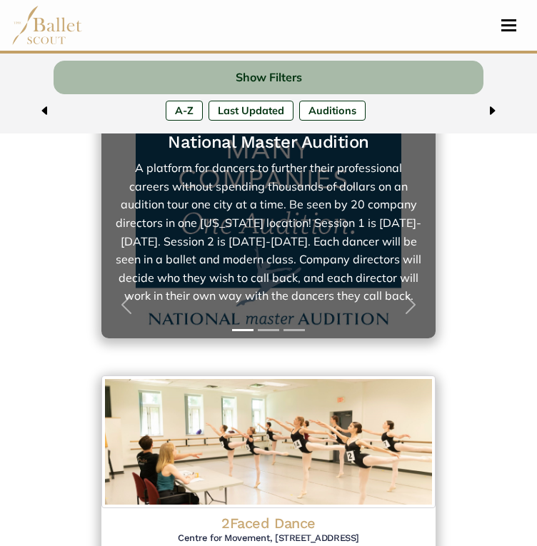
scroll to position [223, 0]
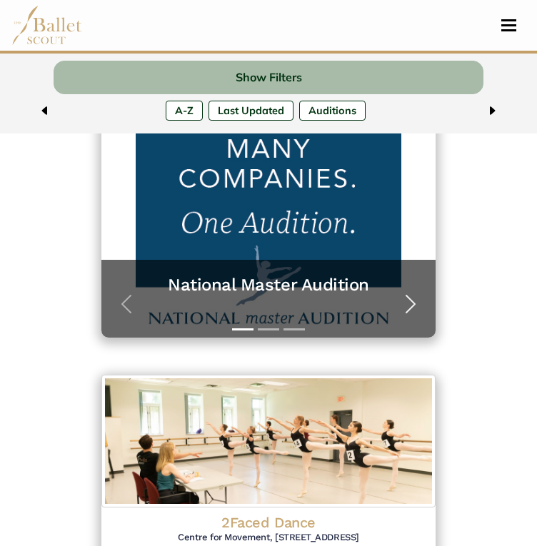
click at [426, 320] on div "National Master Audition A platform for dancers to further their professional c…" at bounding box center [268, 226] width 334 height 221
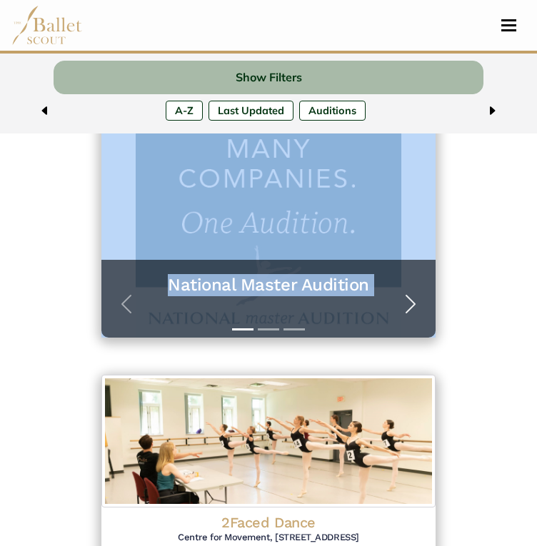
click at [415, 307] on span "button" at bounding box center [410, 304] width 23 height 23
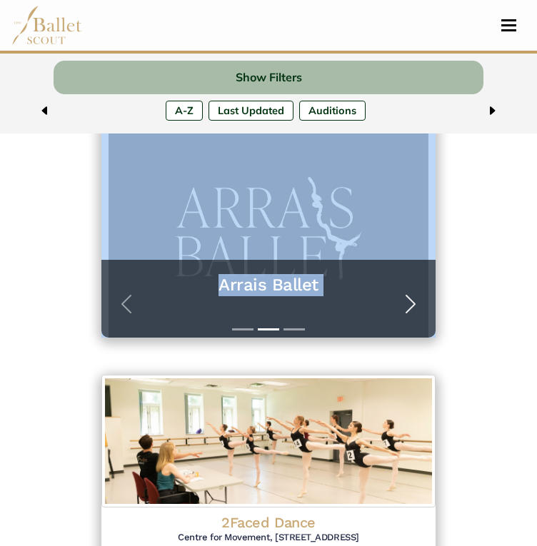
click at [412, 305] on span "button" at bounding box center [410, 304] width 23 height 23
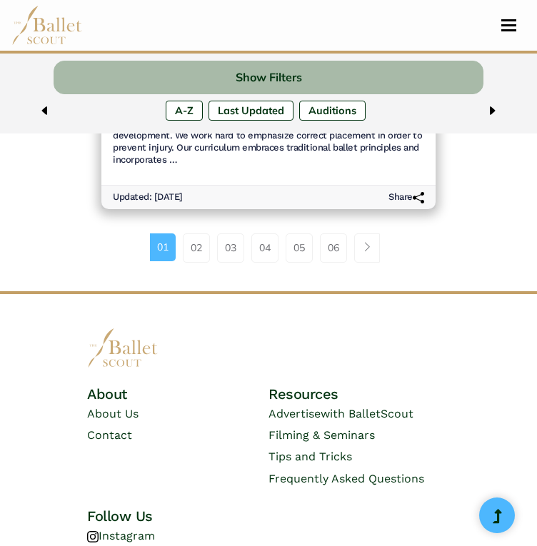
scroll to position [3392, 0]
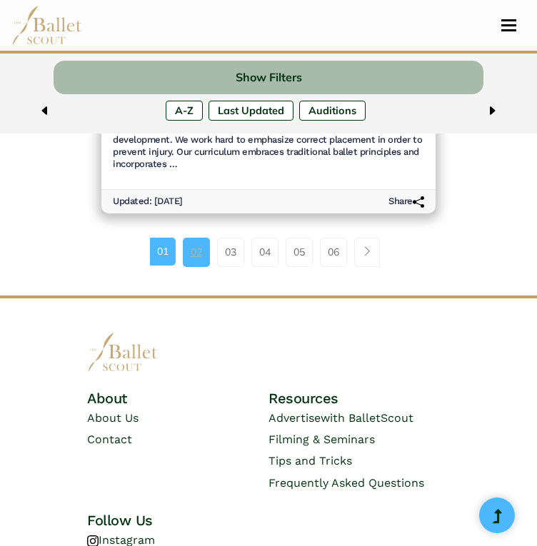
click at [194, 238] on link "02" at bounding box center [196, 252] width 27 height 29
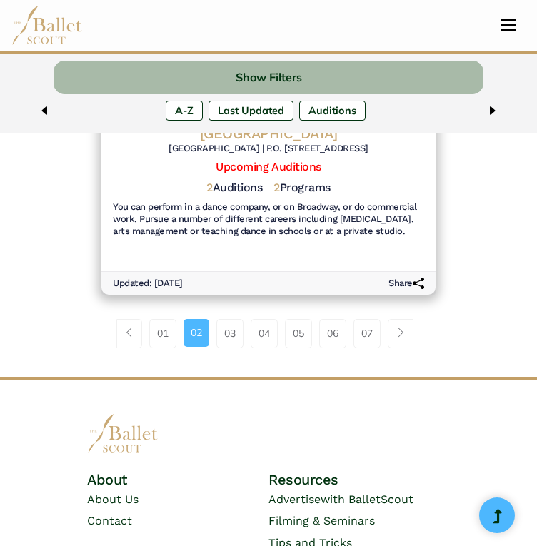
scroll to position [3293, 0]
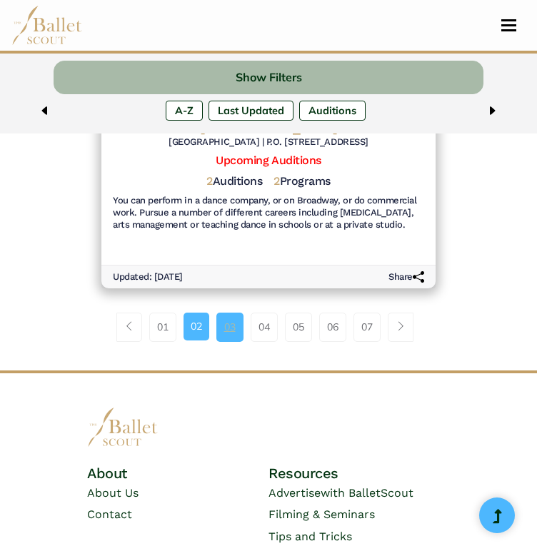
click at [229, 312] on link "03" at bounding box center [229, 326] width 27 height 29
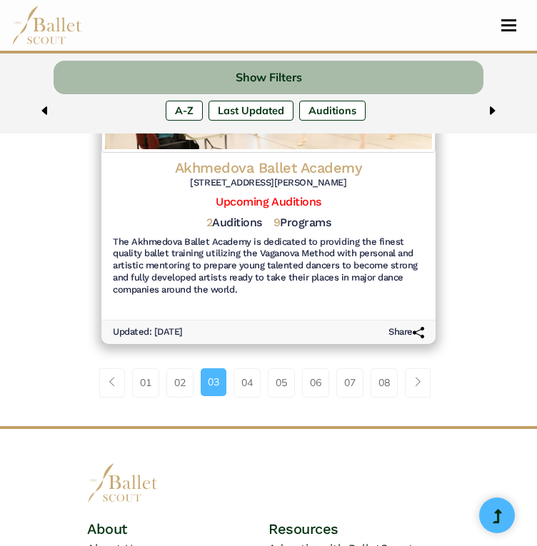
scroll to position [3325, 0]
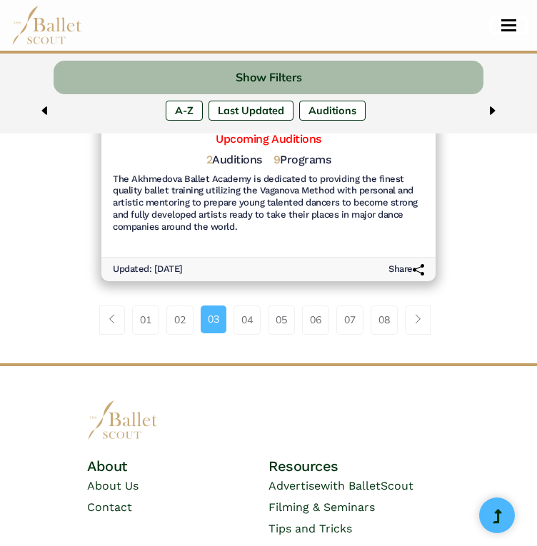
click at [511, 21] on button "Toggle navigation" at bounding box center [509, 26] width 34 height 14
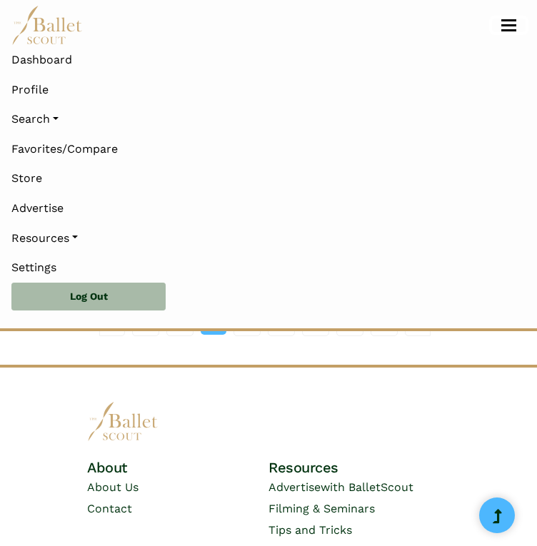
scroll to position [3601, 0]
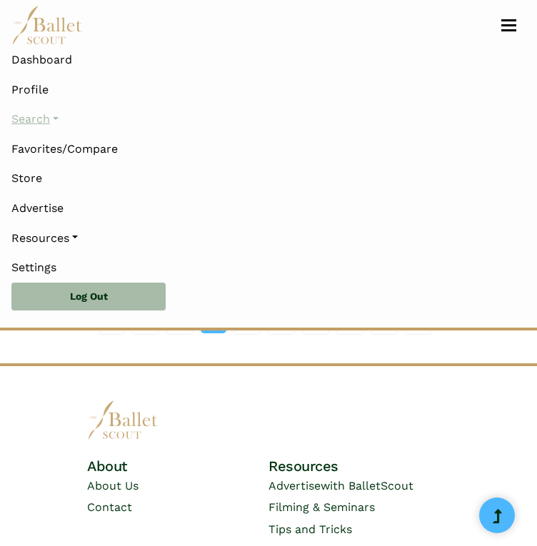
click at [38, 113] on link "Search" at bounding box center [268, 119] width 514 height 30
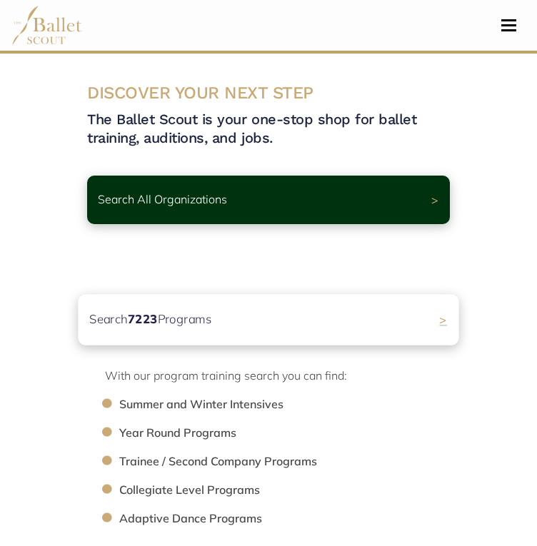
click at [183, 317] on p "Search 7223 Programs" at bounding box center [150, 319] width 122 height 19
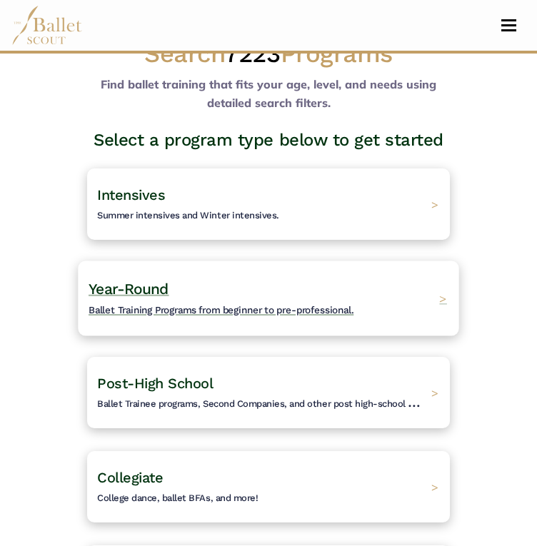
scroll to position [31, 0]
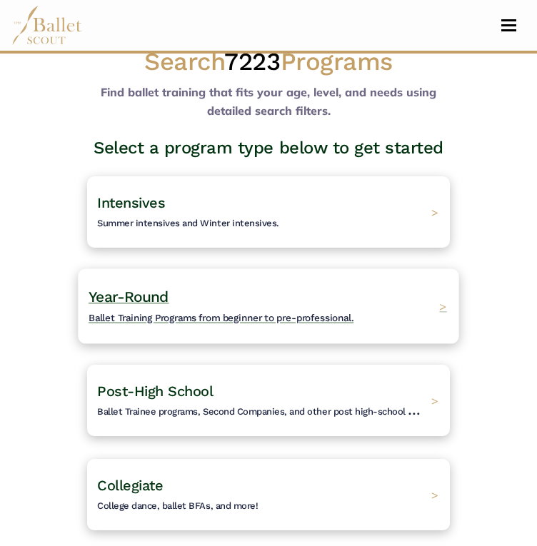
click at [155, 298] on span "Year-Round" at bounding box center [128, 297] width 81 height 18
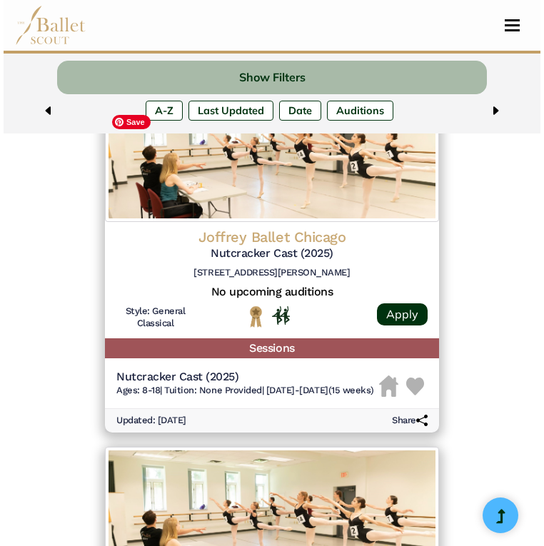
scroll to position [3183, 0]
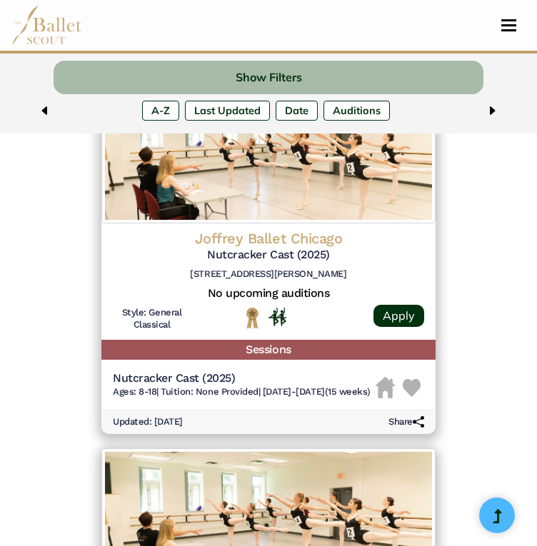
click at [242, 248] on h4 "Joffrey Ballet Chicago" at bounding box center [268, 238] width 311 height 19
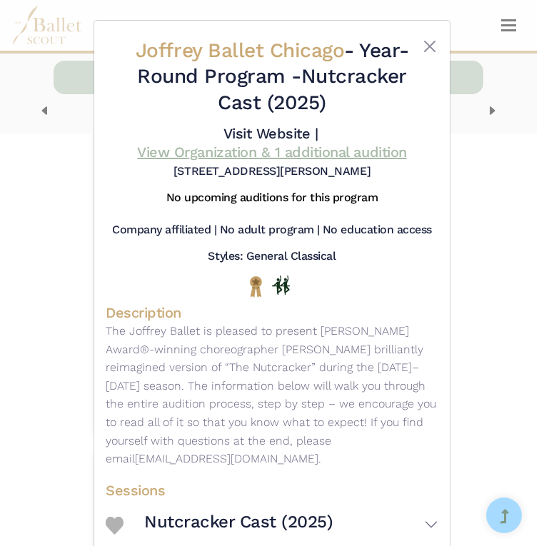
click at [260, 152] on link "View Organization & 1 additional audition" at bounding box center [271, 151] width 269 height 17
click at [60, 173] on div "Joffrey Ballet Chicago - Year-Round Program - Nutcracker Cast (2025) Visit Webs…" at bounding box center [272, 273] width 544 height 546
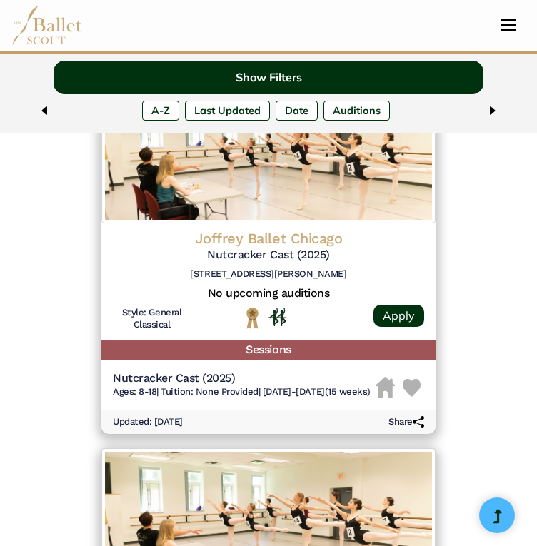
click at [260, 80] on button "Show Filters" at bounding box center [268, 78] width 429 height 34
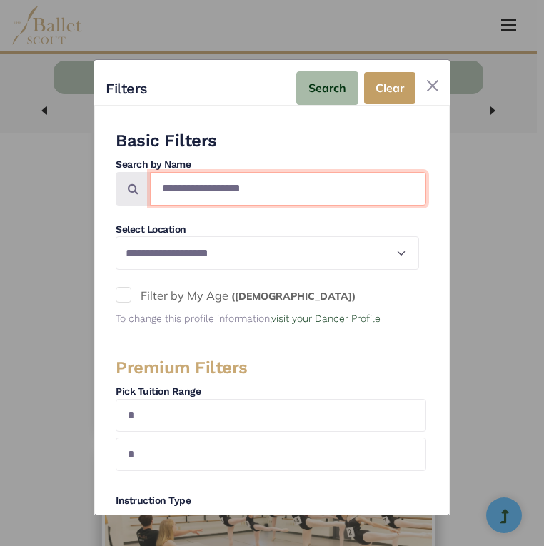
click at [218, 185] on input "Search by names..." at bounding box center [288, 189] width 276 height 34
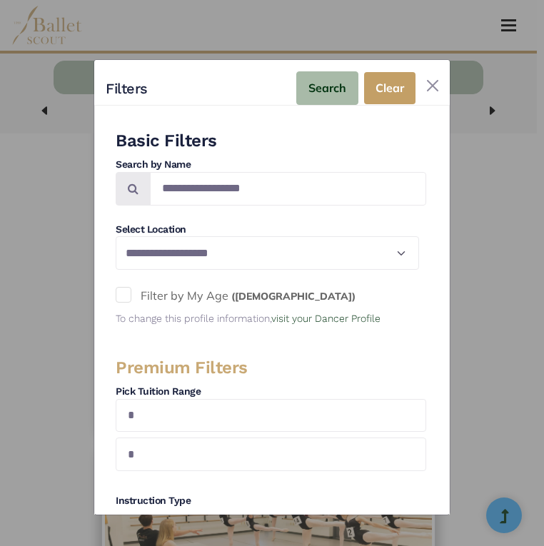
click at [51, 208] on div "**********" at bounding box center [272, 287] width 544 height 546
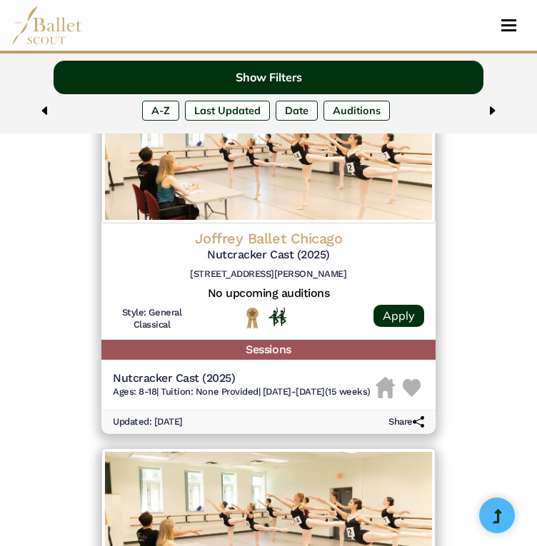
click at [373, 66] on button "Show Filters" at bounding box center [268, 78] width 429 height 34
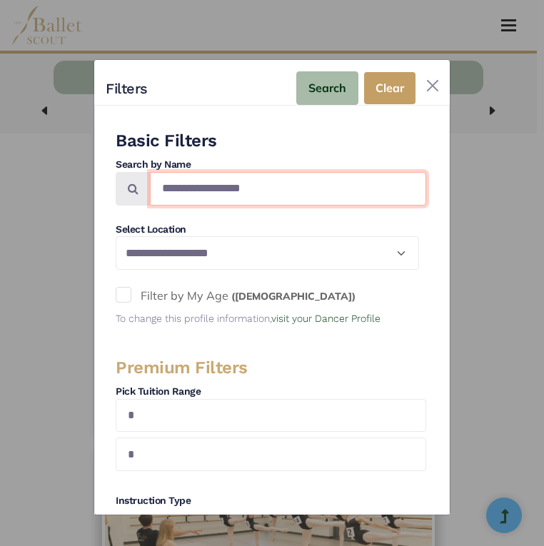
click at [251, 180] on input "Search by names..." at bounding box center [288, 189] width 276 height 34
type input "**********"
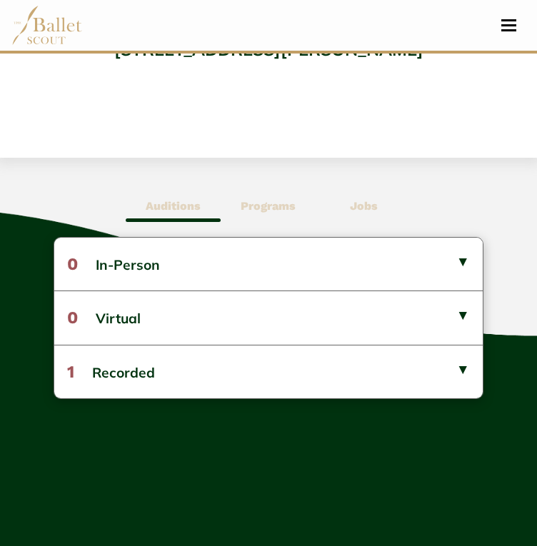
scroll to position [602, 0]
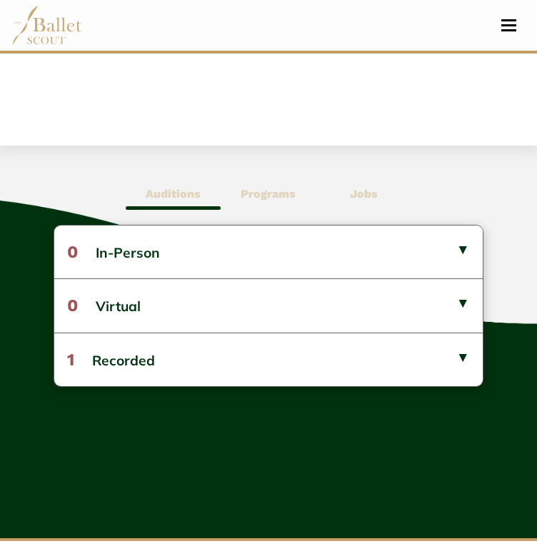
click at [271, 191] on b "Programs" at bounding box center [267, 194] width 55 height 14
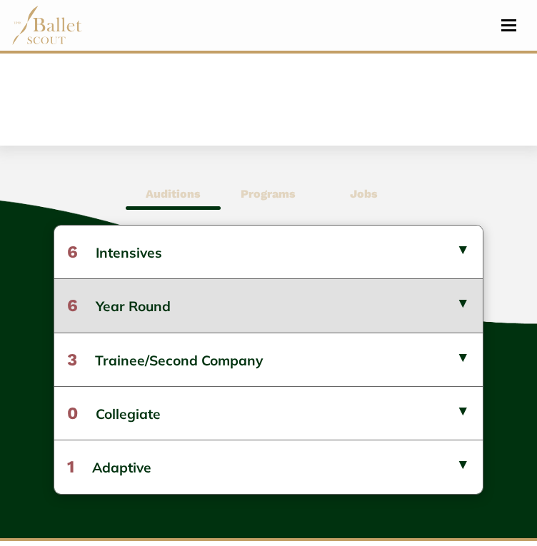
click at [260, 309] on button "6 Year Round" at bounding box center [268, 305] width 428 height 54
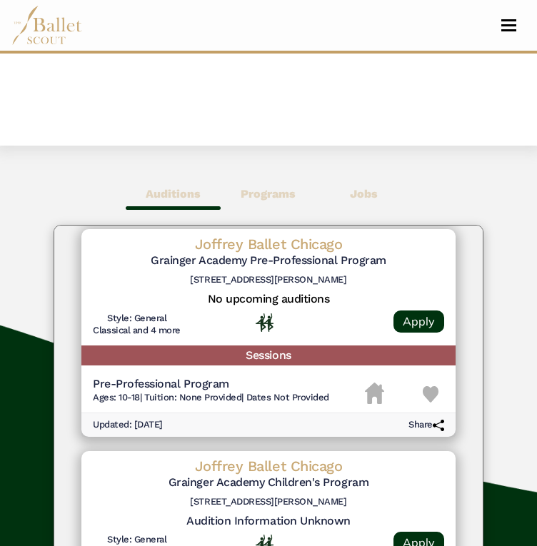
scroll to position [335, 0]
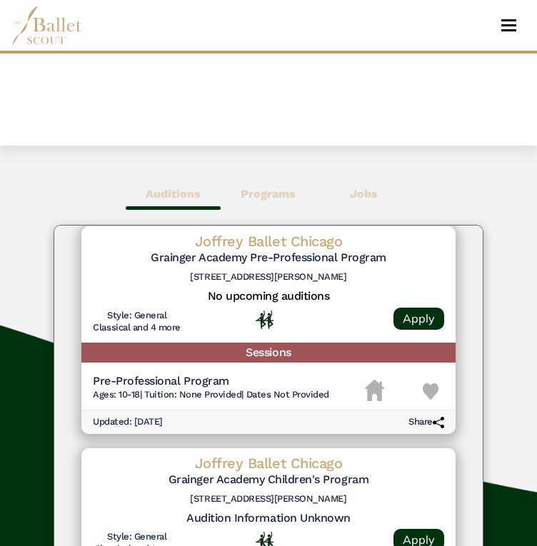
click at [424, 400] on img at bounding box center [430, 391] width 16 height 16
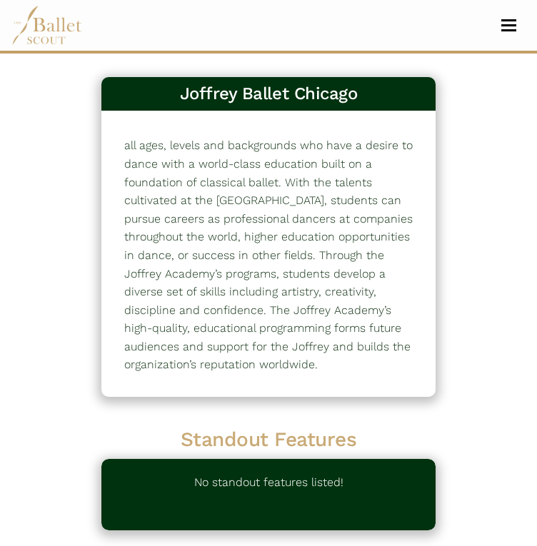
scroll to position [0, 0]
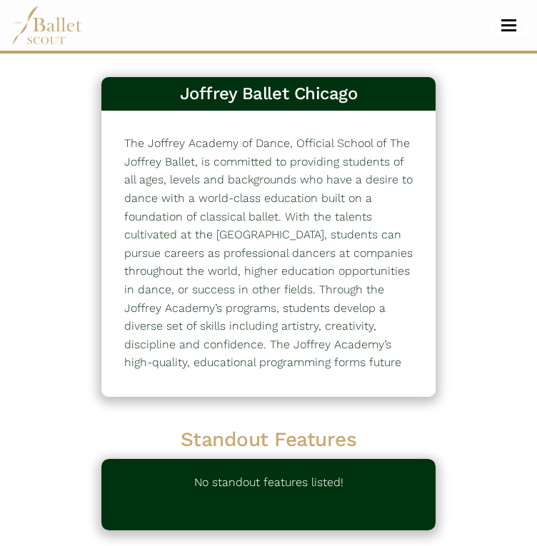
click at [509, 23] on button "Toggle navigation" at bounding box center [509, 26] width 34 height 14
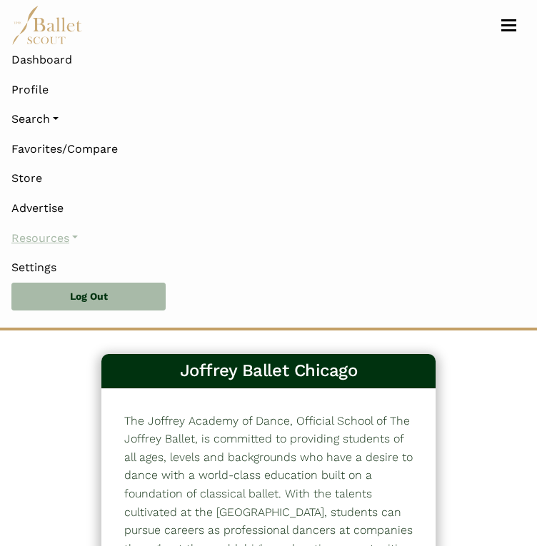
click at [52, 239] on link "Resources" at bounding box center [268, 238] width 514 height 30
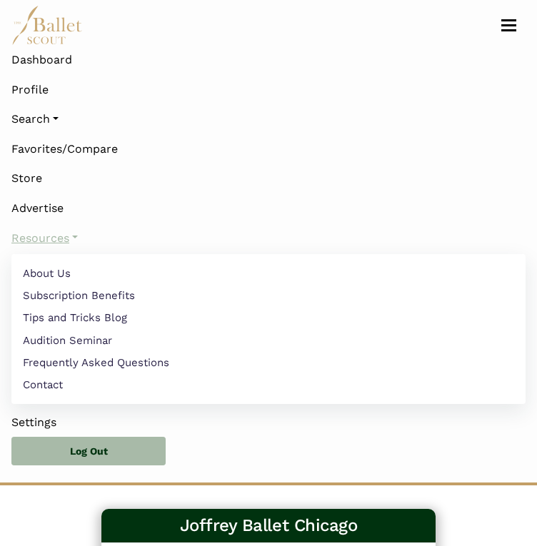
click at [52, 239] on link "Resources" at bounding box center [268, 238] width 514 height 30
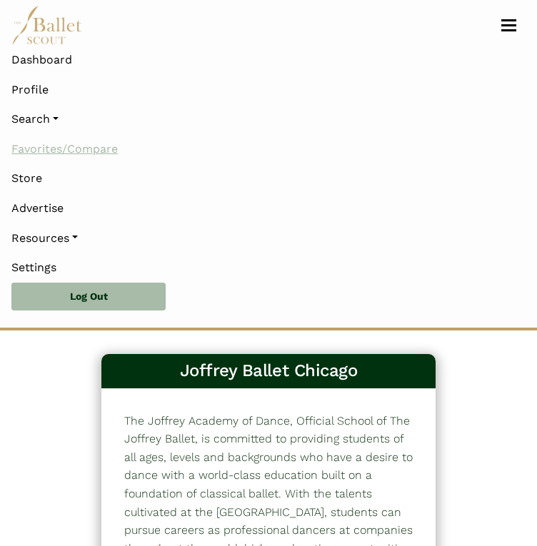
click at [44, 146] on link "Favorites/Compare" at bounding box center [268, 149] width 514 height 30
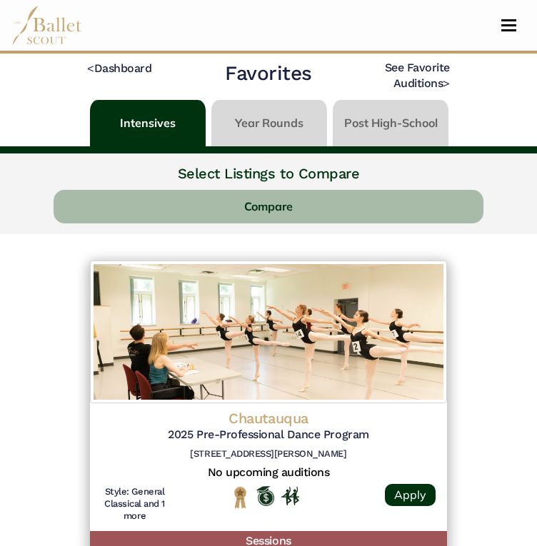
click at [268, 118] on link at bounding box center [269, 120] width 116 height 41
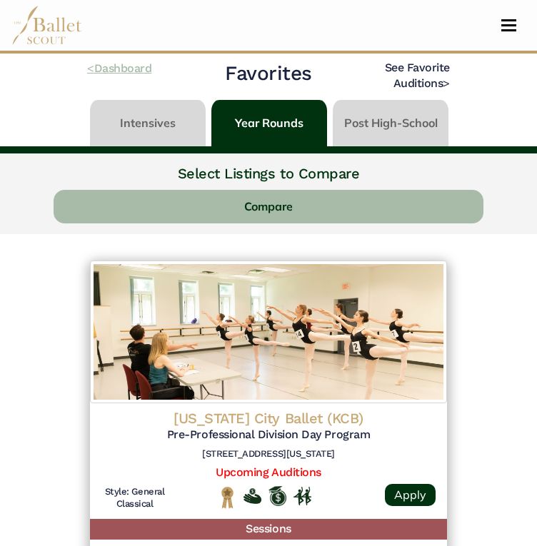
click at [106, 62] on link "< Dashboard" at bounding box center [119, 68] width 64 height 14
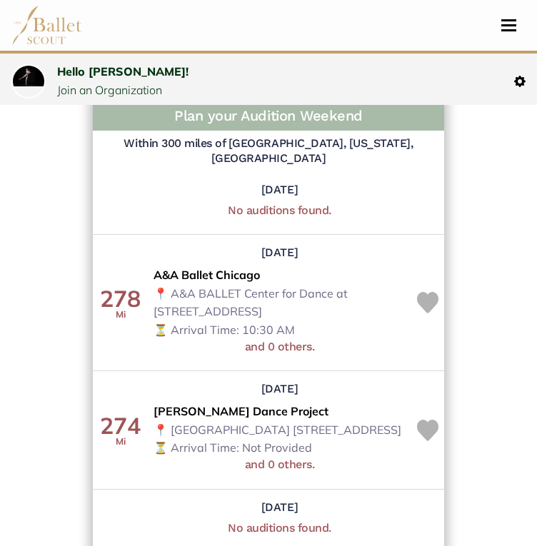
scroll to position [1799, 0]
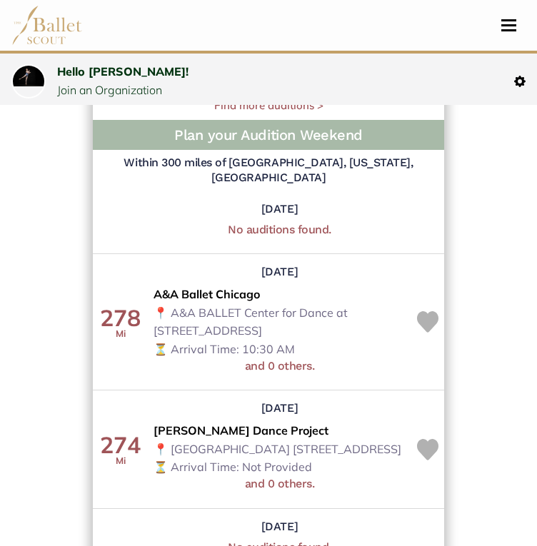
click at [352, 326] on td "Saturday, September 27 A&A Ballet Chicago 📍 A&A BALLET Center for Dance at 731 …" at bounding box center [279, 322] width 263 height 136
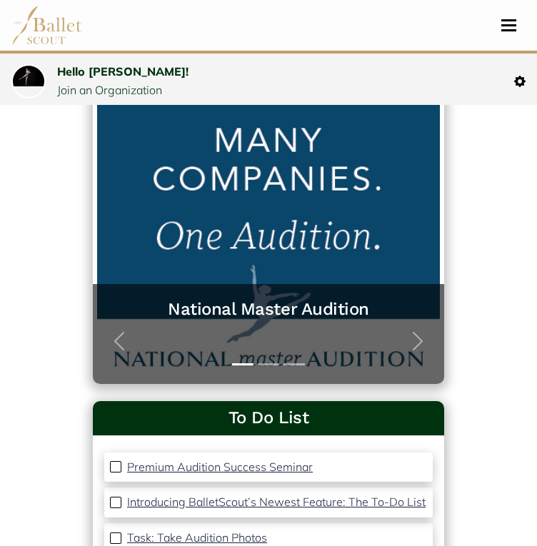
scroll to position [0, 0]
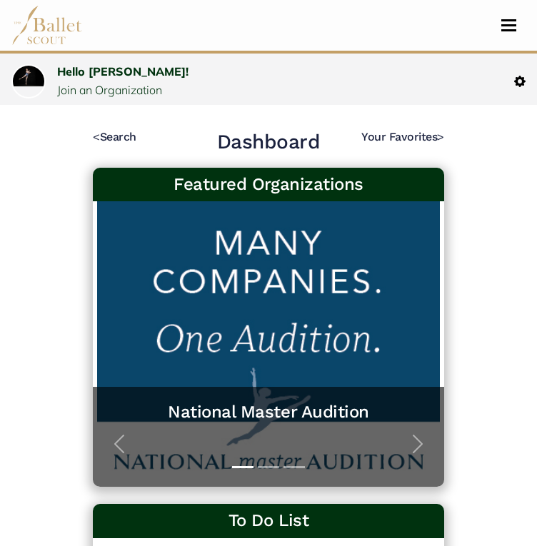
click at [292, 141] on h2 "Dashboard" at bounding box center [268, 142] width 103 height 26
click at [136, 138] on link "< Search" at bounding box center [115, 137] width 44 height 14
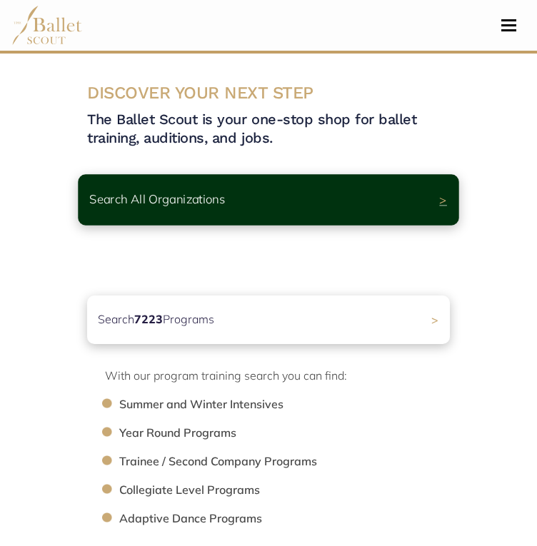
click at [396, 195] on div "Search All Organizations >" at bounding box center [268, 199] width 380 height 51
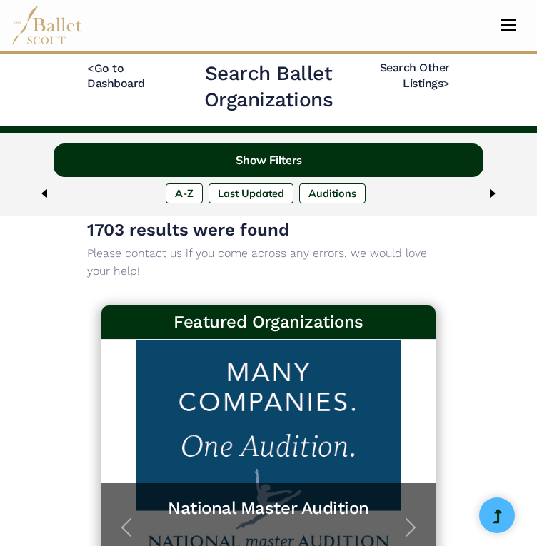
click at [441, 167] on button "Show Filters" at bounding box center [268, 160] width 429 height 34
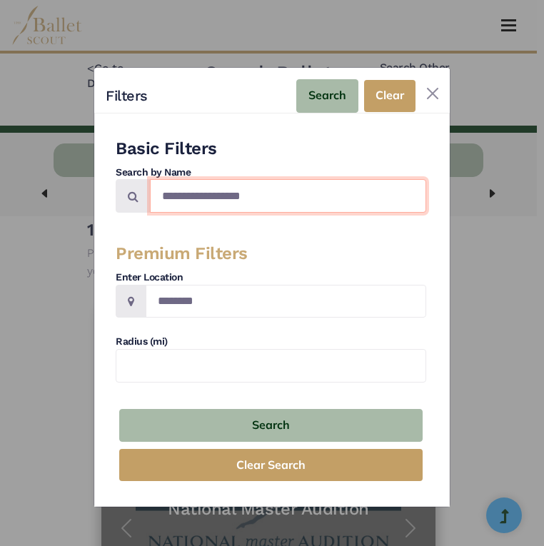
click at [256, 197] on input "Search by names..." at bounding box center [288, 196] width 276 height 34
type input "**********"
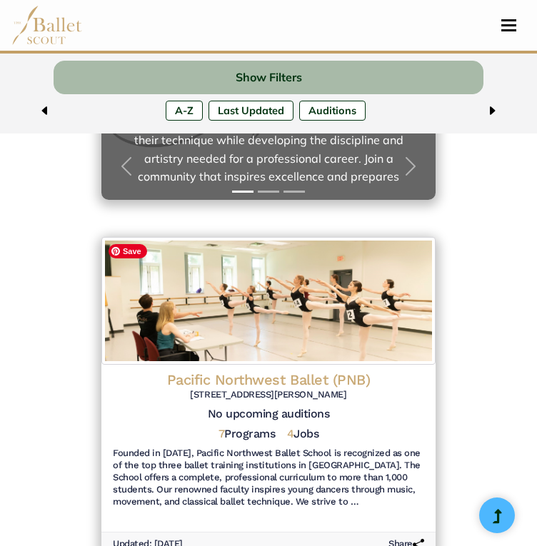
scroll to position [360, 0]
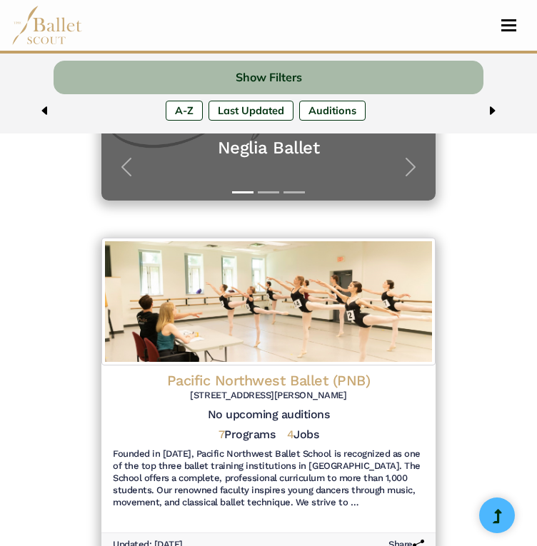
click at [255, 431] on h5 "7 Programs" at bounding box center [246, 434] width 57 height 15
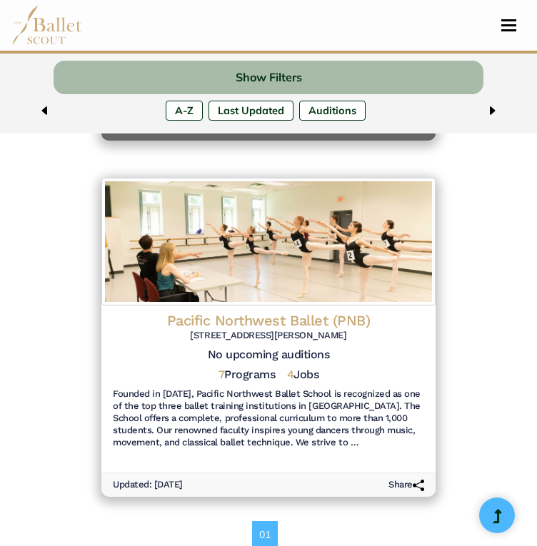
scroll to position [412, 0]
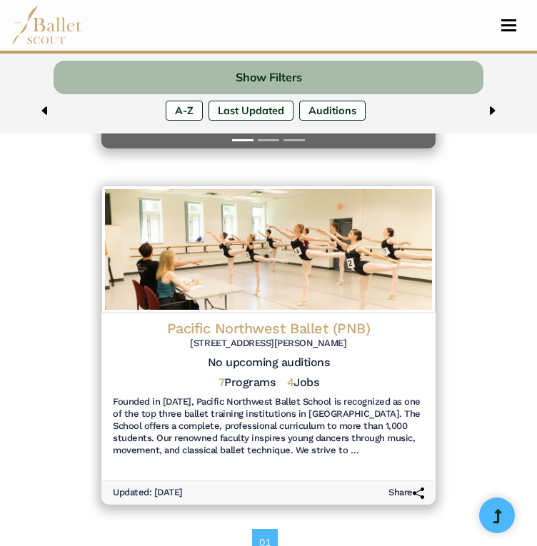
click at [262, 387] on h5 "7 Programs" at bounding box center [246, 382] width 57 height 15
click at [365, 404] on h6 "Founded in 1974, Pacific Northwest Ballet School is recognized as one of the to…" at bounding box center [268, 426] width 311 height 61
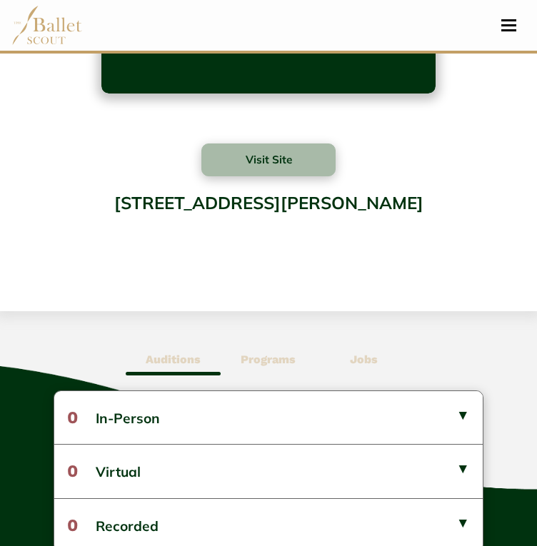
scroll to position [470, 0]
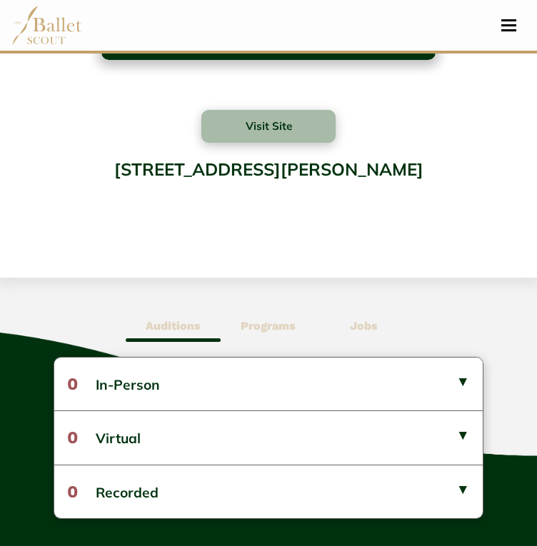
click at [275, 330] on b "Programs" at bounding box center [267, 326] width 55 height 14
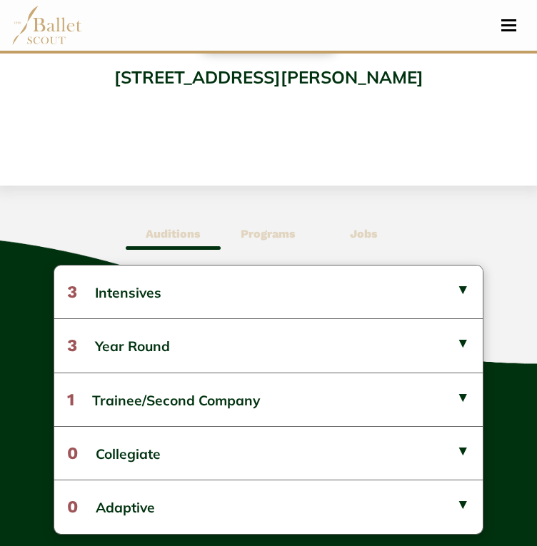
scroll to position [579, 0]
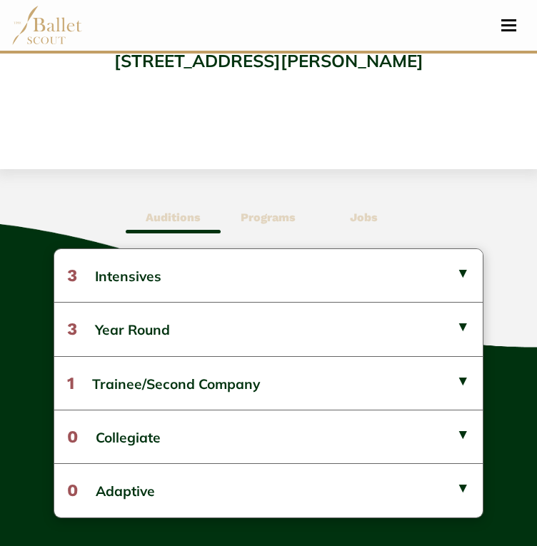
click at [275, 332] on button "3 Year Round" at bounding box center [268, 329] width 428 height 54
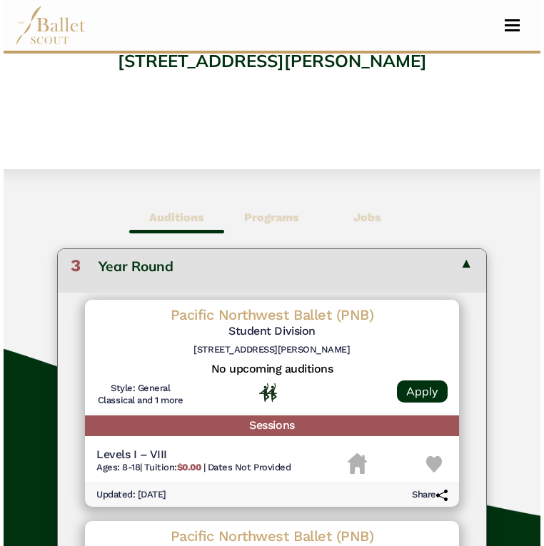
scroll to position [62, 0]
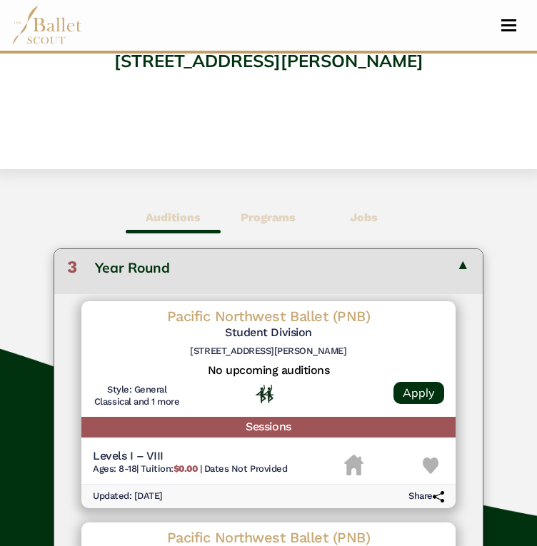
click at [422, 472] on img at bounding box center [430, 465] width 16 height 16
click at [290, 332] on h5 "Student Division" at bounding box center [268, 332] width 351 height 15
click at [279, 437] on h5 "Sessions" at bounding box center [268, 427] width 374 height 21
click at [255, 474] on span "Dates Not Provided" at bounding box center [245, 468] width 83 height 11
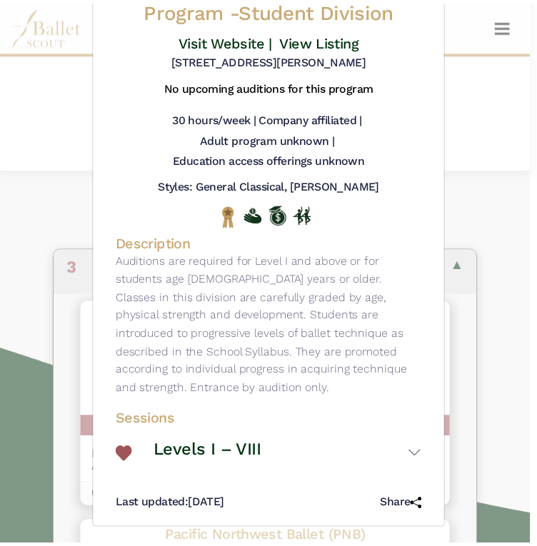
scroll to position [96, 0]
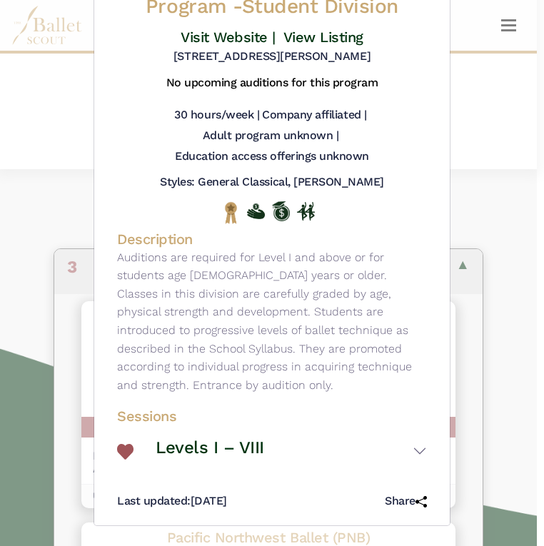
click at [508, 305] on div "Pacific Northwest Ballet (PNB) - Year-Round Program - Student Division Visit We…" at bounding box center [272, 273] width 544 height 546
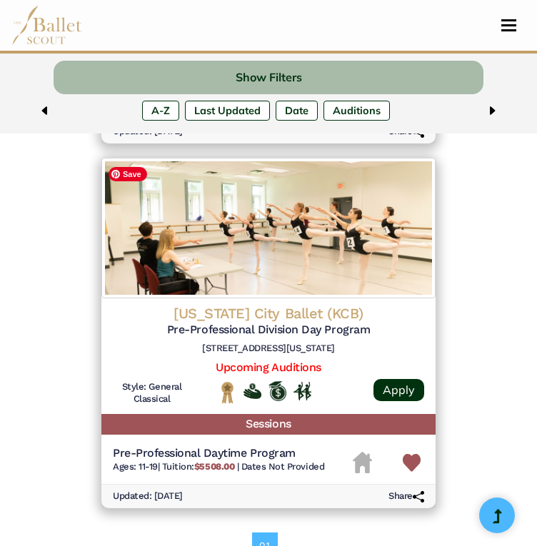
scroll to position [3105, 0]
